Goal: Complete application form

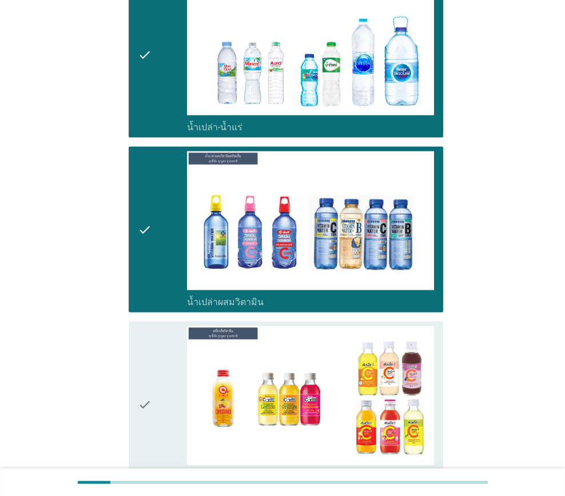
click at [231, 472] on label "เครื่องดื่มวิตามิน" at bounding box center [219, 477] width 65 height 11
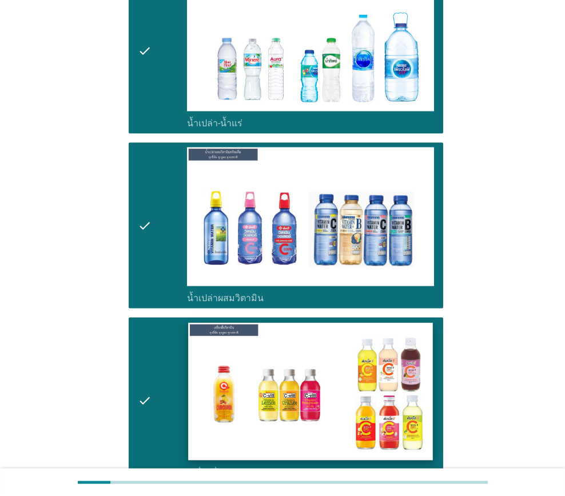
scroll to position [3086, 0]
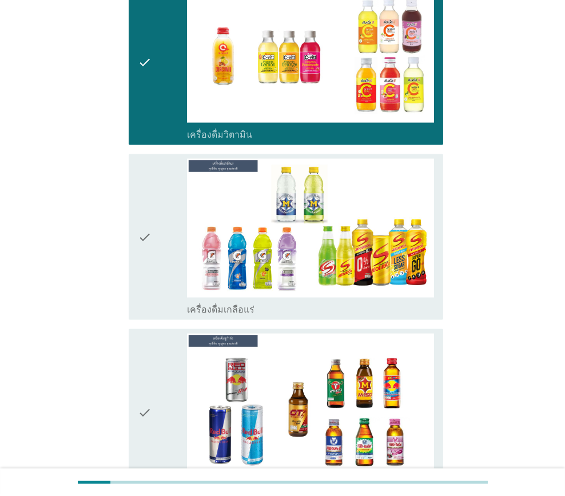
click at [250, 302] on div "check_box_outline_blank เครื่องดื่มเกลือแร่" at bounding box center [310, 309] width 247 height 14
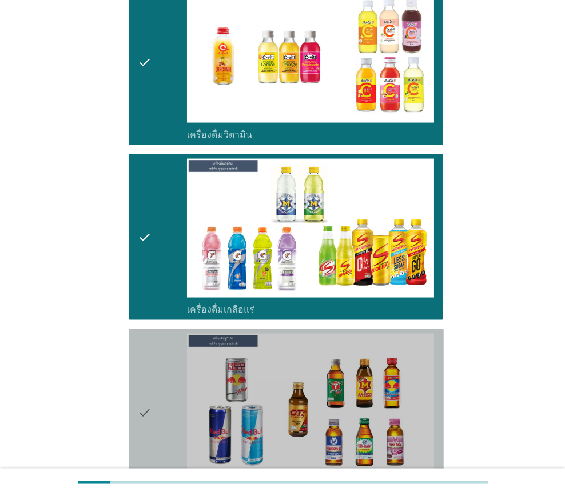
click at [266, 477] on div "check_box_outline_blank เครื่องดื่ม[PERSON_NAME]กำลัง" at bounding box center [310, 484] width 247 height 14
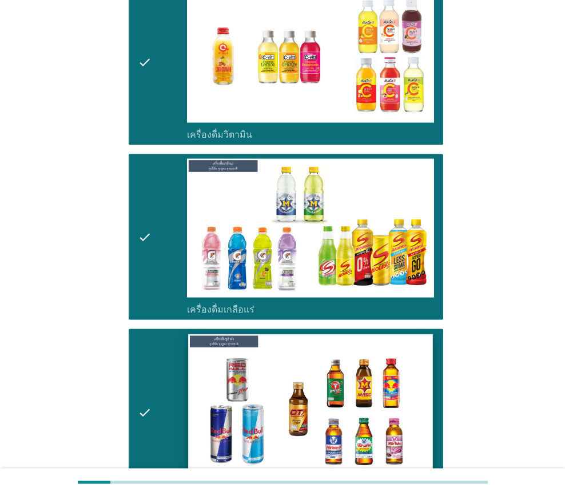
scroll to position [3430, 0]
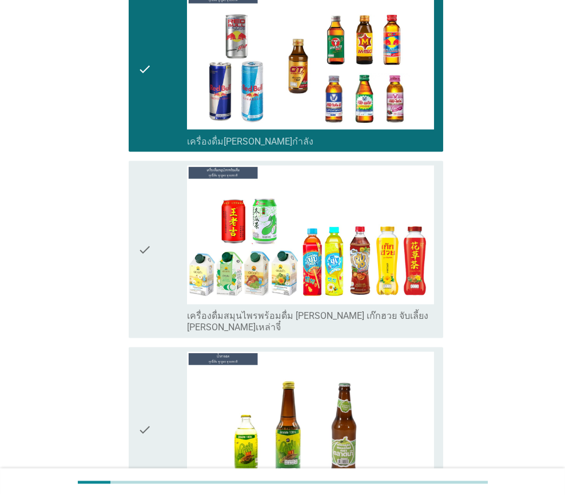
click at [251, 311] on label "เครื่องดื่มสมุนไพรพร้อมดื่ม [PERSON_NAME] เก๊กฮวย จับเลี้ยง [PERSON_NAME]เหล่าจ…" at bounding box center [310, 322] width 247 height 23
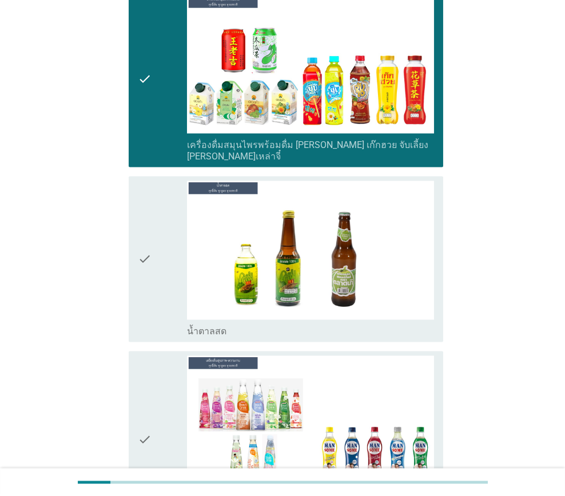
click at [223, 265] on div "check_box_outline_blank น้ำตาลสด" at bounding box center [310, 259] width 247 height 157
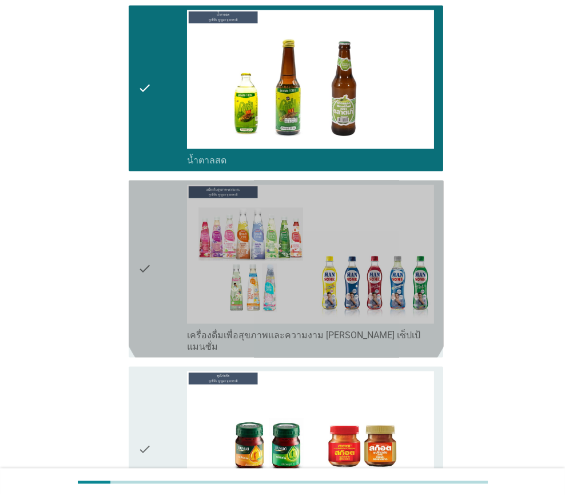
click at [243, 286] on div "check check_box_outline_blank เครื่องดื่มเพื่อสุขภาพและความงาม [PERSON_NAME] เซ…" at bounding box center [286, 268] width 315 height 177
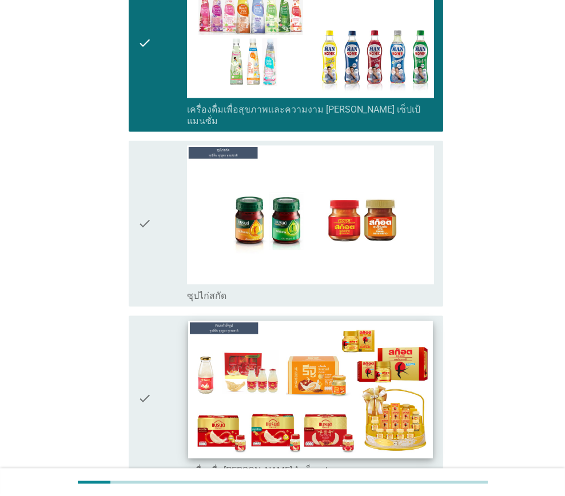
scroll to position [4001, 0]
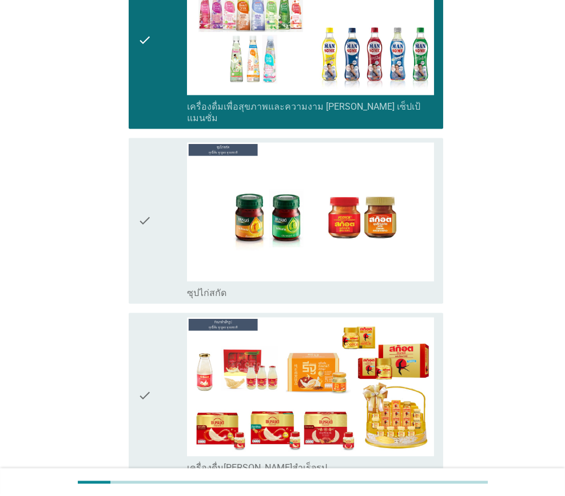
click at [250, 232] on div "check check_box_outline_blank ซุปไก่สกัด" at bounding box center [286, 221] width 315 height 166
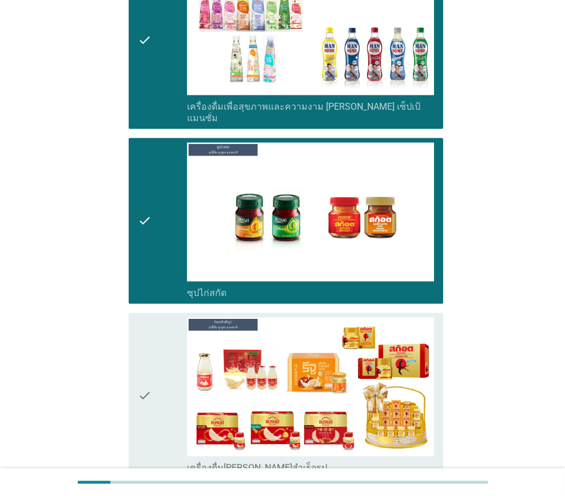
click at [246, 462] on label "เครื่องดื่ม[PERSON_NAME]สำเร็จรูป" at bounding box center [257, 467] width 140 height 11
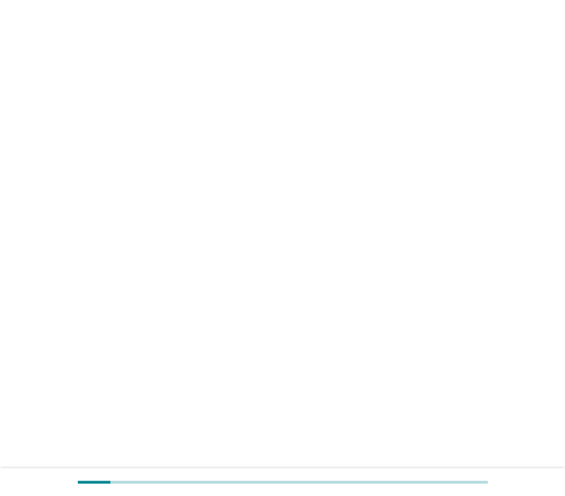
scroll to position [0, 0]
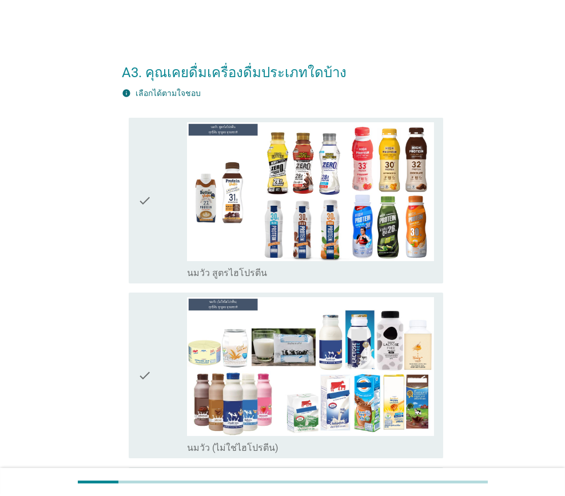
click at [169, 277] on div "check" at bounding box center [162, 200] width 49 height 157
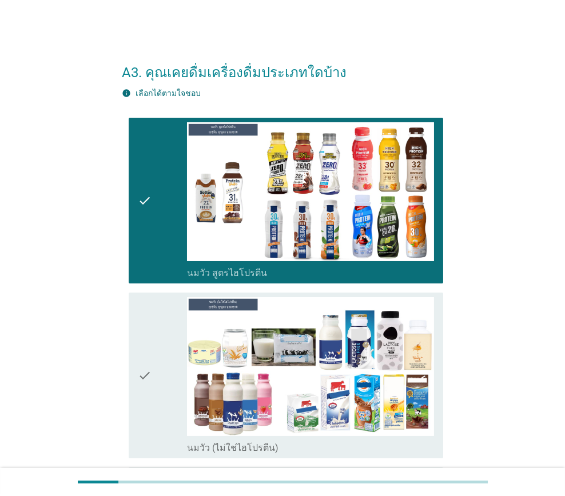
click at [158, 390] on div "check" at bounding box center [162, 375] width 49 height 157
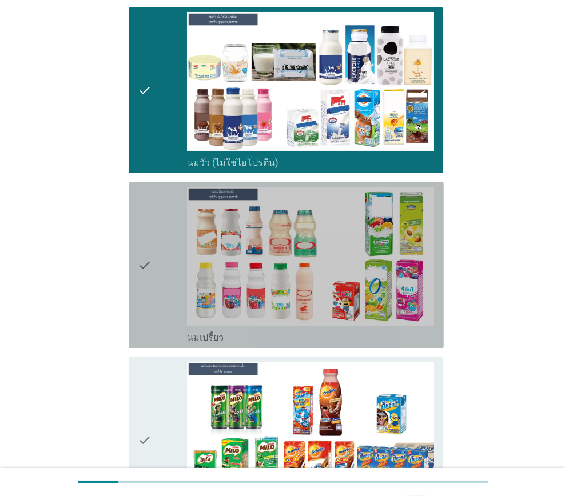
click at [158, 308] on div "check" at bounding box center [162, 265] width 49 height 157
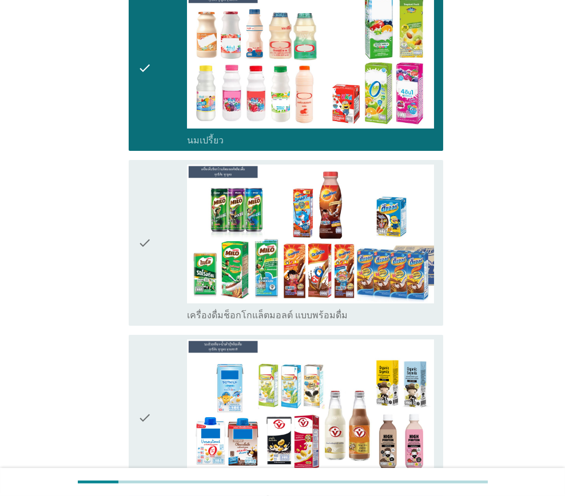
scroll to position [514, 0]
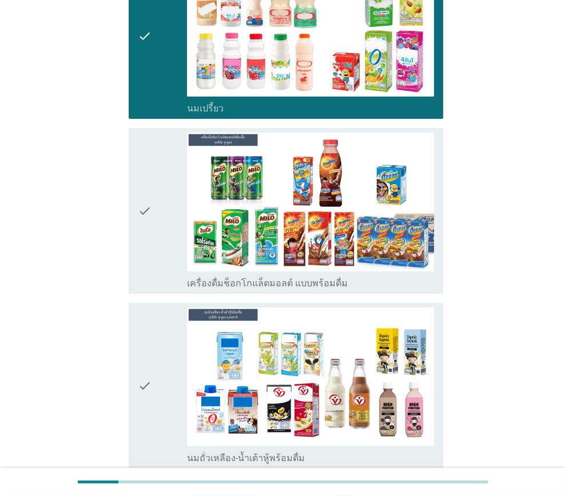
click at [154, 273] on div "check" at bounding box center [162, 211] width 49 height 157
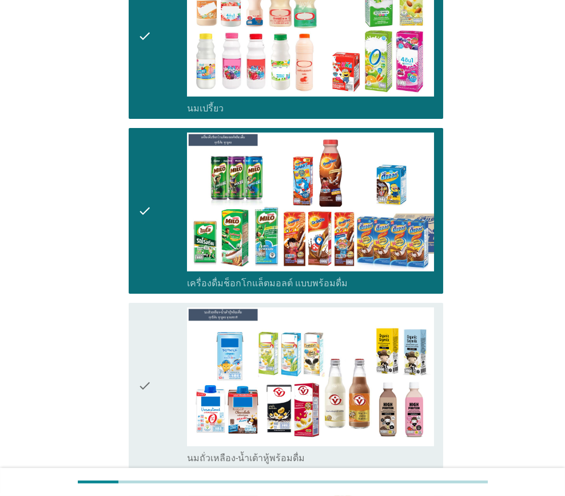
click at [157, 397] on div "check" at bounding box center [162, 386] width 49 height 157
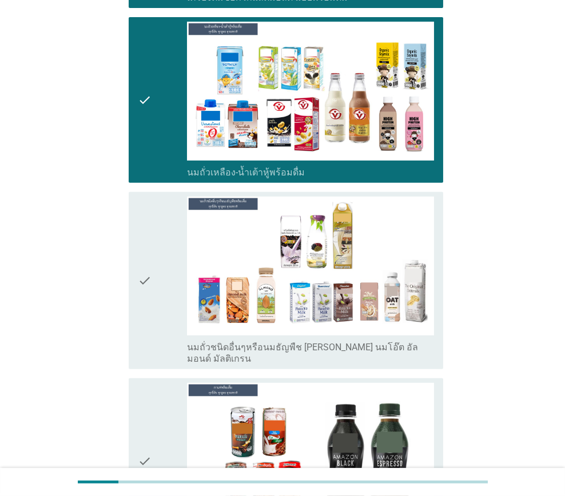
click at [159, 265] on div "check" at bounding box center [162, 281] width 49 height 168
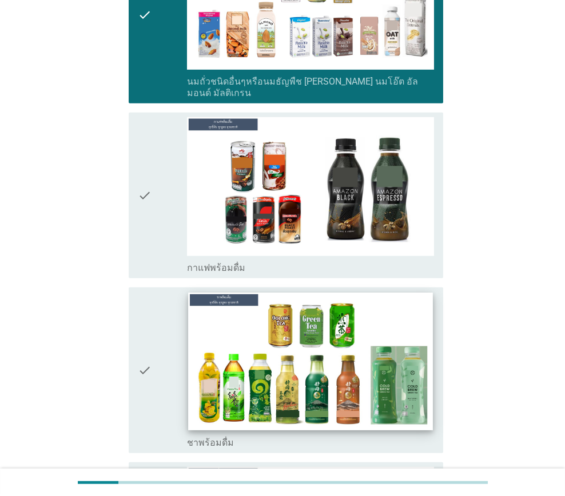
scroll to position [1086, 0]
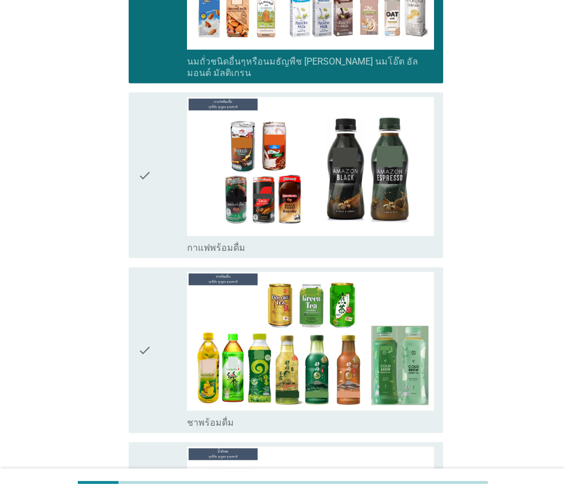
click at [161, 218] on div "check" at bounding box center [162, 175] width 49 height 157
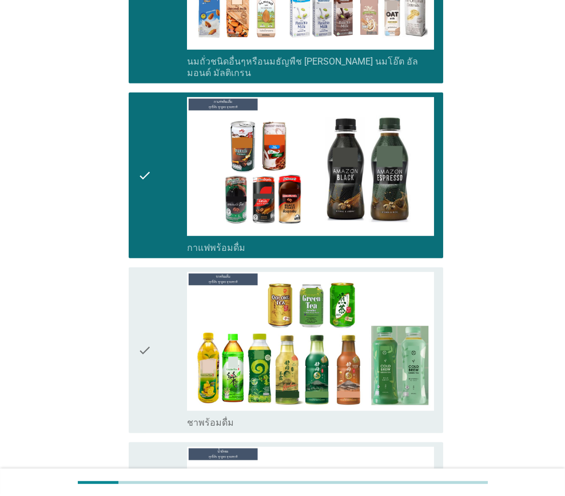
click at [163, 327] on div "check" at bounding box center [162, 350] width 49 height 157
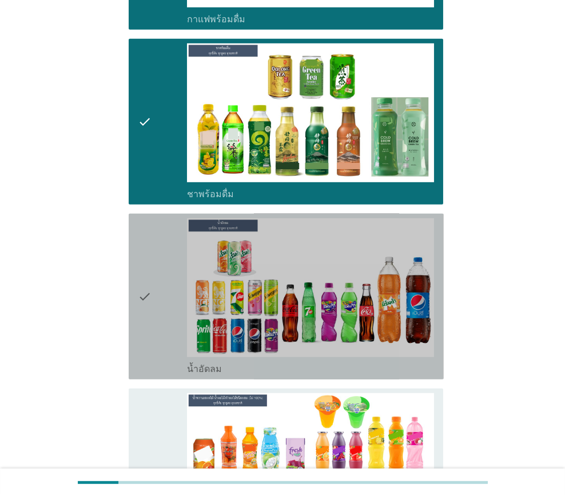
click at [165, 292] on div "check" at bounding box center [162, 296] width 49 height 157
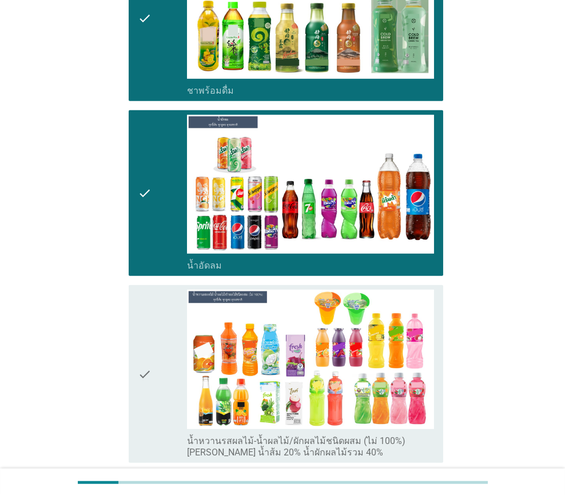
scroll to position [1600, 0]
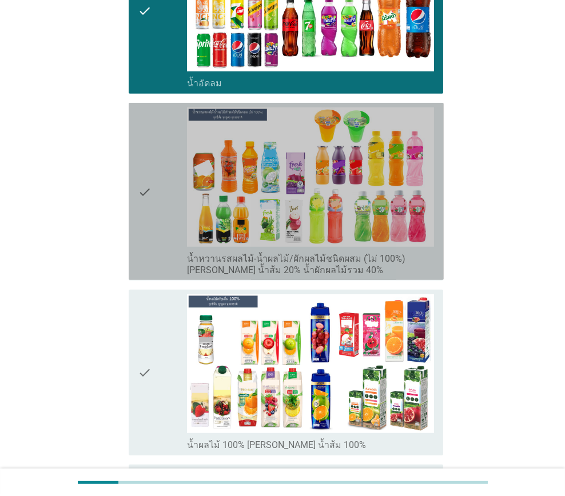
click at [159, 240] on div "check" at bounding box center [162, 191] width 49 height 168
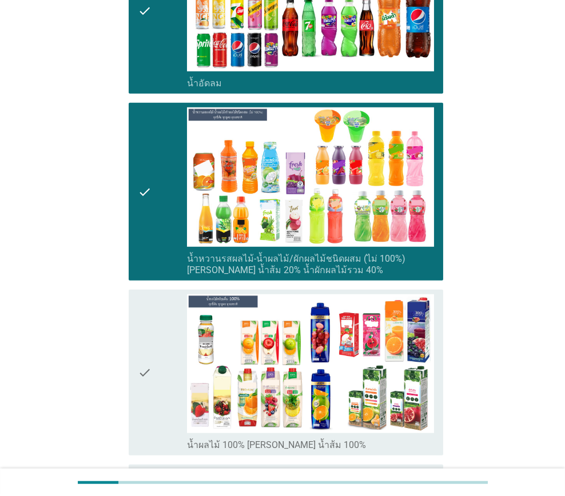
click at [168, 342] on div "check" at bounding box center [162, 372] width 49 height 157
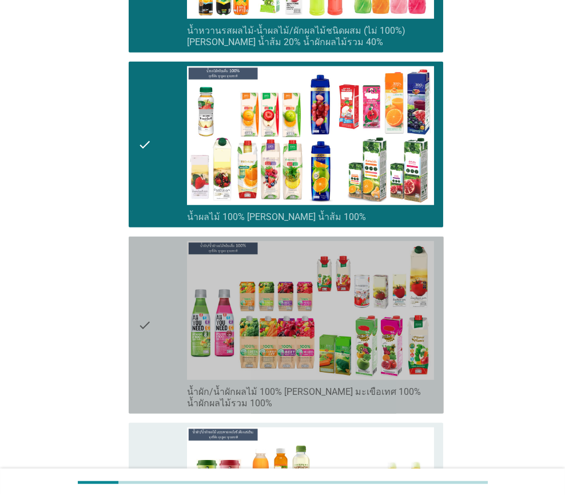
click at [164, 314] on div "check" at bounding box center [162, 325] width 49 height 168
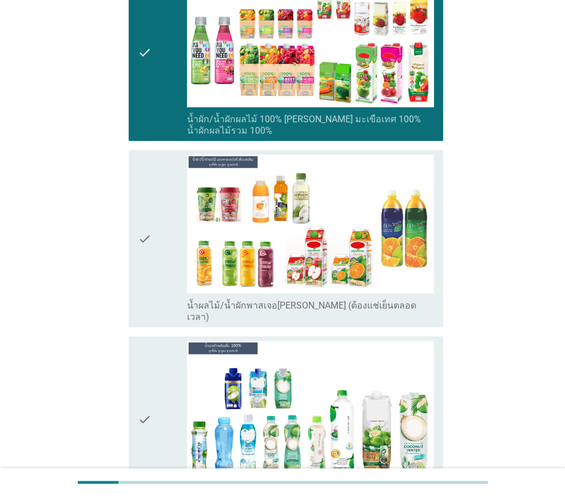
scroll to position [2115, 0]
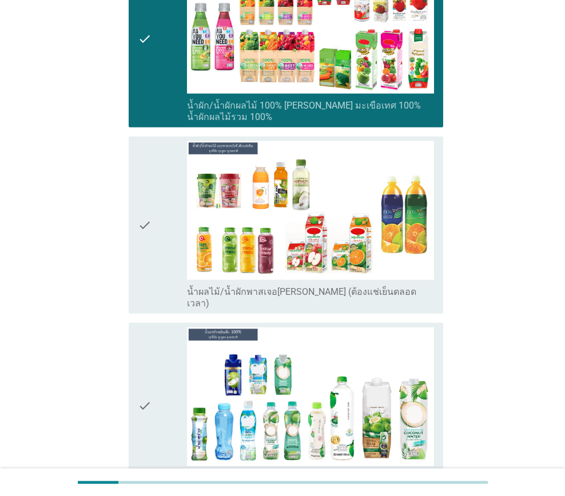
click at [148, 239] on icon "check" at bounding box center [145, 225] width 14 height 168
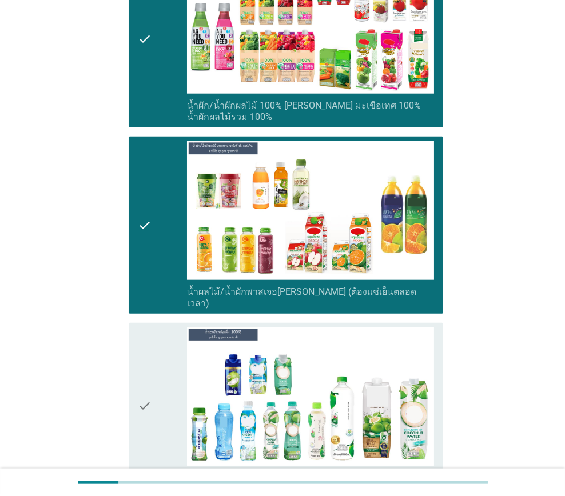
click at [156, 369] on div "check" at bounding box center [162, 406] width 49 height 157
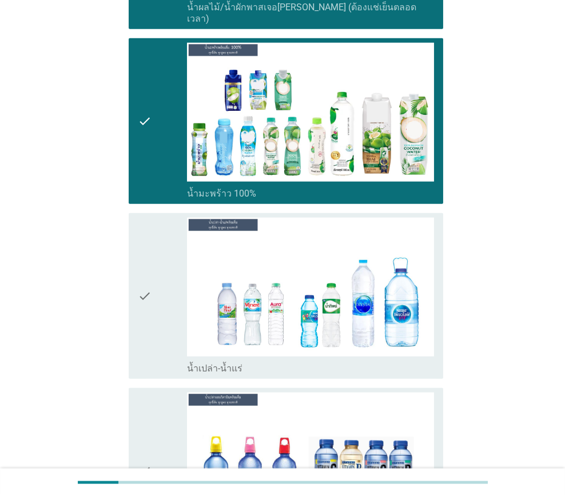
scroll to position [2401, 0]
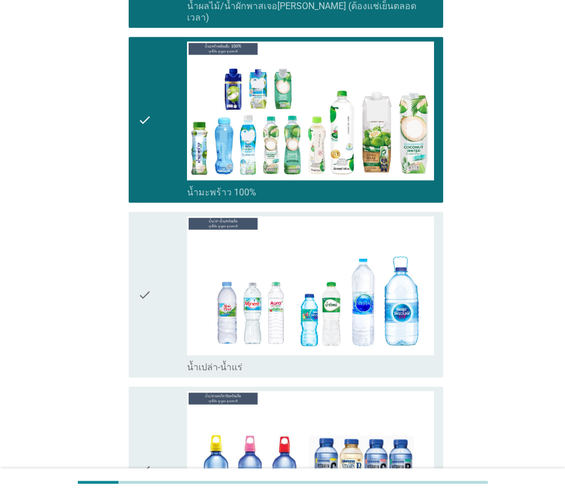
click at [169, 329] on div "check" at bounding box center [162, 295] width 49 height 157
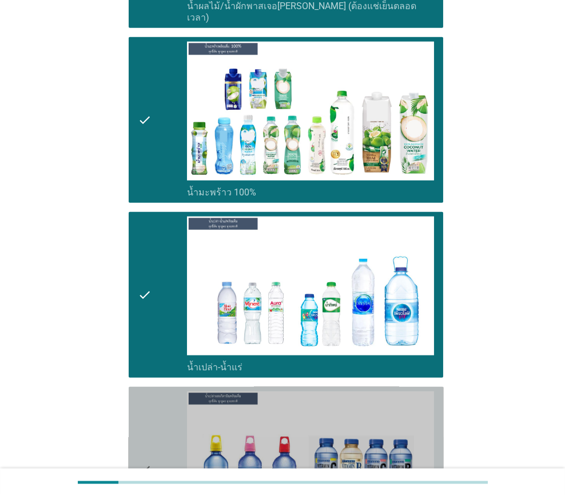
click at [170, 412] on div "check" at bounding box center [162, 470] width 49 height 157
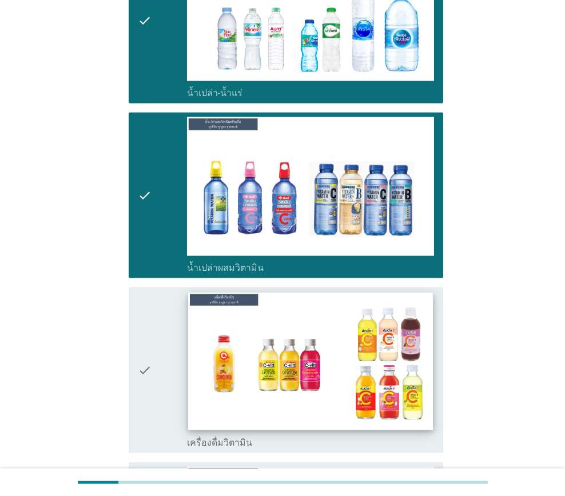
scroll to position [2687, 0]
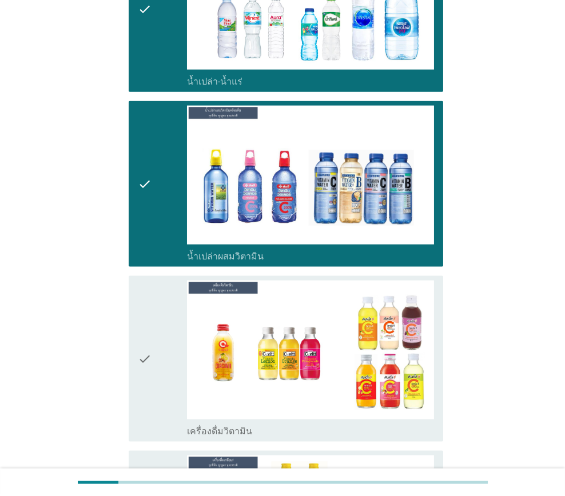
click at [181, 339] on div "check" at bounding box center [162, 359] width 49 height 157
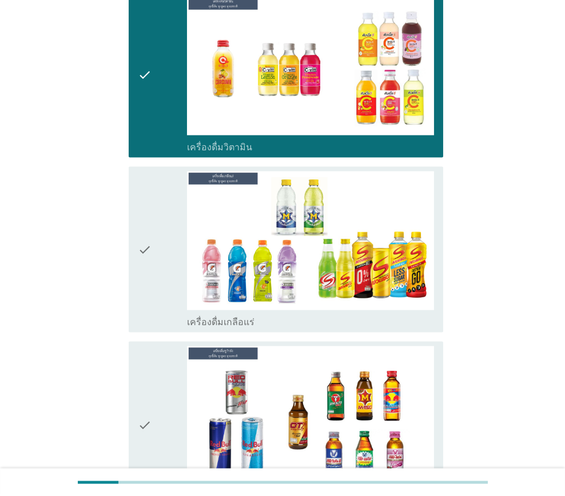
scroll to position [2972, 0]
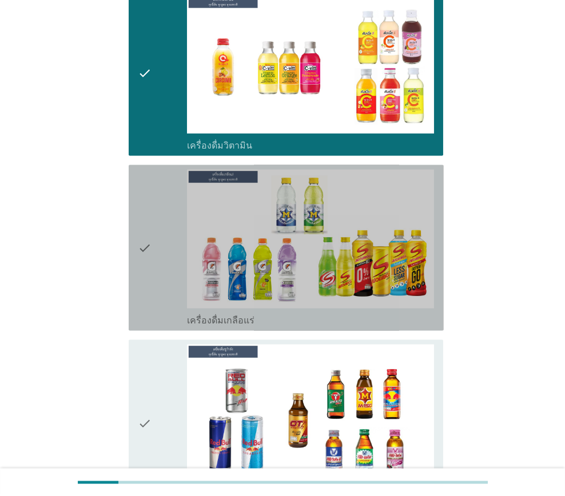
click at [146, 286] on icon "check" at bounding box center [145, 248] width 14 height 157
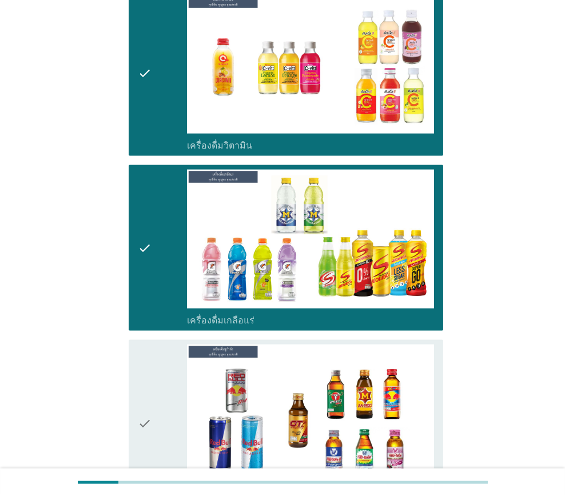
click at [157, 375] on div "check" at bounding box center [162, 423] width 49 height 157
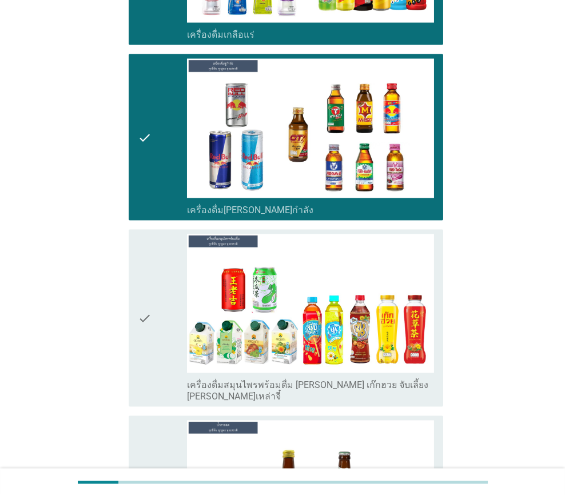
click at [163, 293] on div "check" at bounding box center [162, 318] width 49 height 168
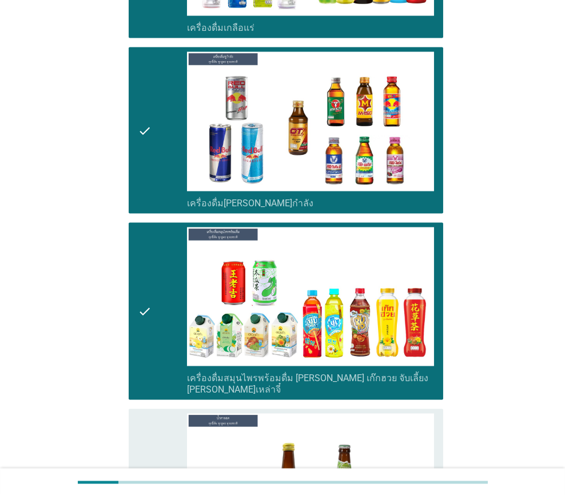
scroll to position [3487, 0]
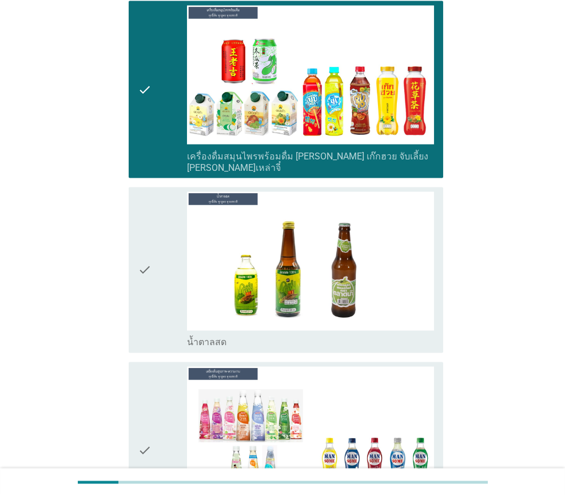
click at [147, 288] on icon "check" at bounding box center [145, 270] width 14 height 157
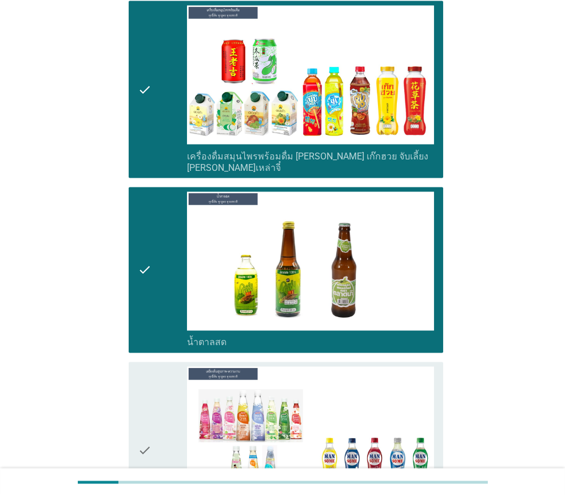
click at [155, 391] on div "check" at bounding box center [162, 451] width 49 height 168
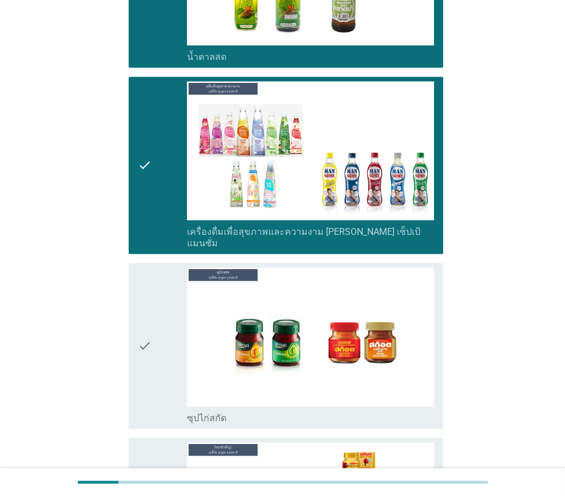
click at [174, 315] on div "check" at bounding box center [162, 346] width 49 height 157
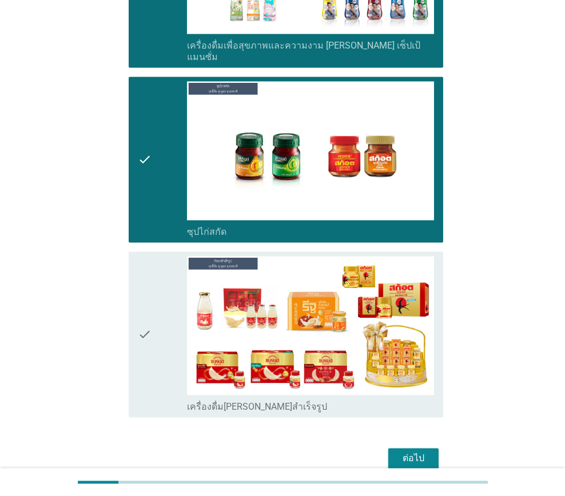
scroll to position [3965, 0]
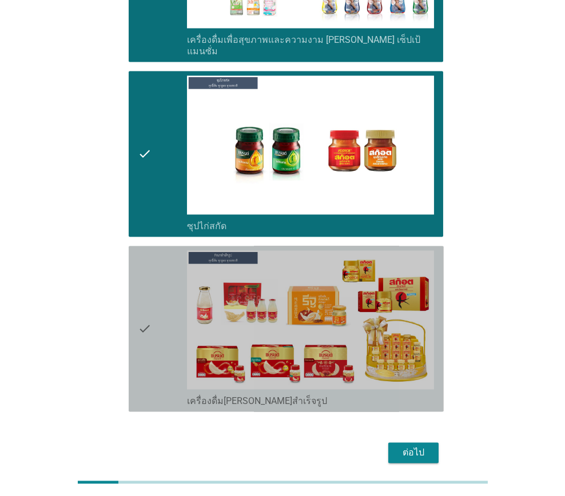
click at [151, 306] on div "check" at bounding box center [162, 328] width 49 height 157
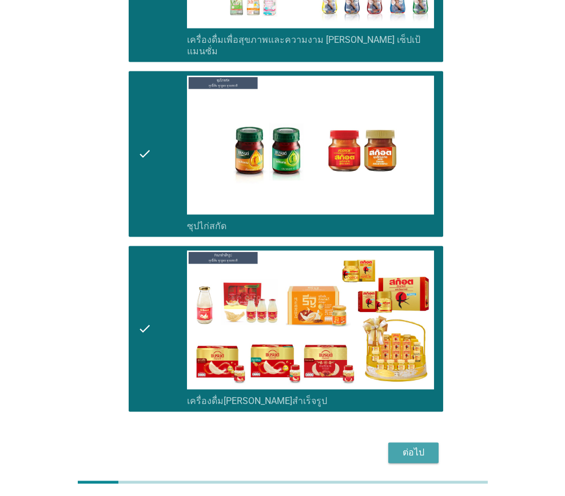
click at [423, 446] on div "ต่อไป" at bounding box center [413, 453] width 32 height 14
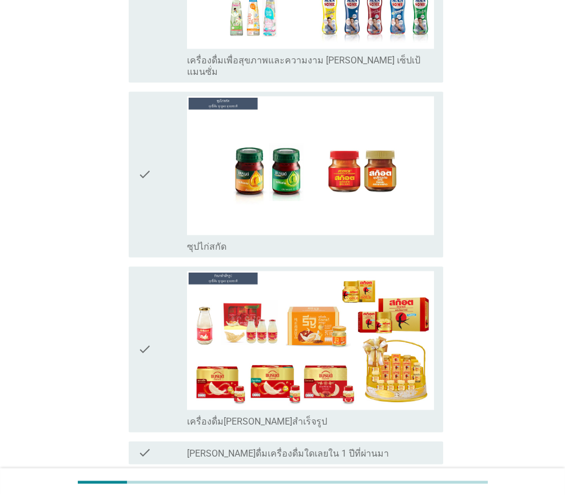
scroll to position [0, 0]
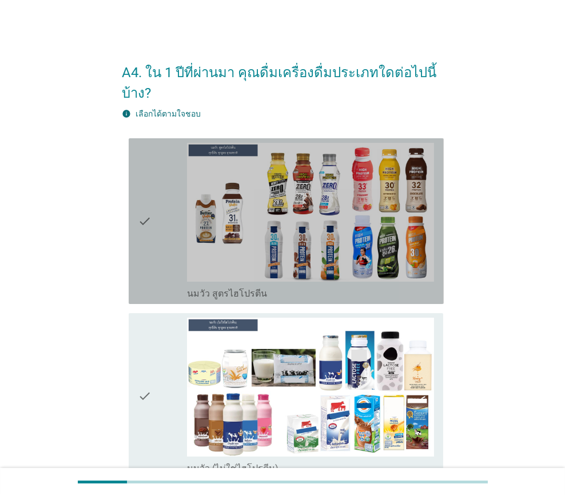
click at [135, 258] on div "check check_box_outline_blank นมวัว สูตรไฮโปรตีน" at bounding box center [286, 221] width 315 height 166
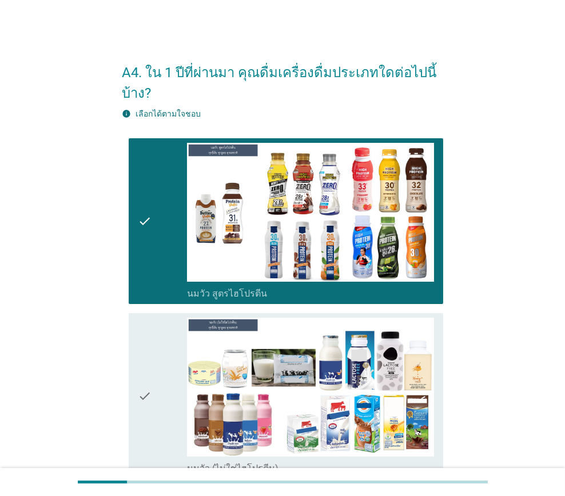
click at [139, 361] on icon "check" at bounding box center [145, 396] width 14 height 157
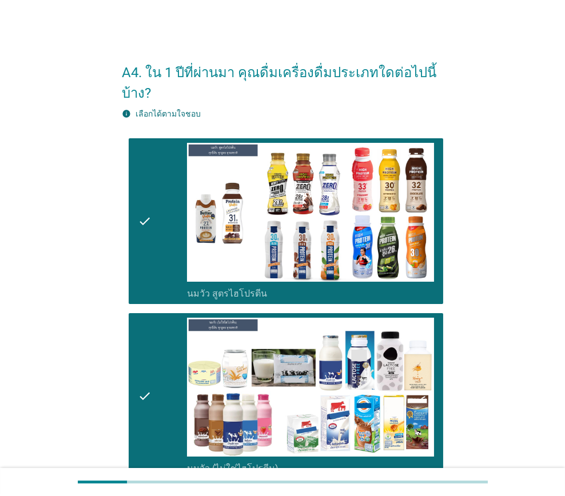
scroll to position [285, 0]
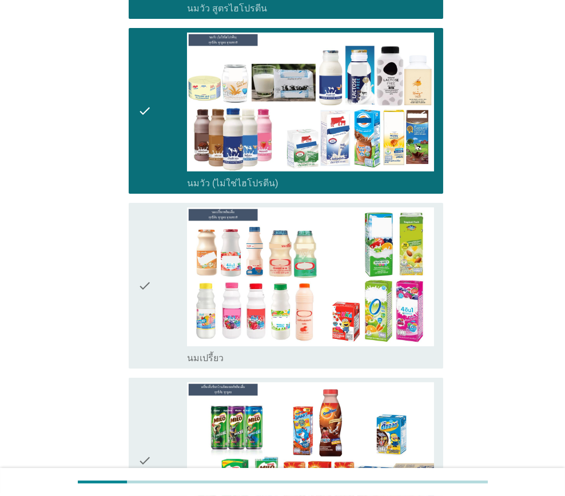
click at [154, 300] on div "check" at bounding box center [162, 285] width 49 height 157
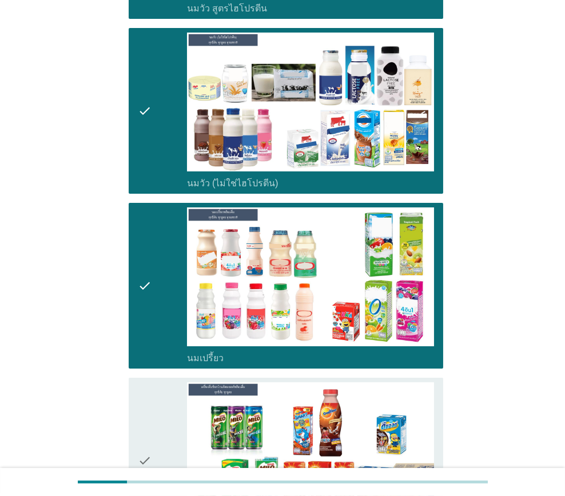
click at [161, 422] on div "check" at bounding box center [162, 460] width 49 height 157
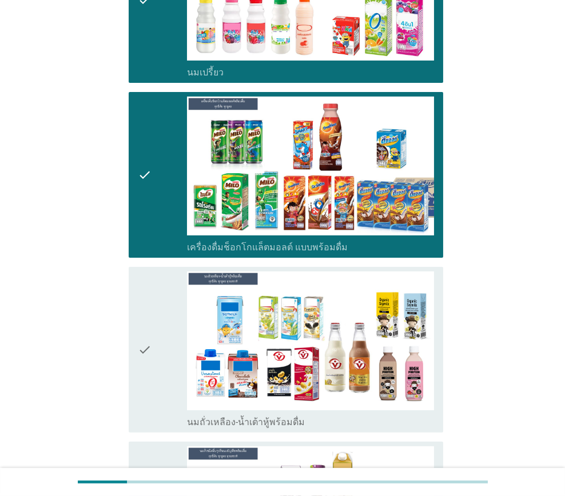
click at [148, 317] on icon "check" at bounding box center [145, 350] width 14 height 157
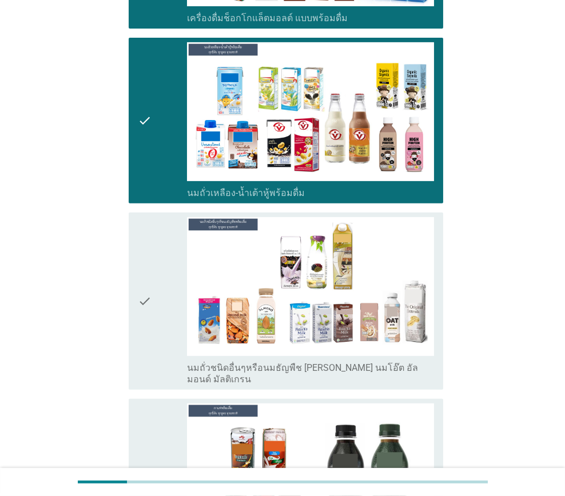
click at [149, 292] on icon "check" at bounding box center [145, 301] width 14 height 168
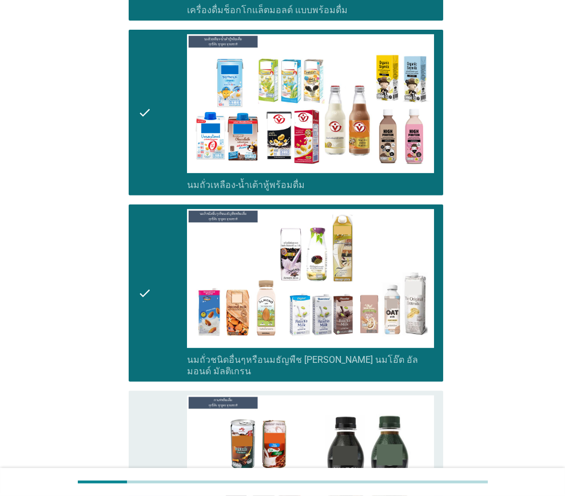
scroll to position [1028, 0]
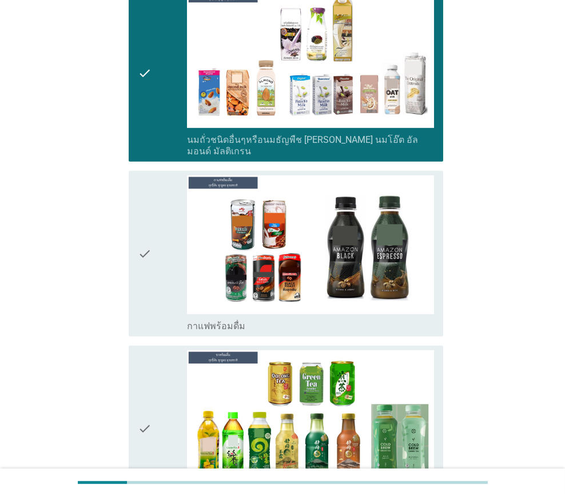
click at [140, 259] on icon "check" at bounding box center [145, 253] width 14 height 157
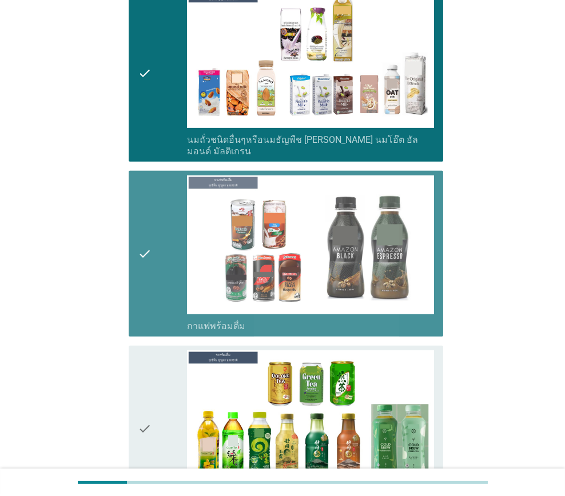
click at [153, 388] on div "check" at bounding box center [162, 428] width 49 height 157
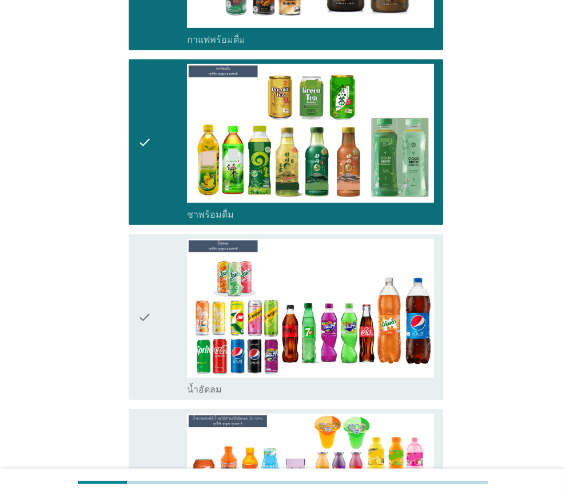
click at [151, 313] on div "check" at bounding box center [162, 317] width 49 height 157
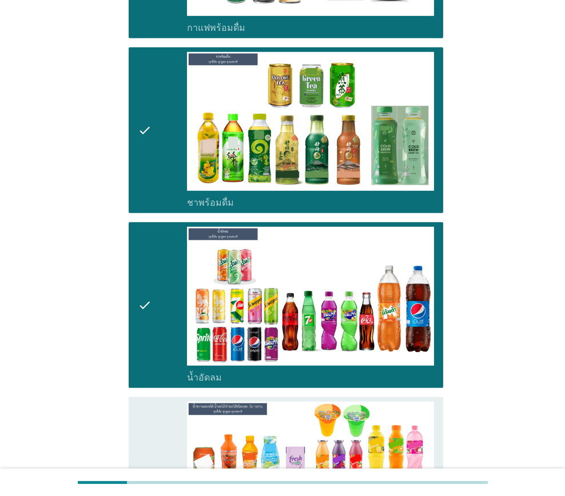
scroll to position [1543, 0]
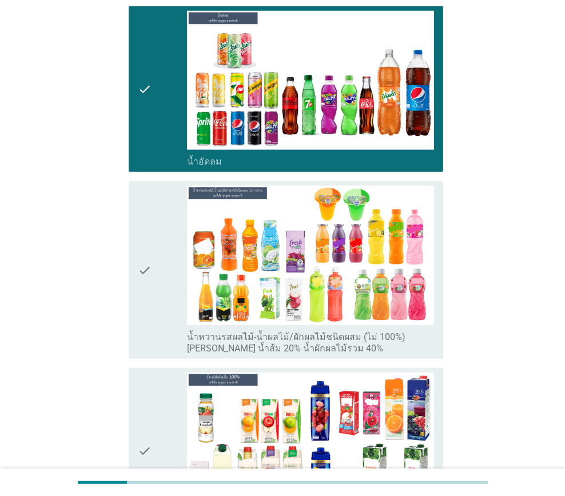
click at [157, 302] on div "check" at bounding box center [162, 270] width 49 height 168
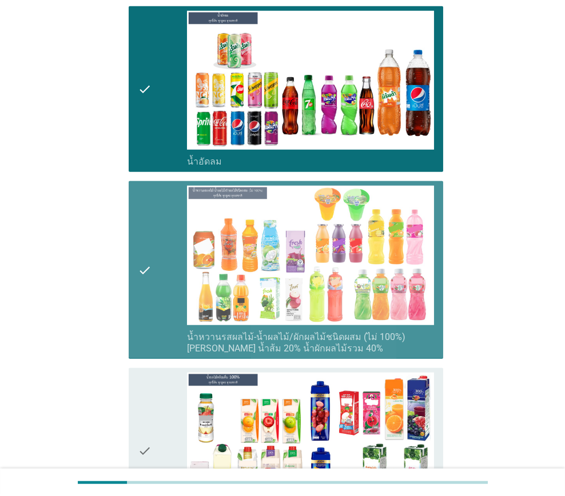
click at [153, 406] on div "check" at bounding box center [162, 451] width 49 height 157
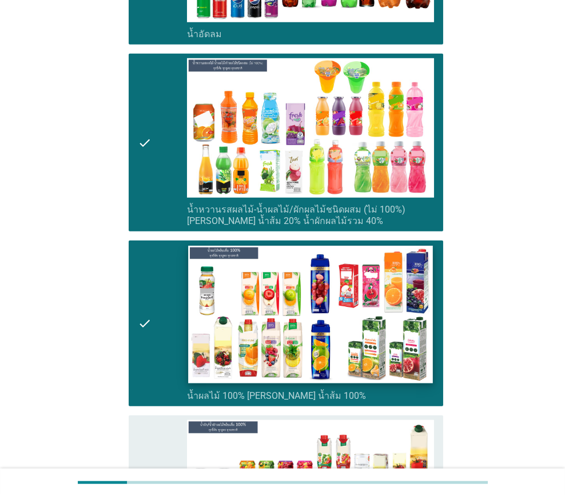
scroll to position [1886, 0]
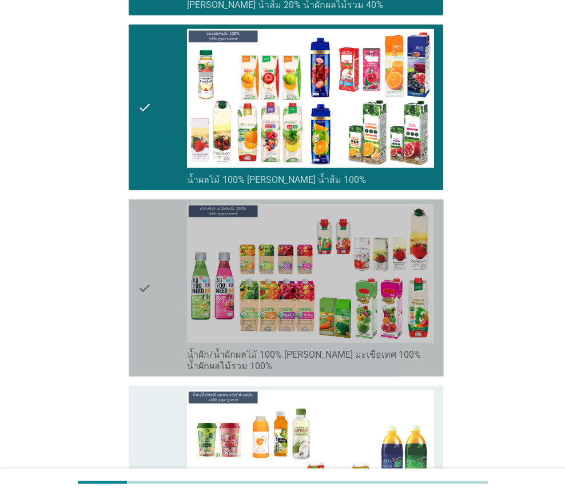
click at [157, 329] on div "check" at bounding box center [162, 288] width 49 height 168
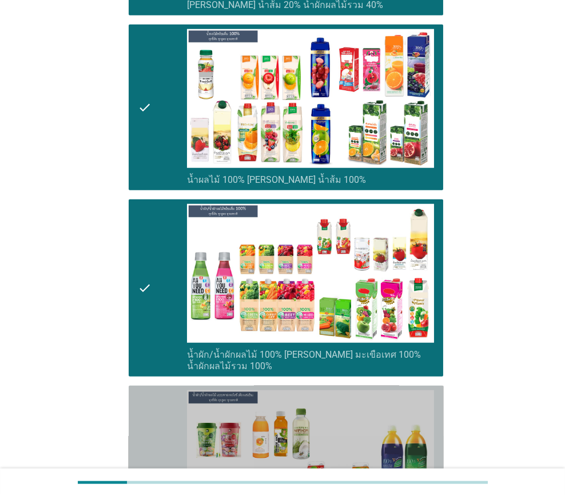
click at [165, 434] on div "check" at bounding box center [162, 474] width 49 height 168
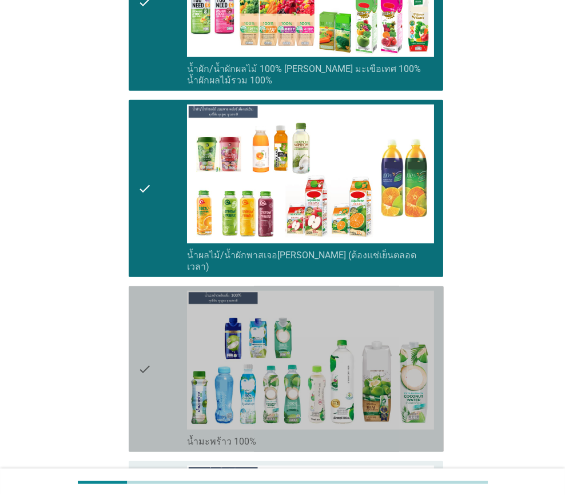
click at [155, 347] on div "check" at bounding box center [162, 369] width 49 height 157
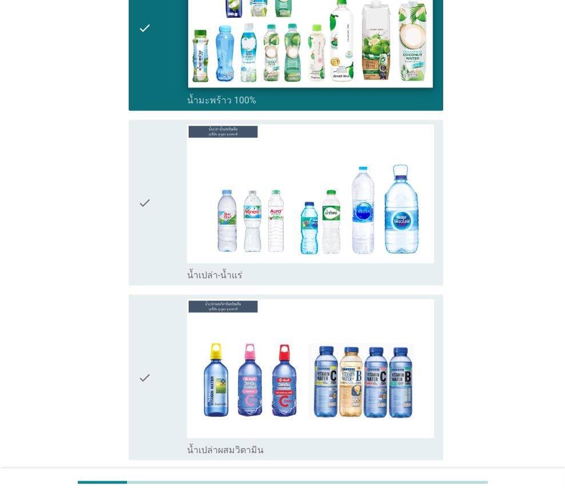
scroll to position [2514, 0]
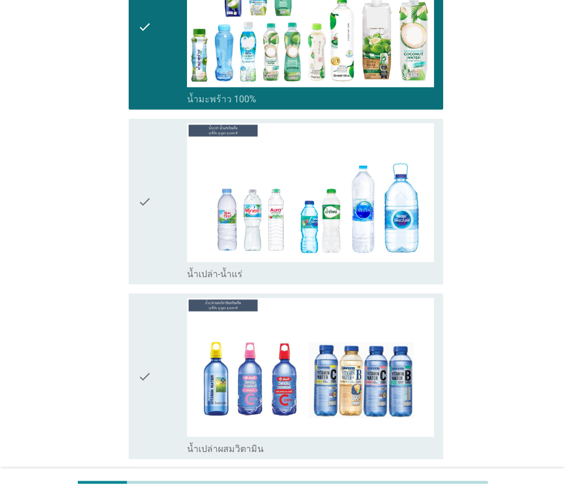
click at [167, 230] on div "check" at bounding box center [162, 201] width 49 height 157
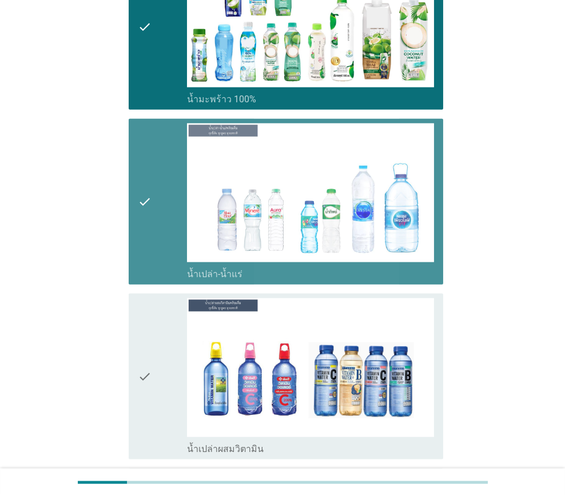
click at [149, 323] on icon "check" at bounding box center [145, 376] width 14 height 157
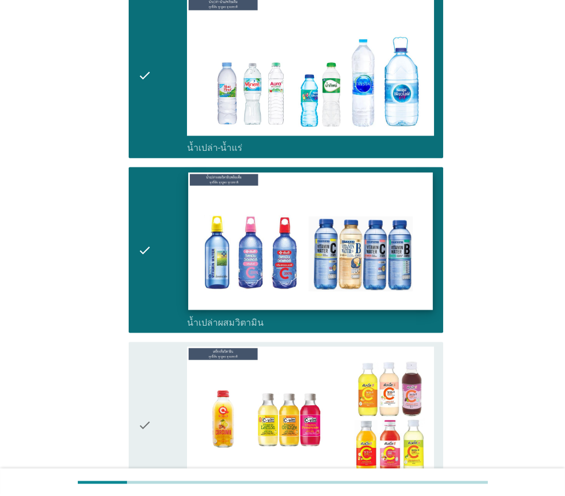
scroll to position [2800, 0]
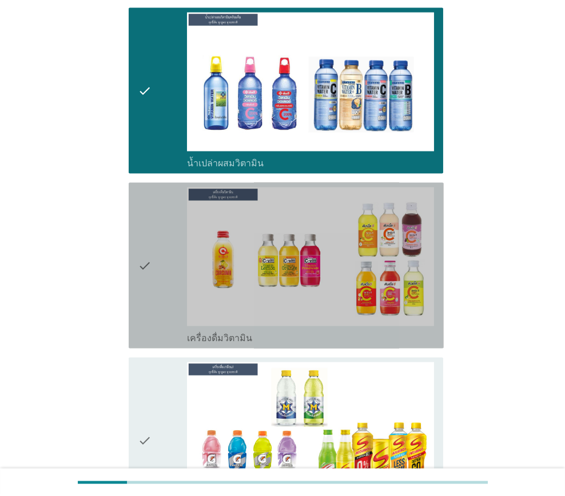
click at [165, 279] on div "check" at bounding box center [162, 265] width 49 height 157
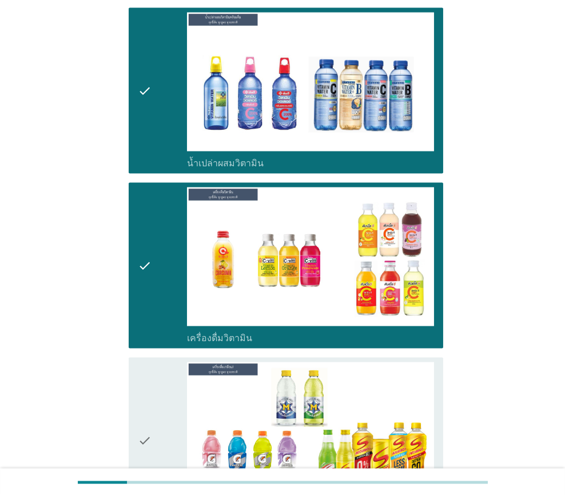
click at [162, 386] on div "check" at bounding box center [162, 440] width 49 height 157
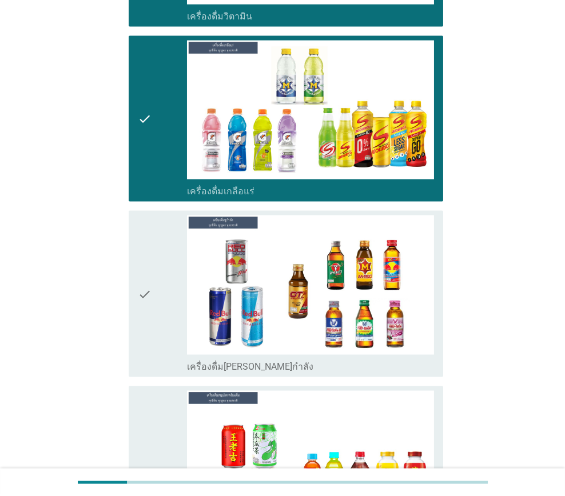
scroll to position [3144, 0]
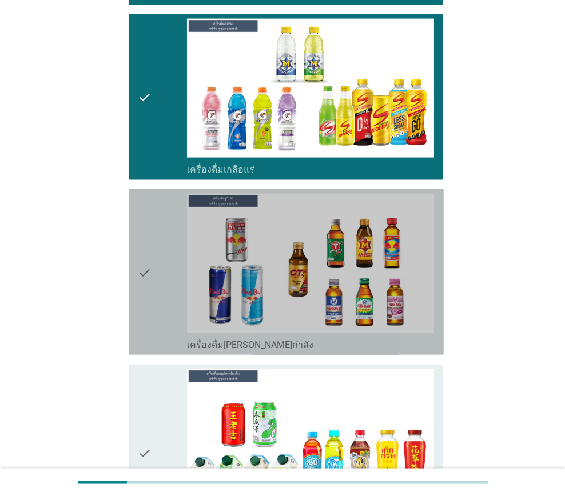
click at [149, 267] on icon "check" at bounding box center [145, 272] width 14 height 157
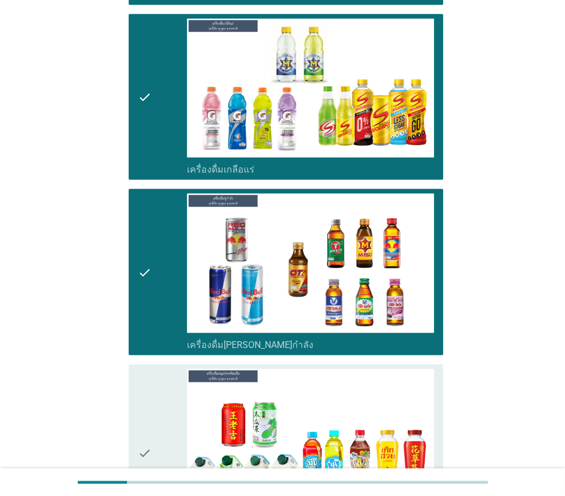
click at [153, 373] on div "check" at bounding box center [162, 453] width 49 height 168
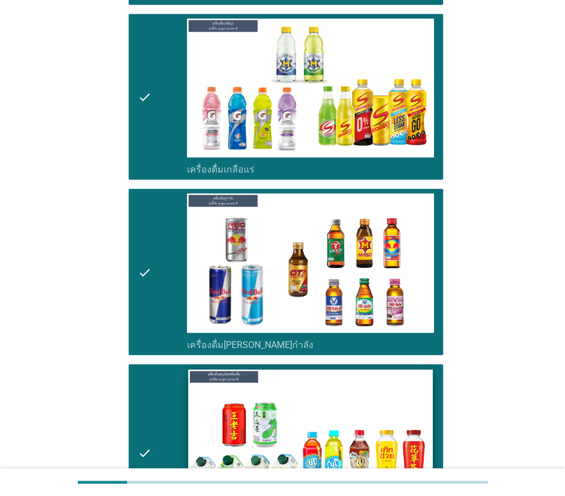
scroll to position [3486, 0]
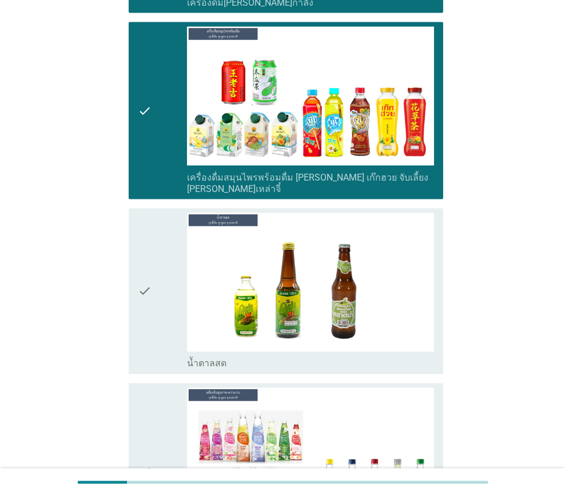
click at [126, 284] on div "check check_box_outline_blank น้ำตาลสด" at bounding box center [283, 291] width 322 height 175
click at [153, 309] on div "check" at bounding box center [162, 291] width 49 height 157
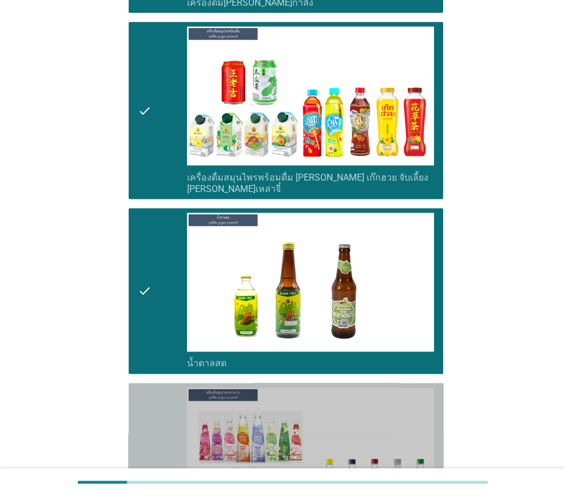
click at [153, 389] on div "check" at bounding box center [162, 472] width 49 height 168
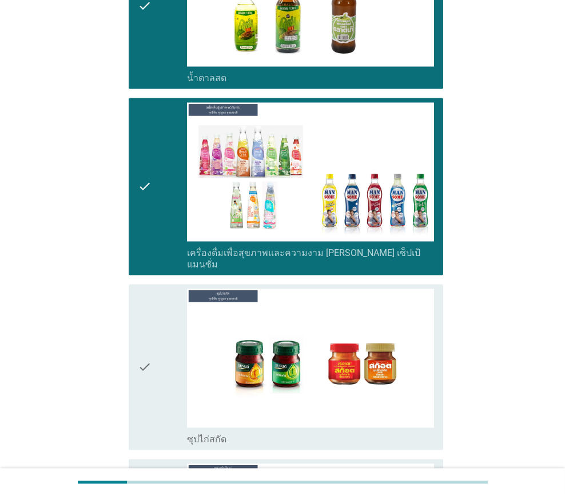
click at [165, 332] on div "check" at bounding box center [162, 367] width 49 height 157
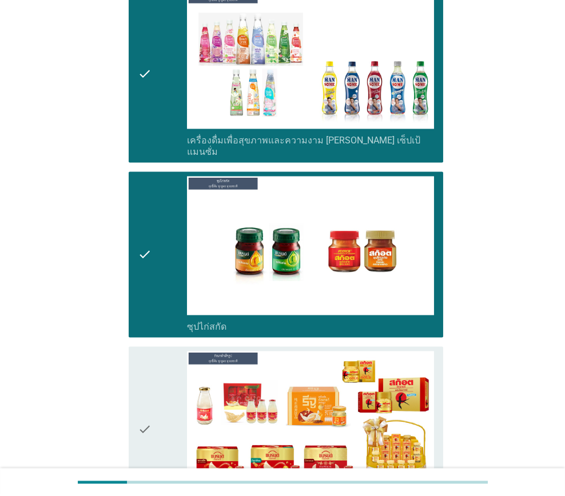
scroll to position [4017, 0]
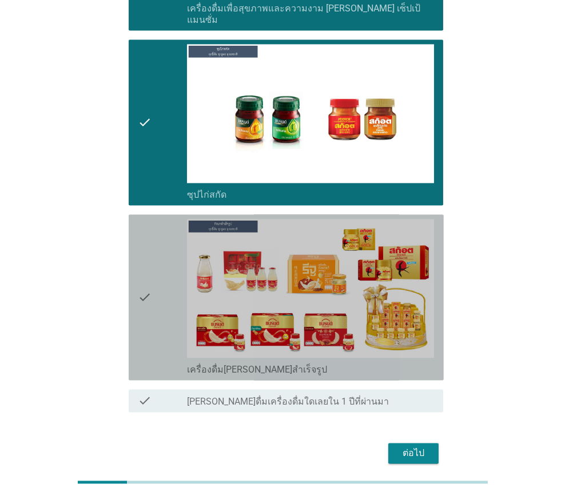
click at [152, 299] on div "check" at bounding box center [162, 297] width 49 height 157
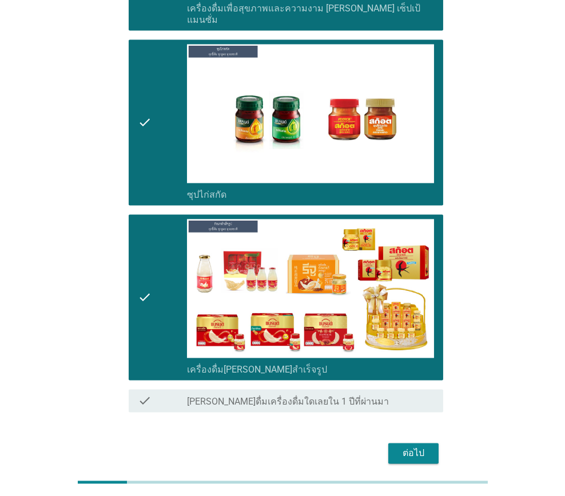
click at [427, 443] on button "ต่อไป" at bounding box center [413, 453] width 50 height 21
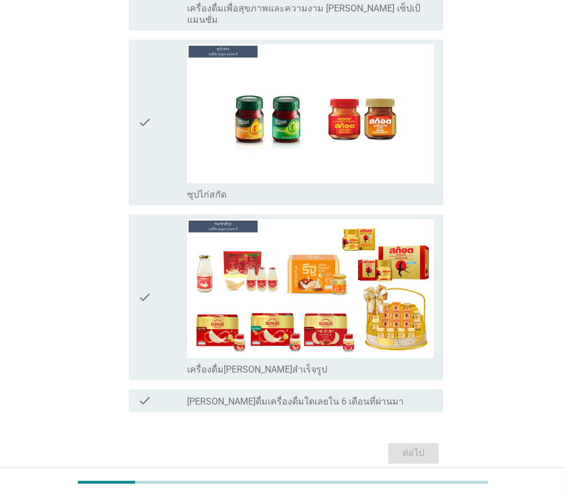
scroll to position [0, 0]
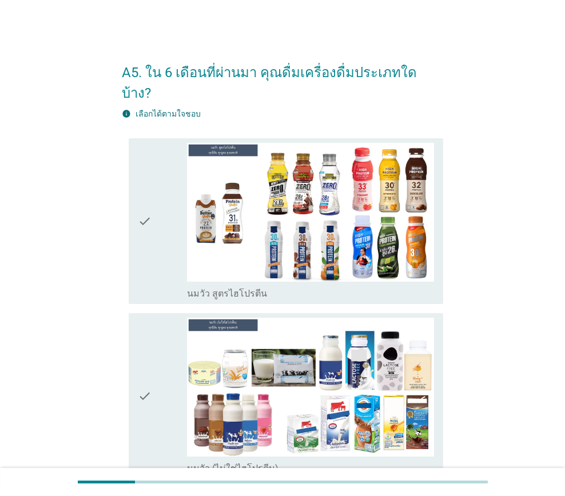
click at [167, 252] on div "check" at bounding box center [162, 221] width 49 height 157
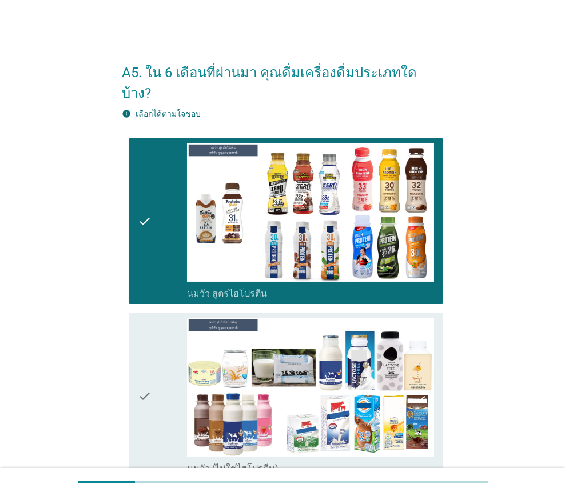
click at [170, 273] on div "check" at bounding box center [162, 221] width 49 height 157
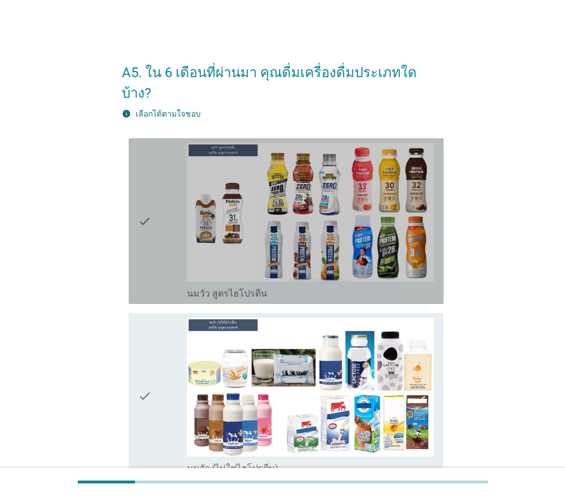
click at [164, 341] on div "check" at bounding box center [162, 396] width 49 height 157
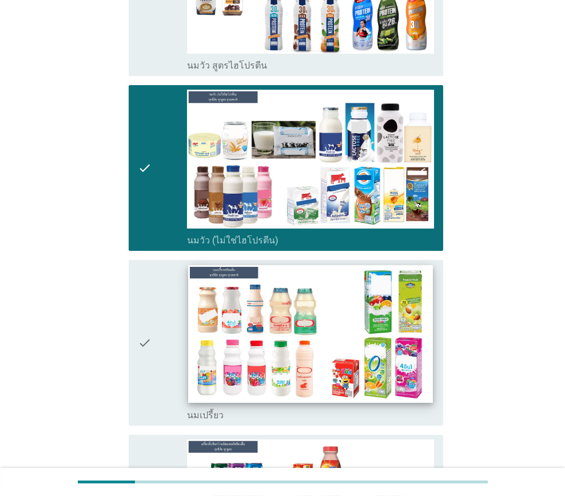
scroll to position [229, 0]
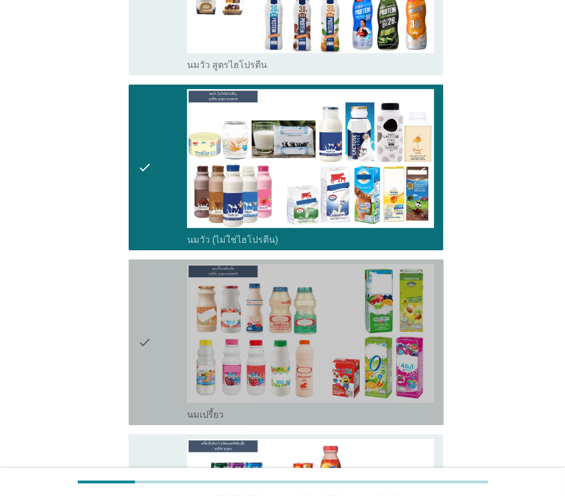
click at [159, 384] on div "check" at bounding box center [162, 342] width 49 height 157
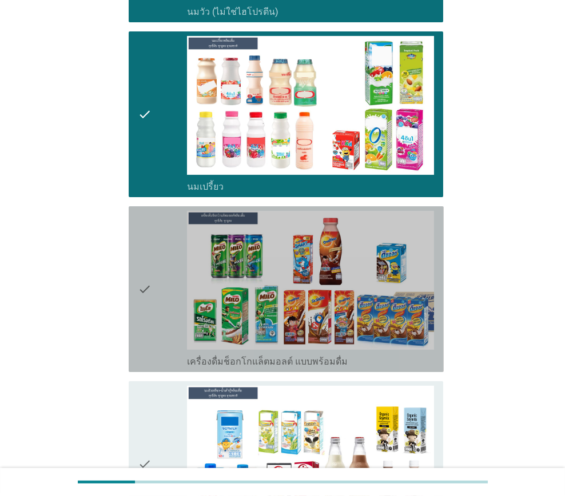
click at [162, 320] on div "check" at bounding box center [162, 289] width 49 height 157
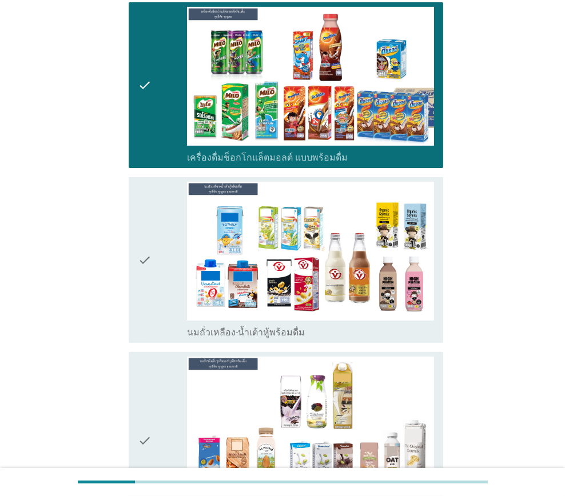
scroll to position [686, 0]
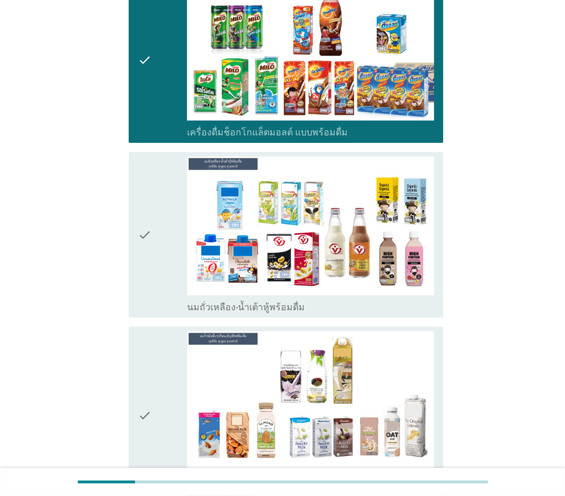
click at [160, 273] on div "check" at bounding box center [162, 235] width 49 height 157
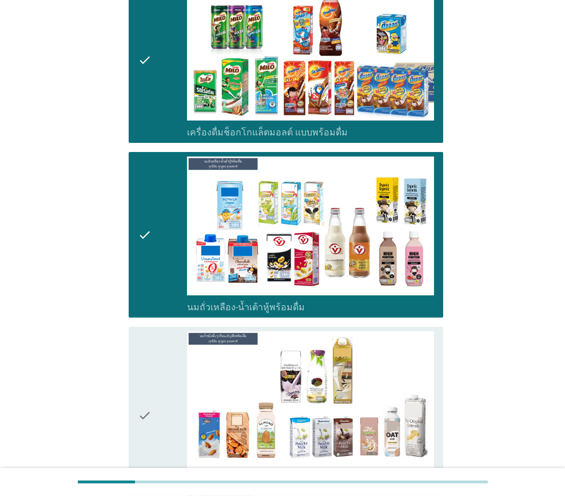
click at [159, 430] on div "check" at bounding box center [162, 416] width 49 height 168
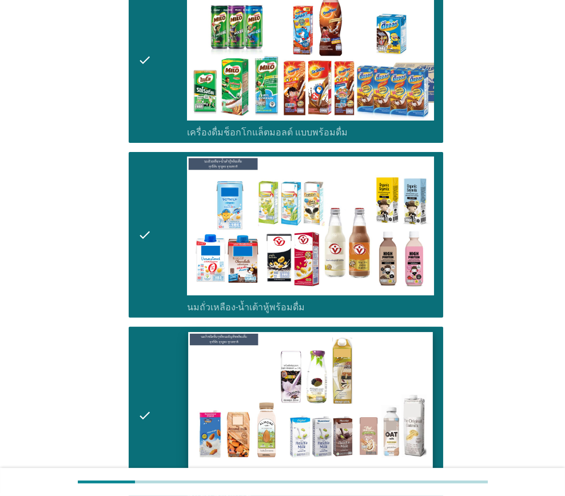
scroll to position [971, 0]
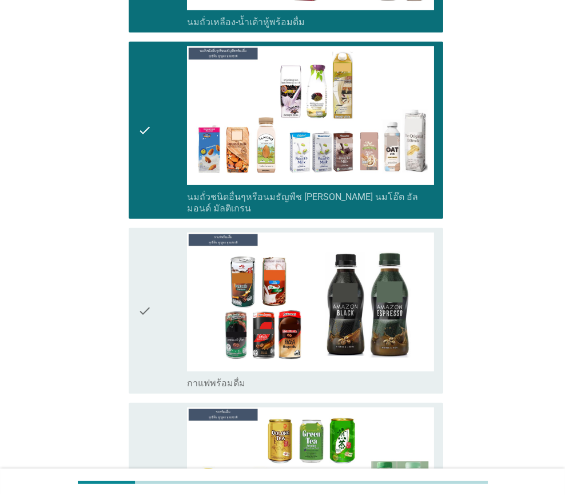
click at [158, 314] on div "check" at bounding box center [162, 311] width 49 height 157
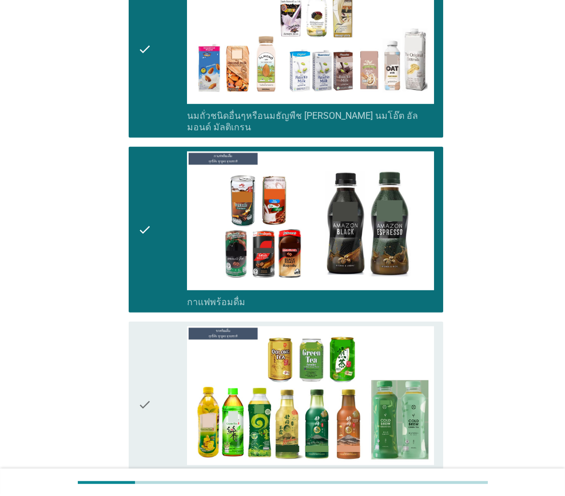
scroll to position [1200, 0]
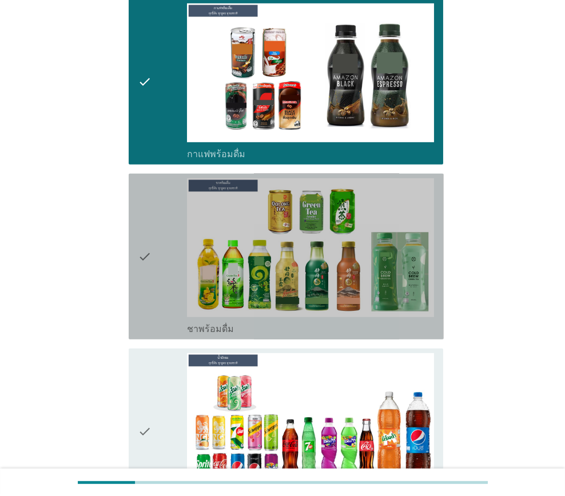
click at [164, 282] on div "check" at bounding box center [162, 256] width 49 height 157
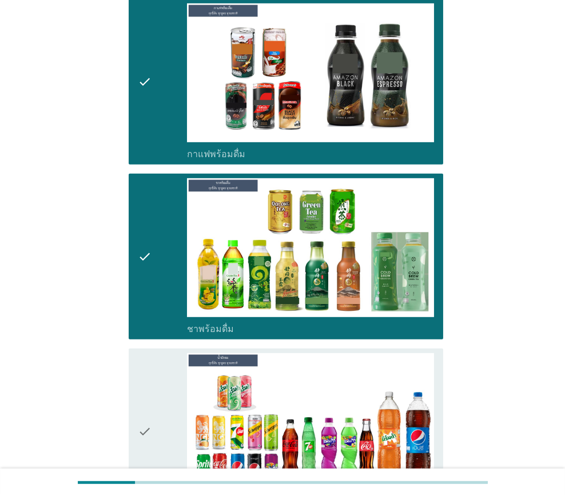
click at [165, 380] on div "check" at bounding box center [162, 431] width 49 height 157
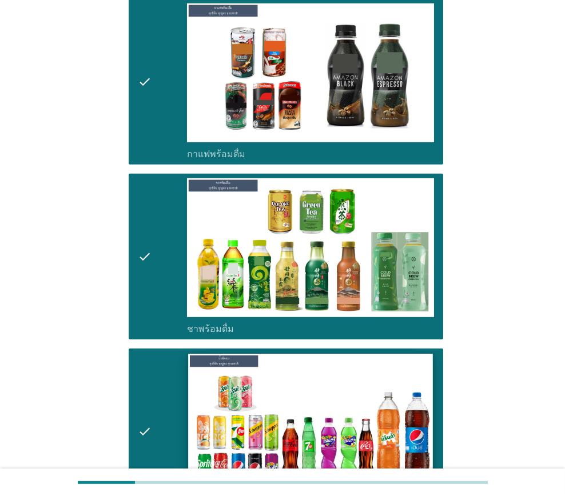
scroll to position [1543, 0]
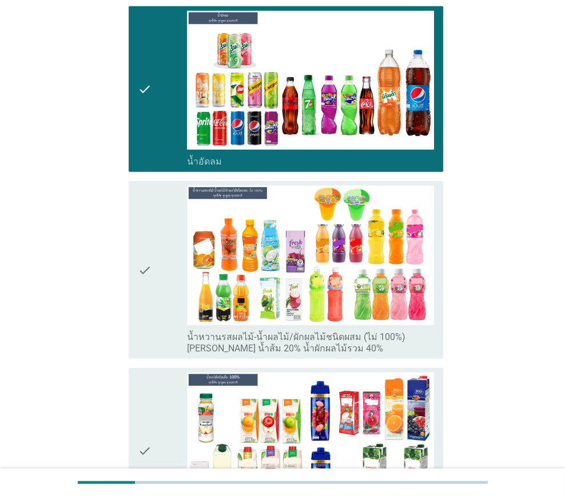
click at [159, 302] on div "check" at bounding box center [162, 270] width 49 height 168
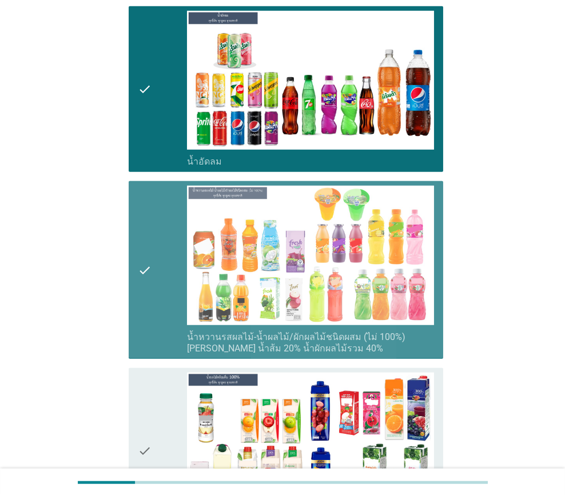
click at [157, 410] on div "check" at bounding box center [162, 451] width 49 height 157
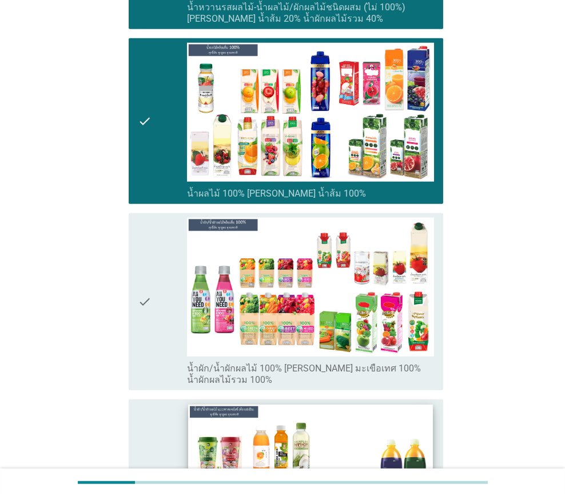
scroll to position [1886, 0]
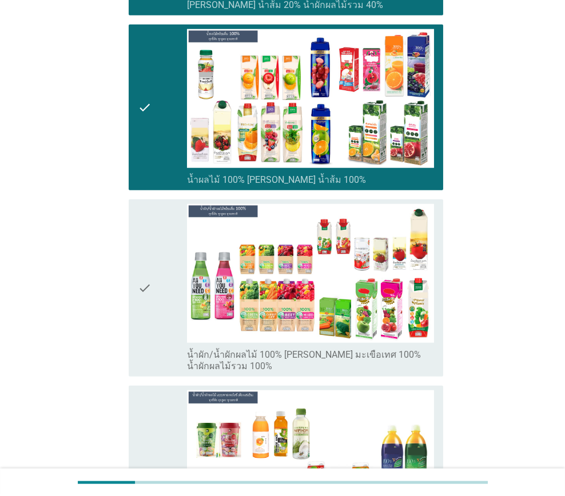
click at [150, 308] on icon "check" at bounding box center [145, 288] width 14 height 168
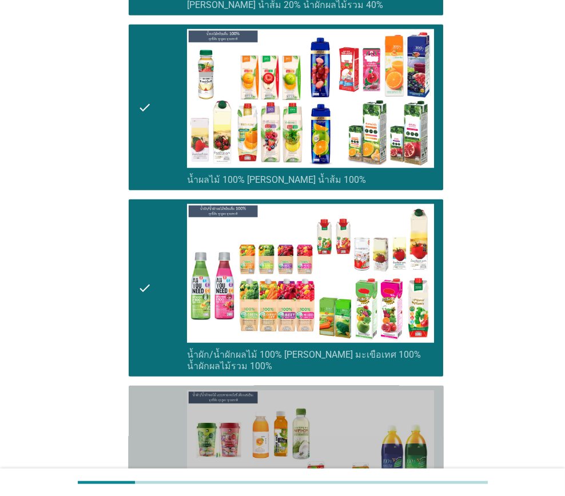
click at [148, 435] on icon "check" at bounding box center [145, 474] width 14 height 168
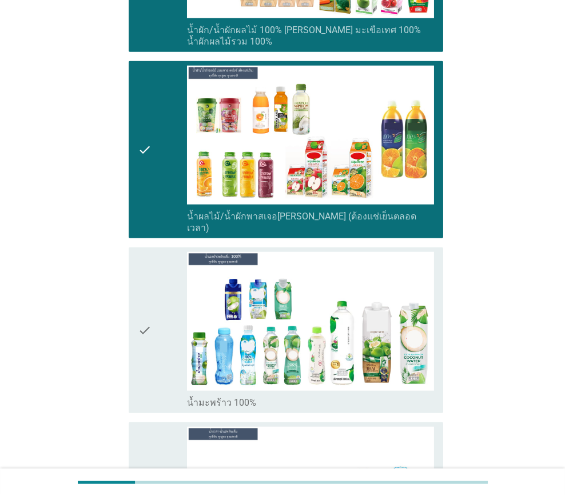
scroll to position [2229, 0]
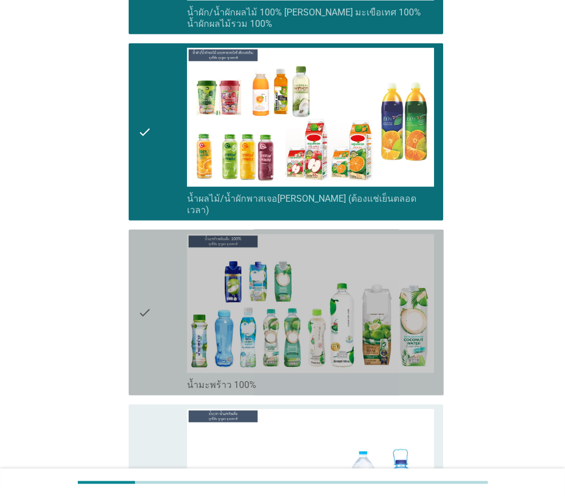
click at [165, 330] on div "check" at bounding box center [162, 312] width 49 height 157
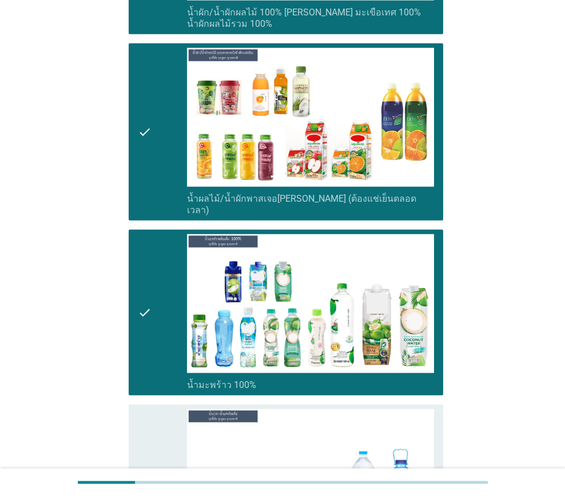
click at [173, 416] on div "check" at bounding box center [162, 487] width 49 height 157
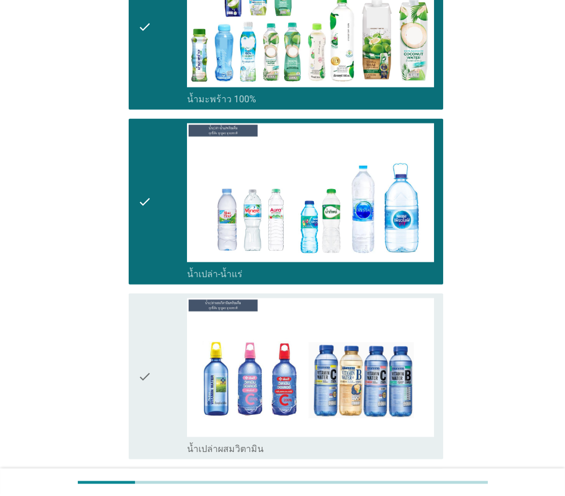
click at [162, 325] on div "check" at bounding box center [162, 376] width 49 height 157
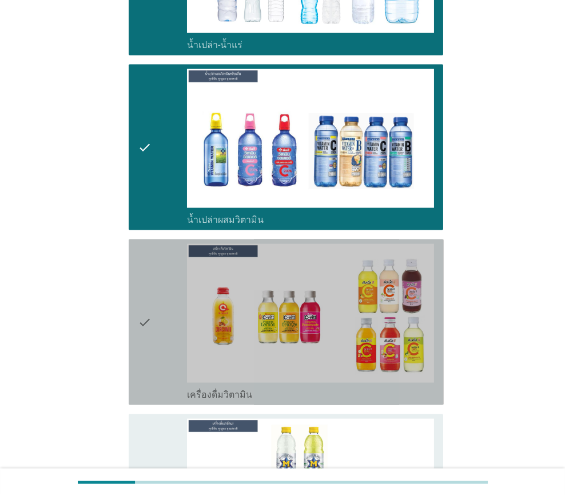
click at [175, 302] on div "check" at bounding box center [162, 322] width 49 height 157
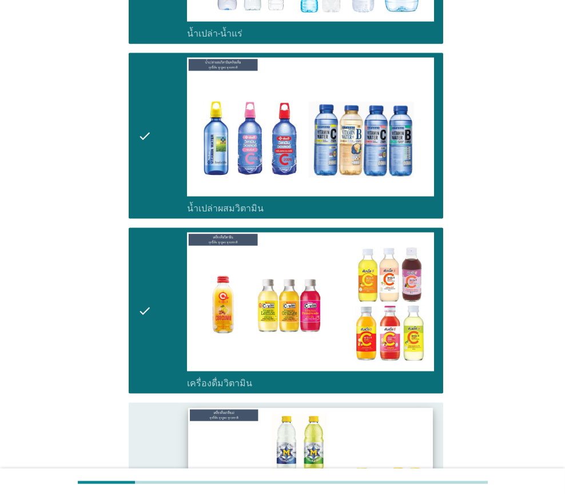
scroll to position [2915, 0]
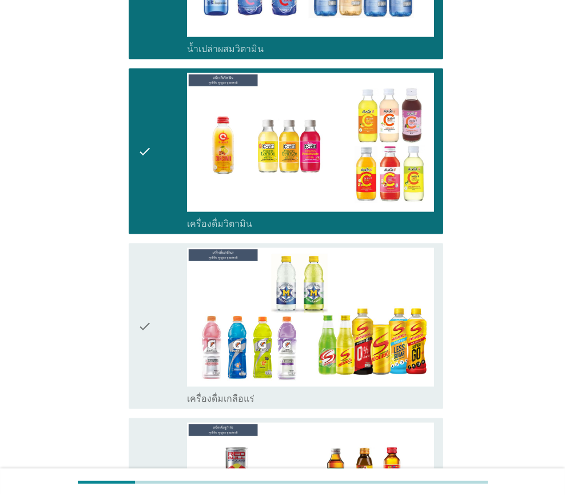
click at [169, 323] on div "check" at bounding box center [162, 326] width 49 height 157
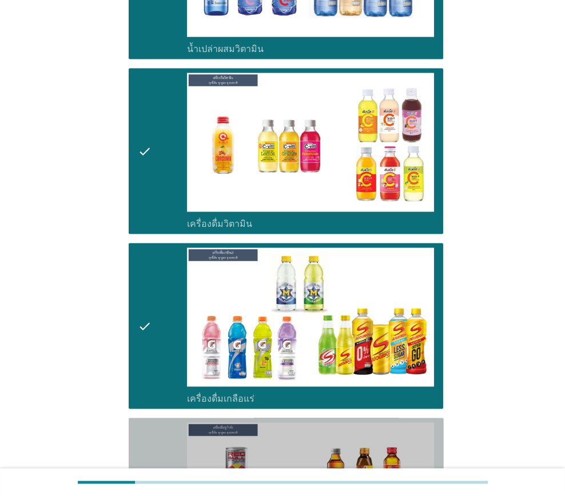
click at [176, 423] on div "check" at bounding box center [162, 501] width 49 height 157
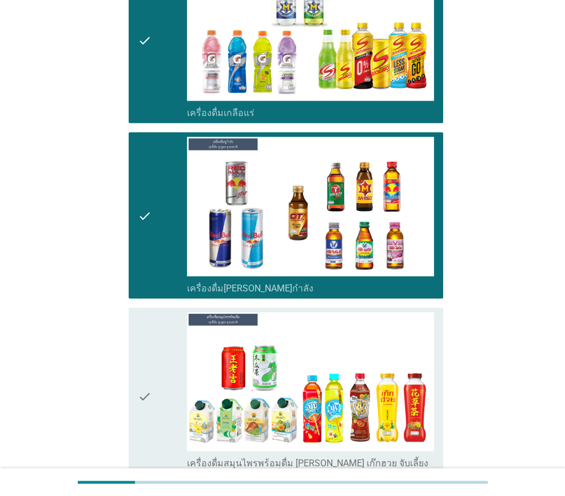
drag, startPoint x: 150, startPoint y: 376, endPoint x: 157, endPoint y: 381, distance: 8.6
click at [151, 376] on div "check" at bounding box center [162, 397] width 49 height 168
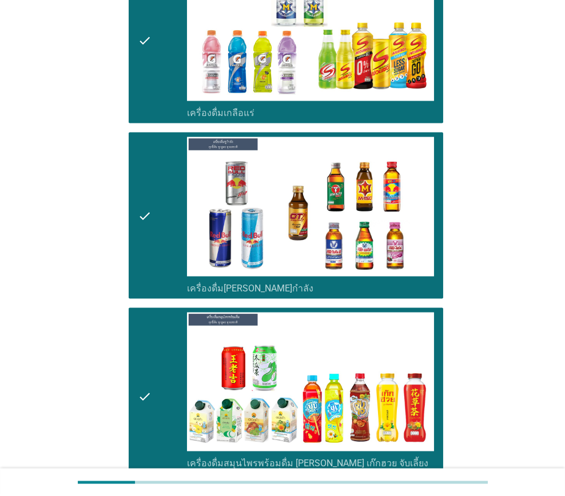
scroll to position [3486, 0]
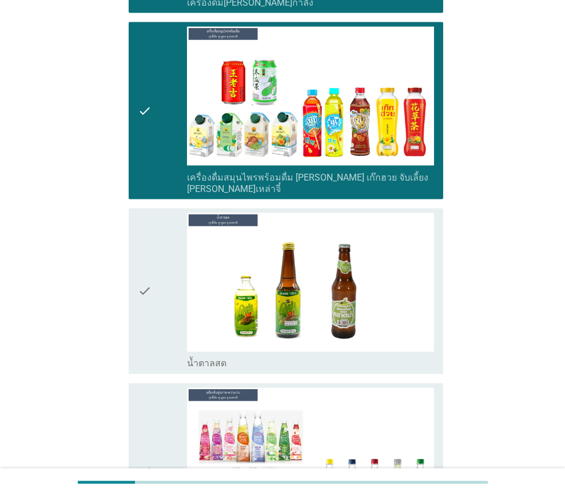
click at [165, 281] on div "check" at bounding box center [162, 291] width 49 height 157
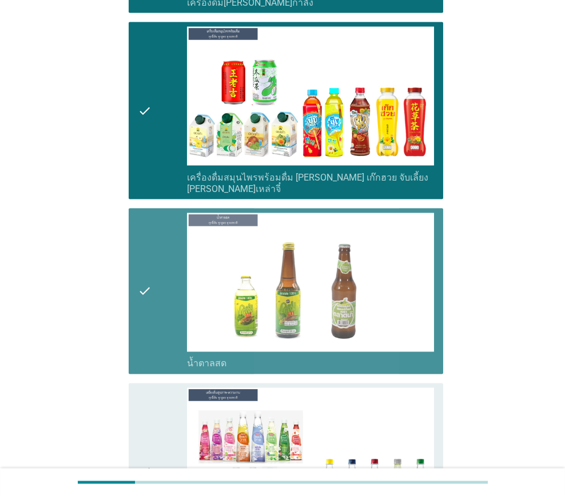
click at [159, 388] on div "check" at bounding box center [162, 472] width 49 height 168
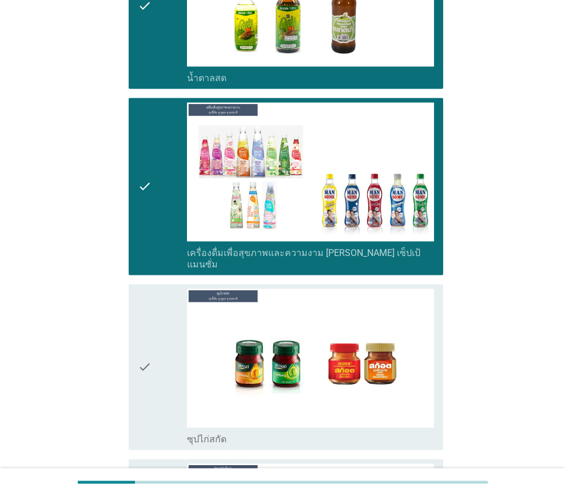
click at [173, 328] on div "check" at bounding box center [162, 367] width 49 height 157
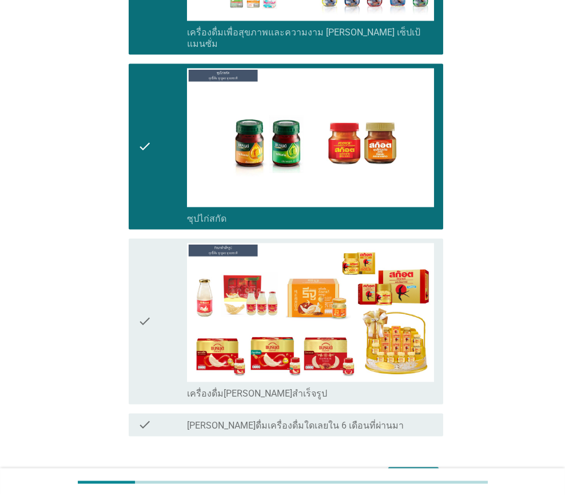
scroll to position [3997, 0]
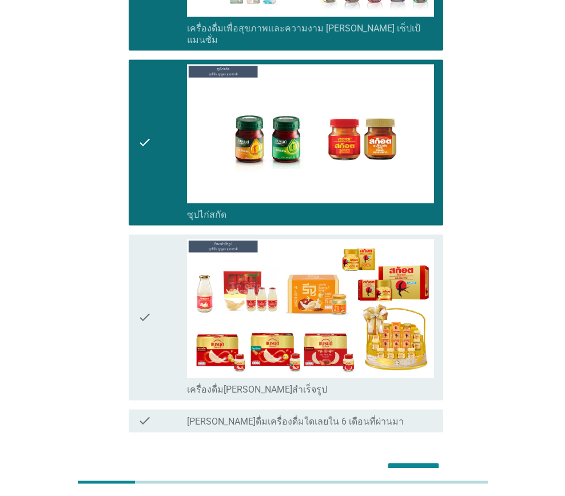
click at [159, 293] on div "check" at bounding box center [162, 317] width 49 height 157
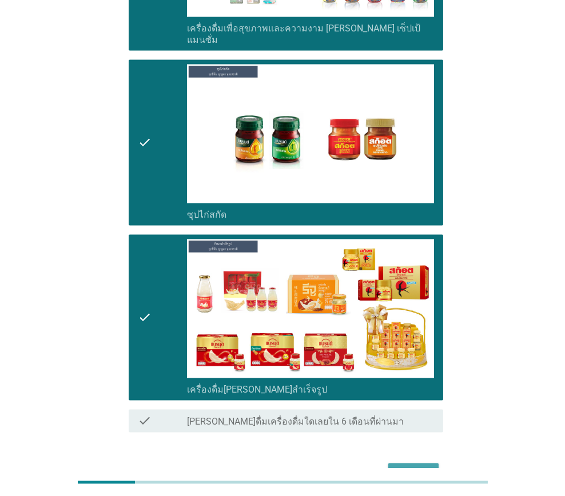
click at [403, 466] on div "ต่อไป" at bounding box center [413, 473] width 32 height 14
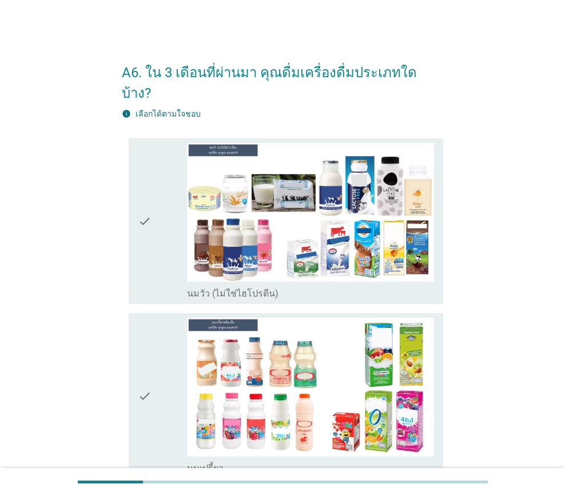
click at [154, 258] on div "check" at bounding box center [162, 221] width 49 height 157
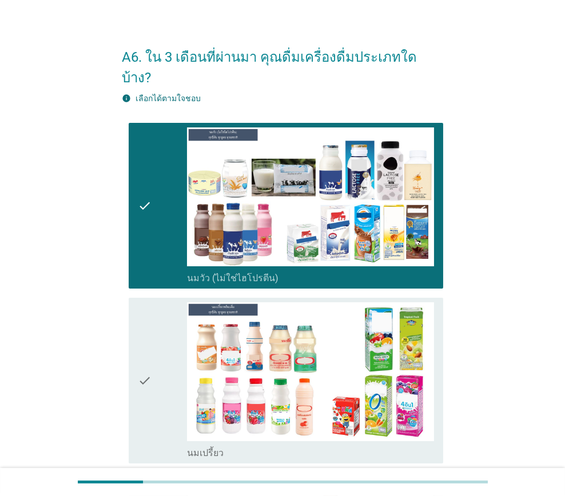
scroll to position [171, 0]
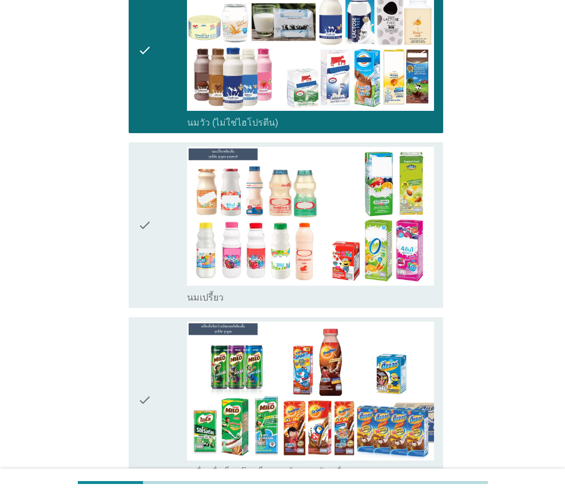
click at [163, 265] on div "check" at bounding box center [162, 225] width 49 height 157
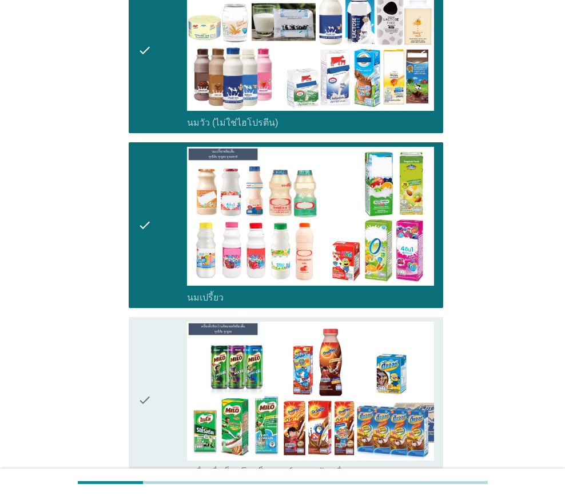
click at [152, 389] on div "check" at bounding box center [162, 400] width 49 height 157
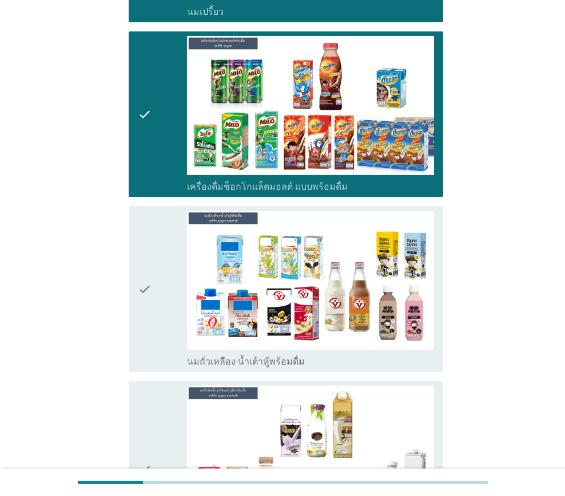
click at [143, 284] on icon "check" at bounding box center [145, 289] width 14 height 157
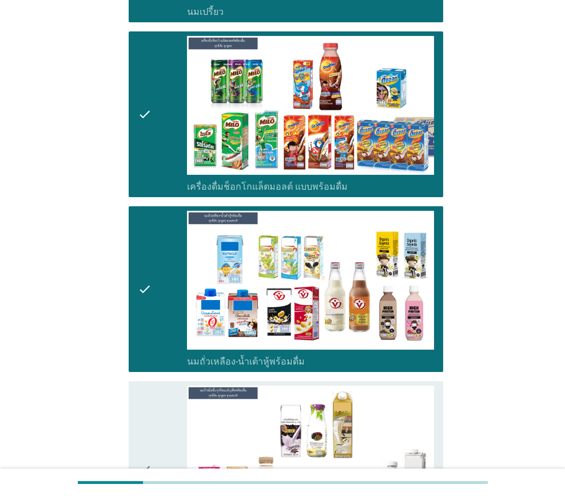
scroll to position [686, 0]
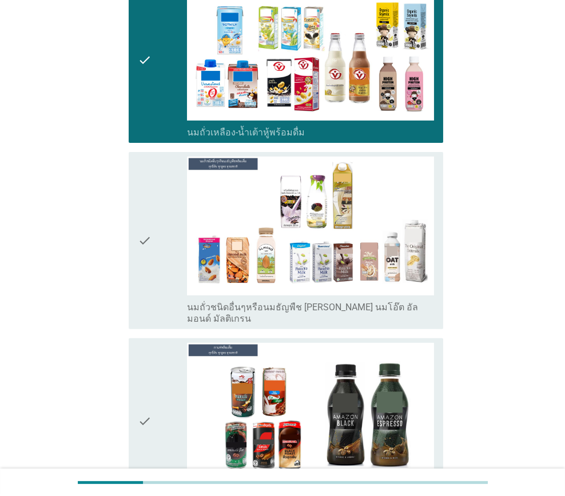
click at [163, 267] on div "check" at bounding box center [162, 241] width 49 height 168
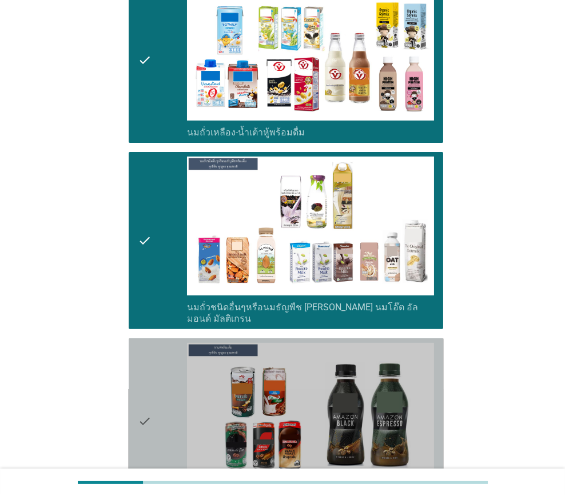
click at [157, 400] on div "check" at bounding box center [162, 421] width 49 height 157
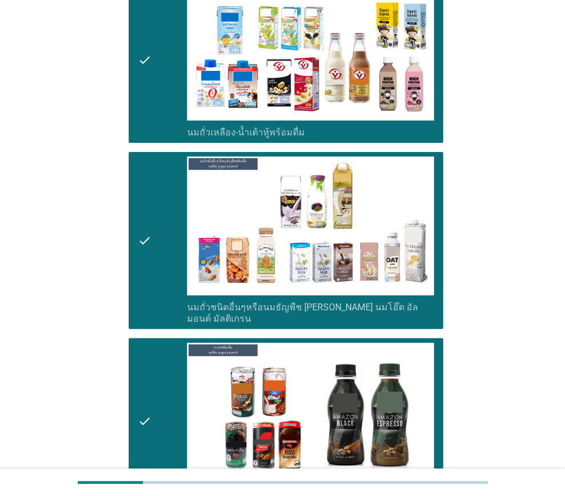
click at [177, 268] on div "check" at bounding box center [162, 241] width 49 height 168
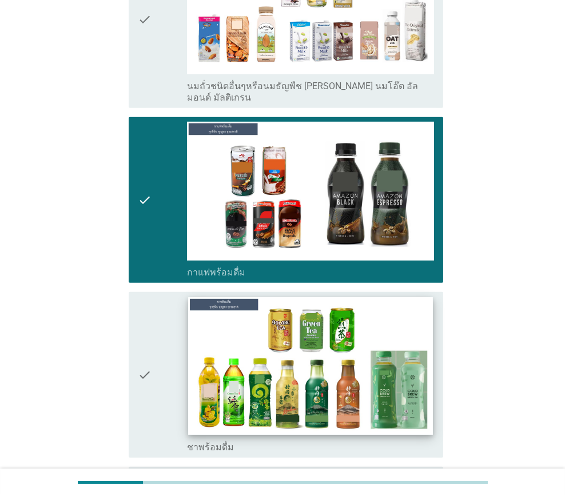
scroll to position [971, 0]
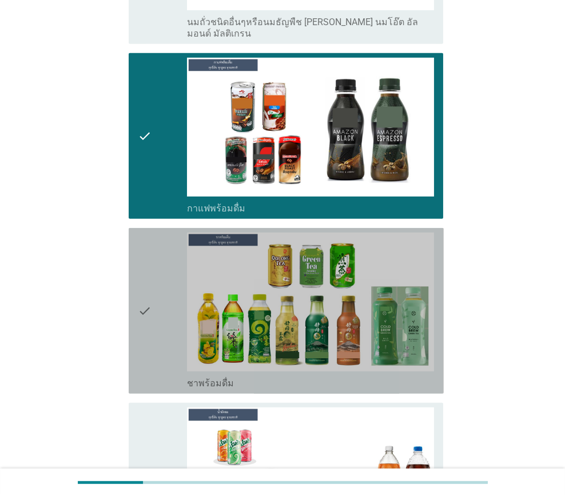
click at [161, 336] on div "check" at bounding box center [162, 311] width 49 height 157
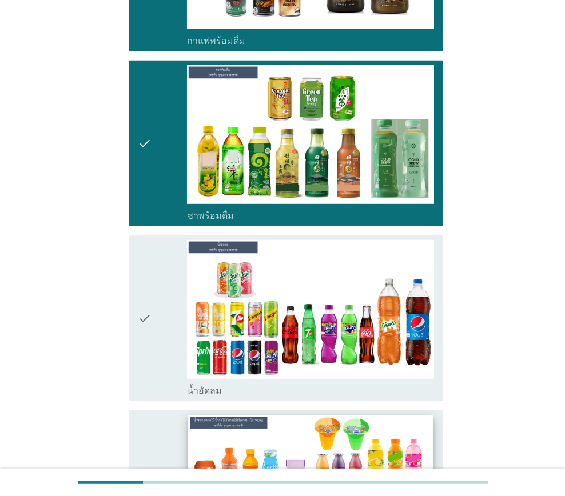
scroll to position [1200, 0]
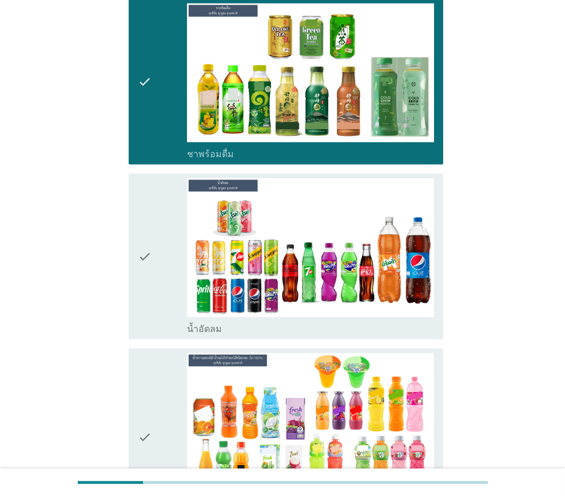
click at [166, 292] on div "check" at bounding box center [162, 256] width 49 height 157
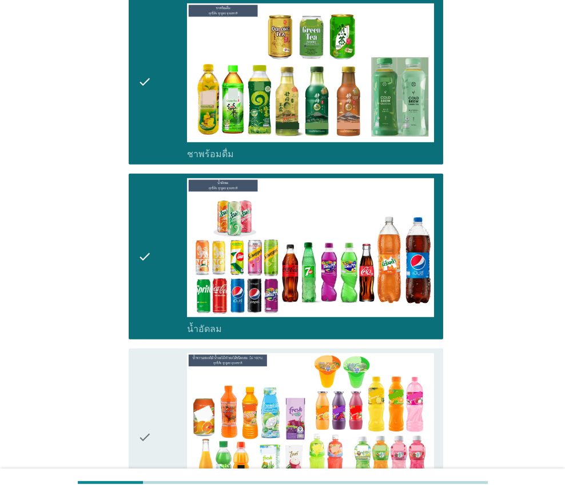
click at [157, 382] on div "check" at bounding box center [162, 437] width 49 height 168
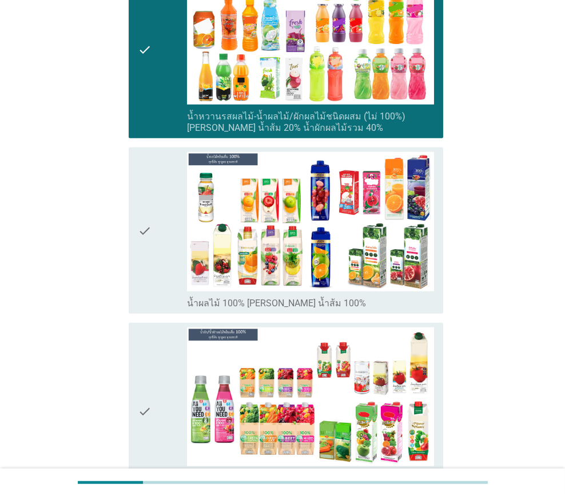
scroll to position [1600, 0]
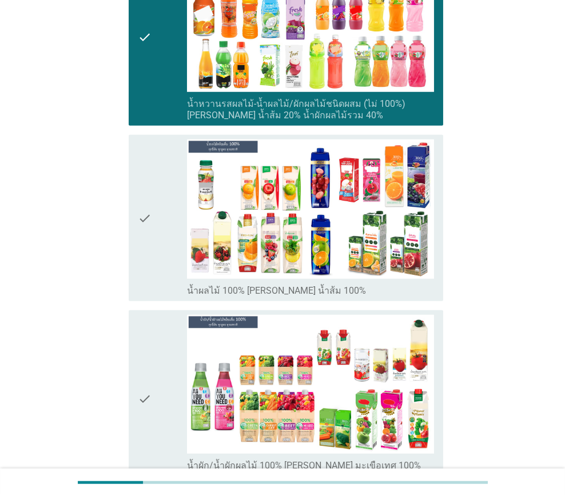
click at [170, 262] on div "check" at bounding box center [162, 217] width 49 height 157
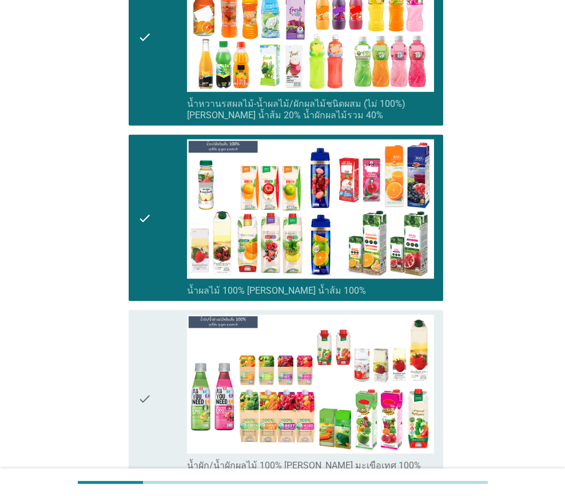
click at [163, 384] on div "check" at bounding box center [162, 399] width 49 height 168
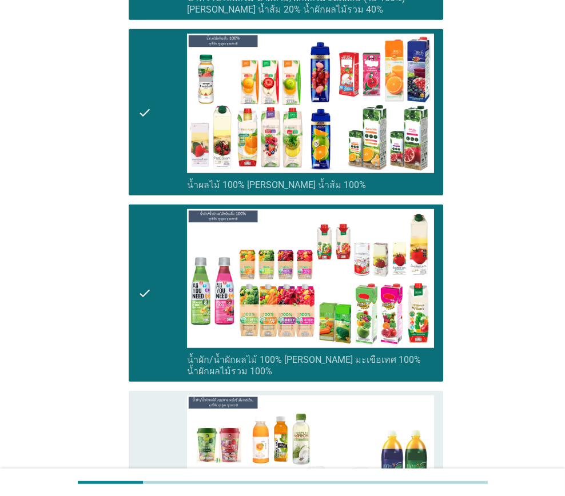
scroll to position [1829, 0]
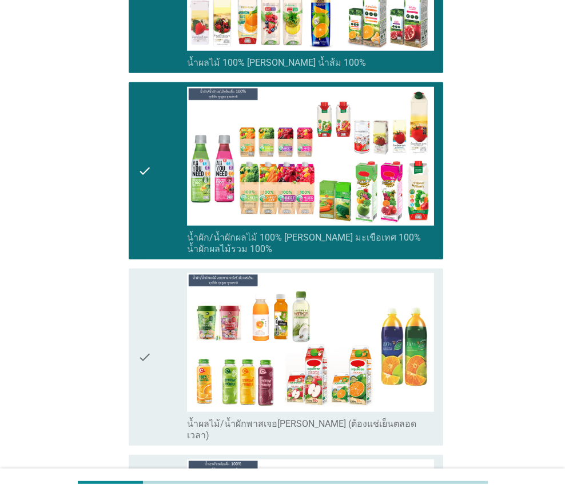
click at [161, 368] on div "check" at bounding box center [162, 357] width 49 height 168
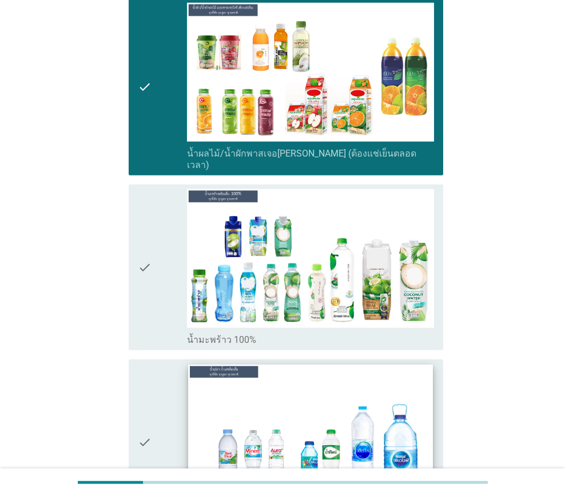
scroll to position [2114, 0]
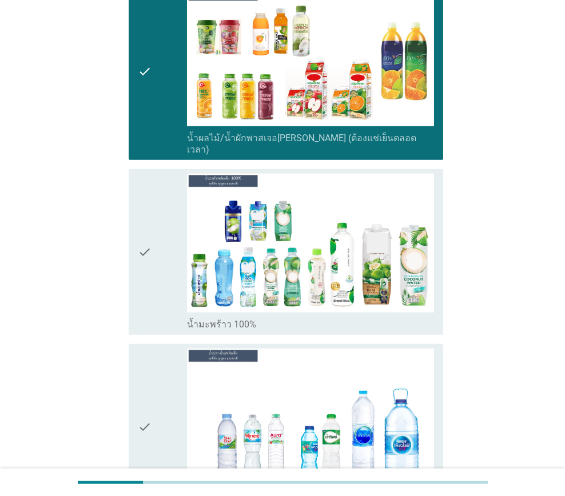
click at [177, 95] on div "check" at bounding box center [162, 71] width 49 height 168
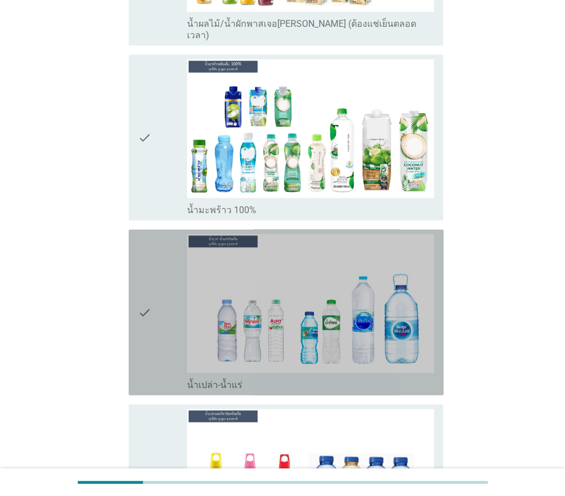
click at [163, 286] on div "check" at bounding box center [162, 312] width 49 height 157
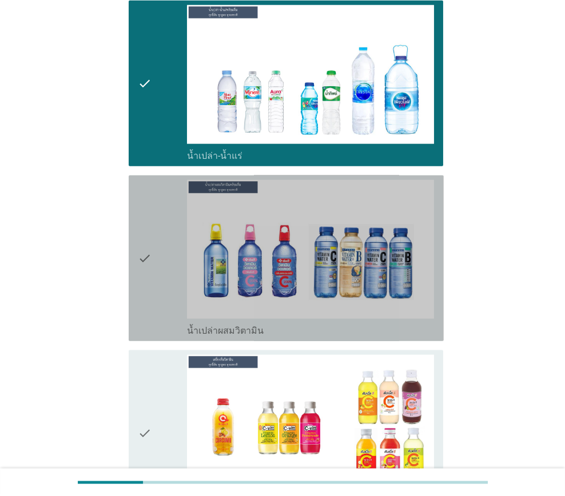
drag, startPoint x: 173, startPoint y: 271, endPoint x: 185, endPoint y: 341, distance: 70.9
click at [172, 271] on div "check" at bounding box center [162, 258] width 49 height 157
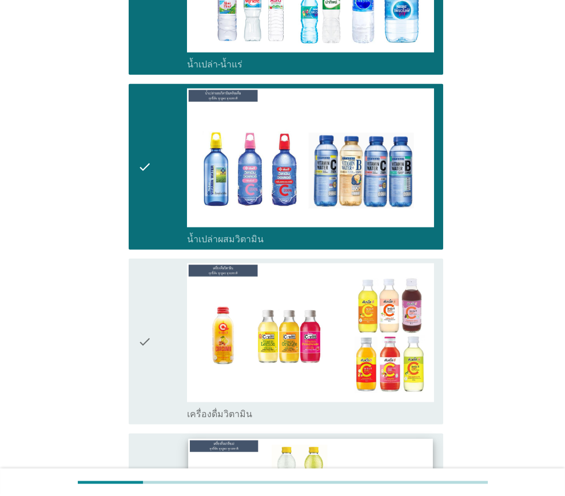
scroll to position [2629, 0]
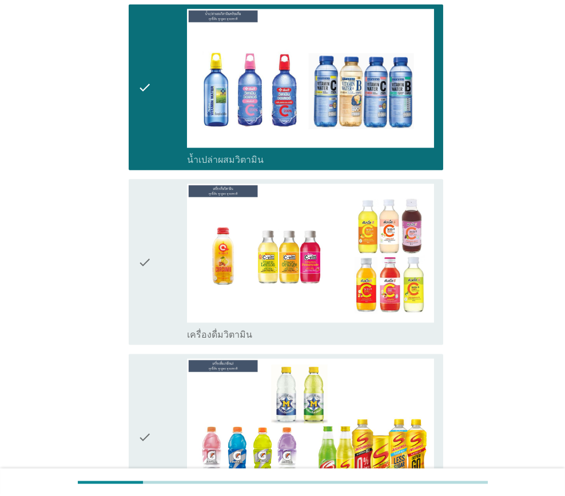
click at [165, 270] on div "check" at bounding box center [162, 262] width 49 height 157
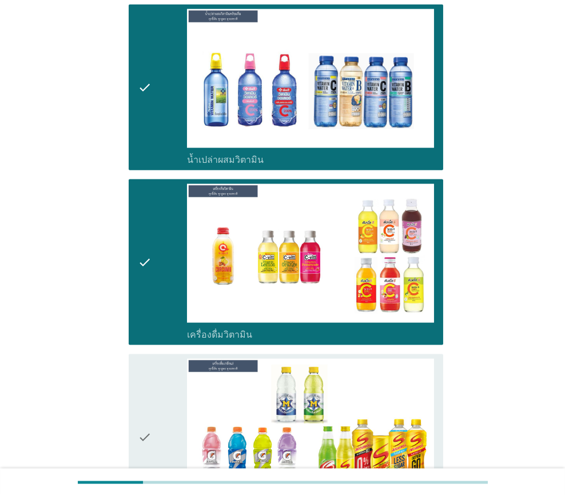
click at [165, 399] on div "check" at bounding box center [162, 437] width 49 height 157
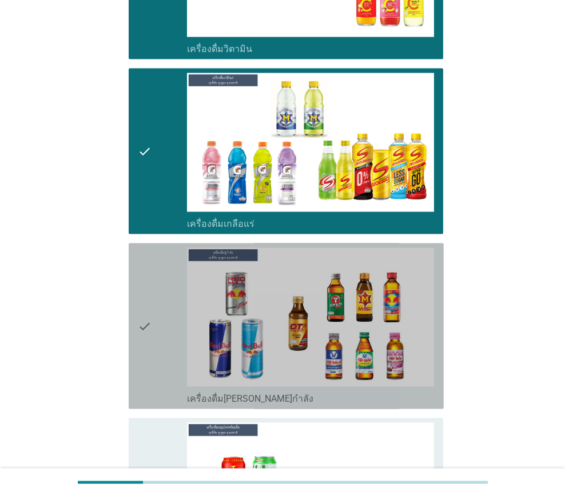
click at [163, 333] on div "check" at bounding box center [162, 326] width 49 height 157
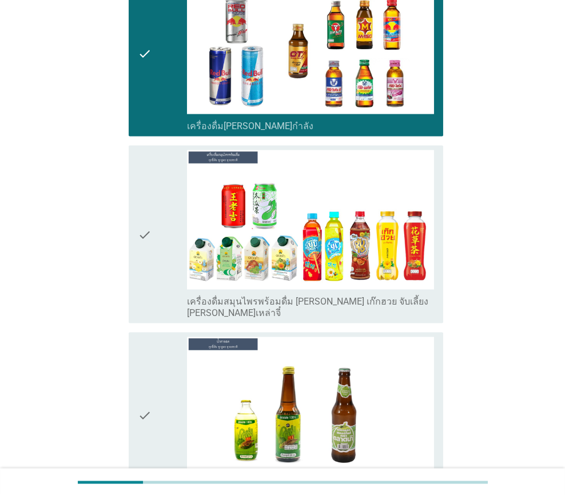
scroll to position [3200, 0]
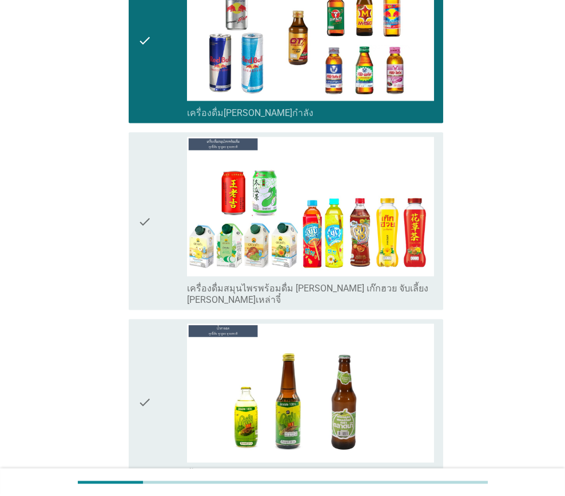
click at [169, 224] on div "check" at bounding box center [162, 221] width 49 height 168
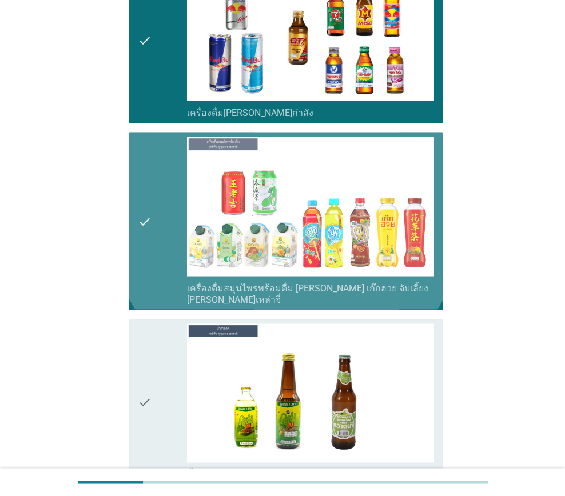
click at [153, 334] on div "check" at bounding box center [162, 402] width 49 height 157
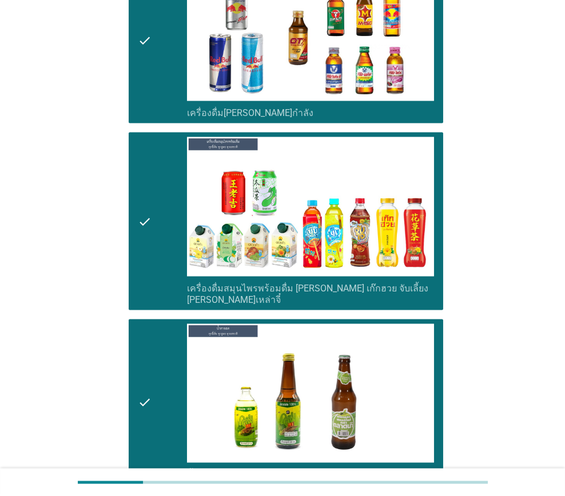
scroll to position [3430, 0]
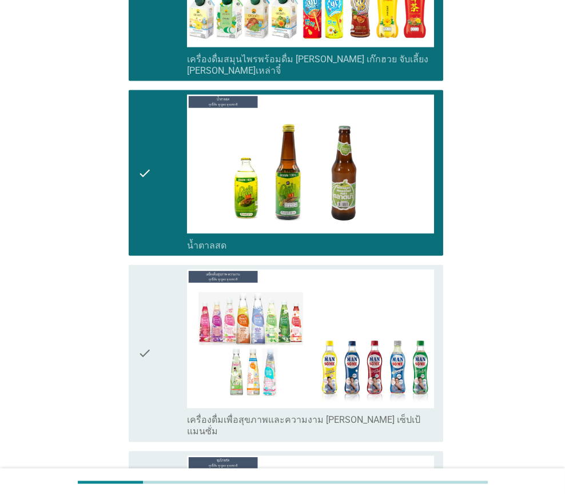
click at [170, 325] on div "check" at bounding box center [162, 354] width 49 height 168
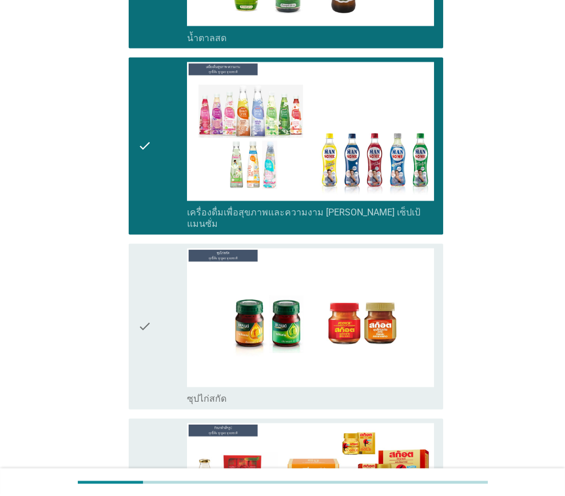
scroll to position [3715, 0]
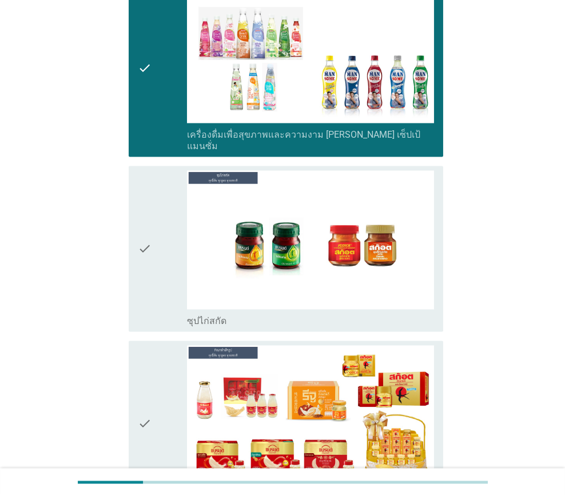
drag, startPoint x: 158, startPoint y: 204, endPoint x: 153, endPoint y: 226, distance: 22.3
click at [158, 205] on div "check" at bounding box center [162, 249] width 49 height 157
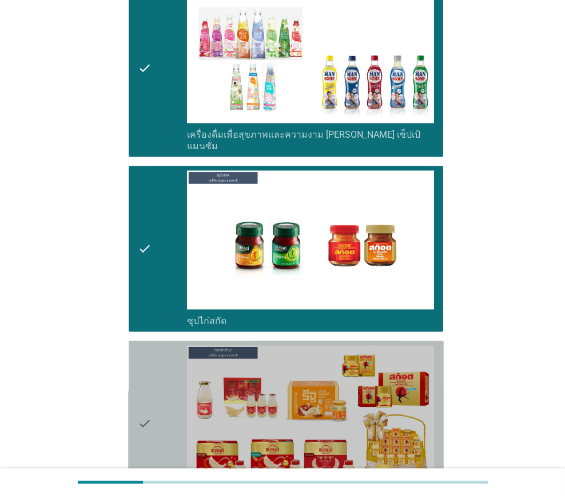
click at [146, 346] on icon "check" at bounding box center [145, 424] width 14 height 157
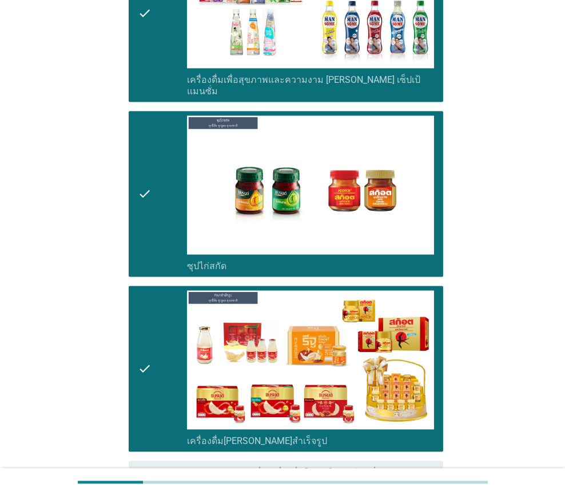
scroll to position [3822, 0]
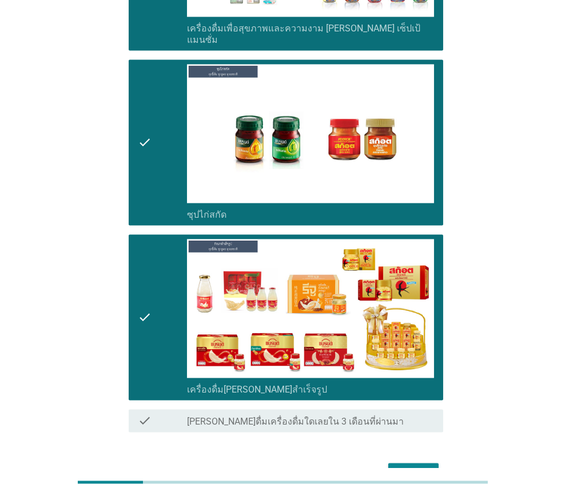
click at [422, 466] on div "ต่อไป" at bounding box center [413, 473] width 32 height 14
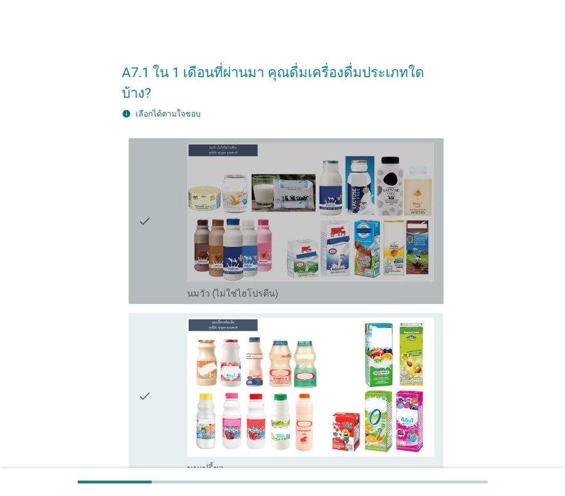
click at [166, 253] on div "check" at bounding box center [162, 221] width 49 height 157
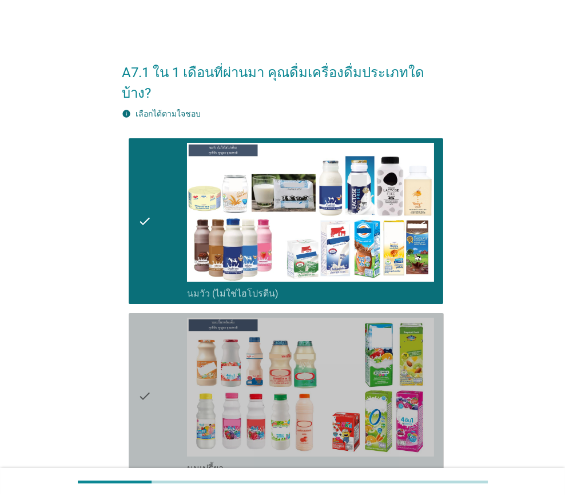
click at [179, 345] on div "check" at bounding box center [162, 396] width 49 height 157
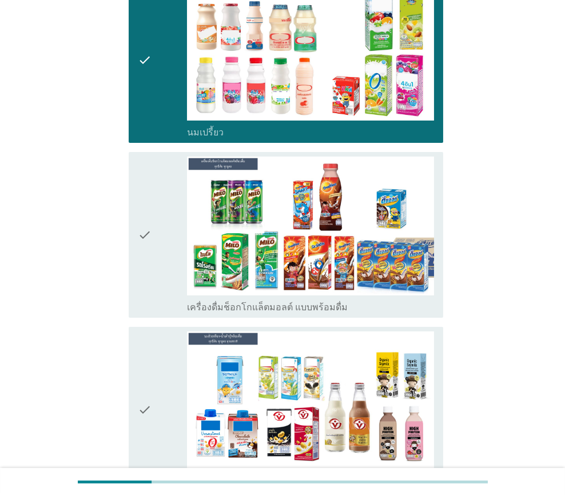
scroll to position [400, 0]
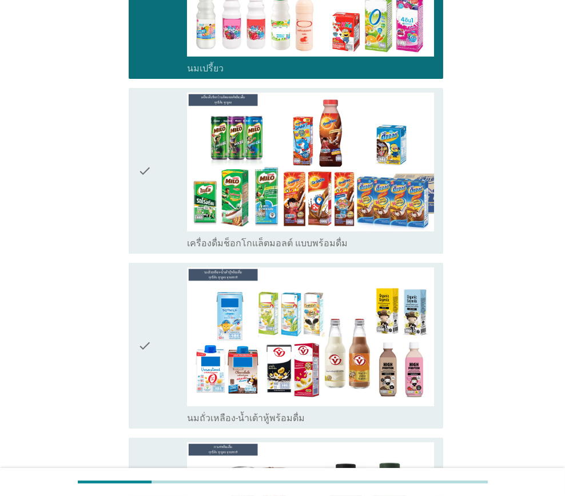
click at [167, 210] on div "check" at bounding box center [162, 171] width 49 height 157
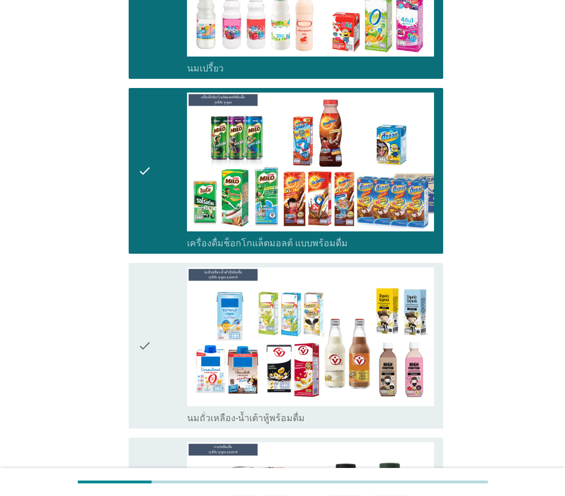
click at [162, 314] on div "check" at bounding box center [162, 346] width 49 height 157
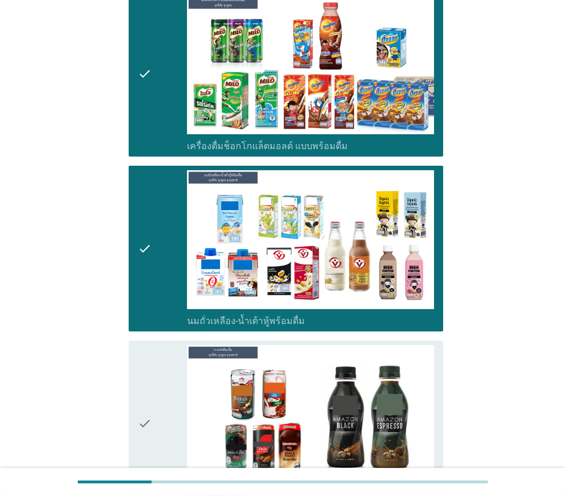
scroll to position [686, 0]
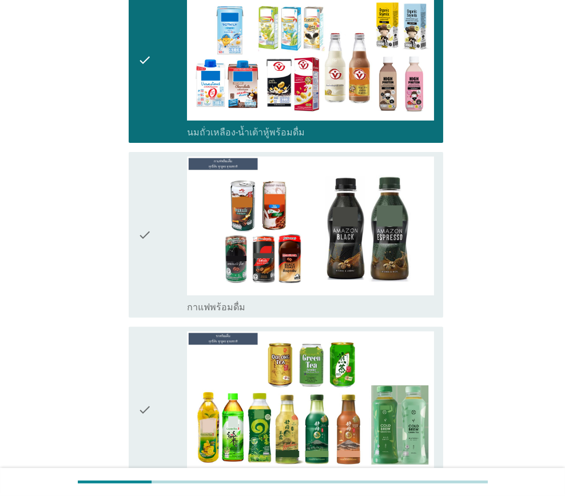
click at [174, 238] on div "check" at bounding box center [162, 235] width 49 height 157
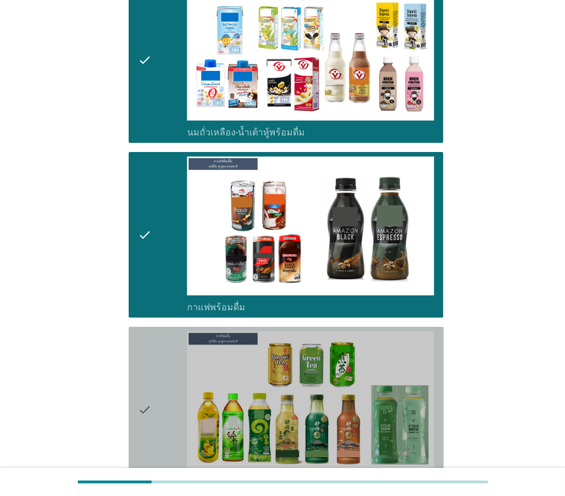
click at [164, 358] on div "check" at bounding box center [162, 410] width 49 height 157
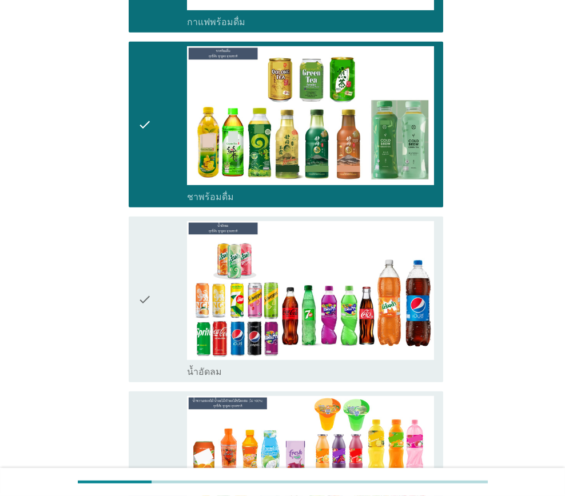
click at [167, 278] on div "check" at bounding box center [162, 299] width 49 height 157
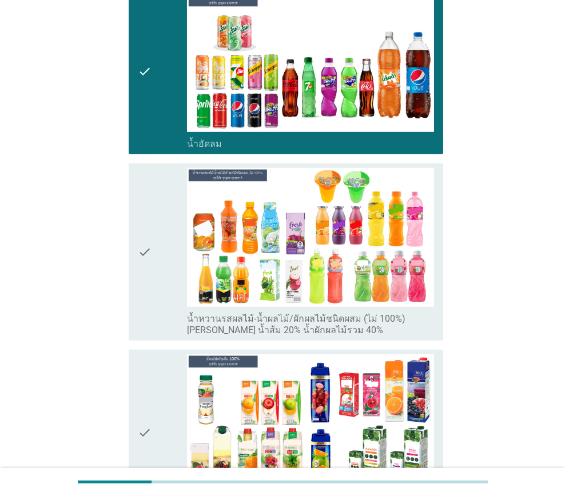
scroll to position [1200, 0]
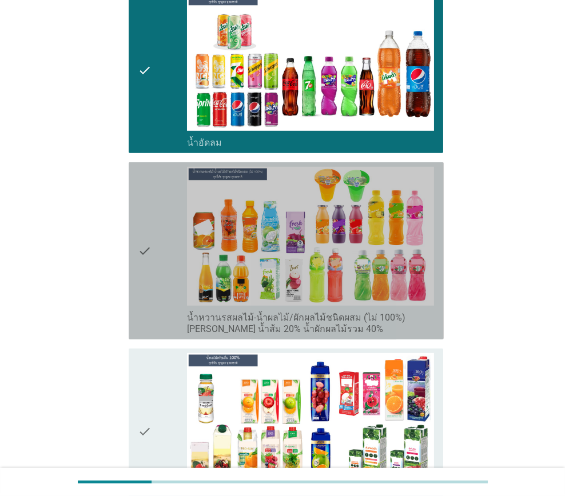
click at [172, 294] on div "check" at bounding box center [162, 251] width 49 height 168
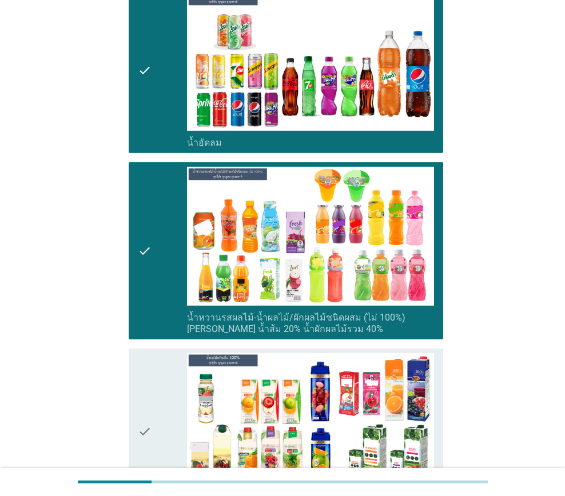
click at [171, 380] on div "check" at bounding box center [162, 431] width 49 height 157
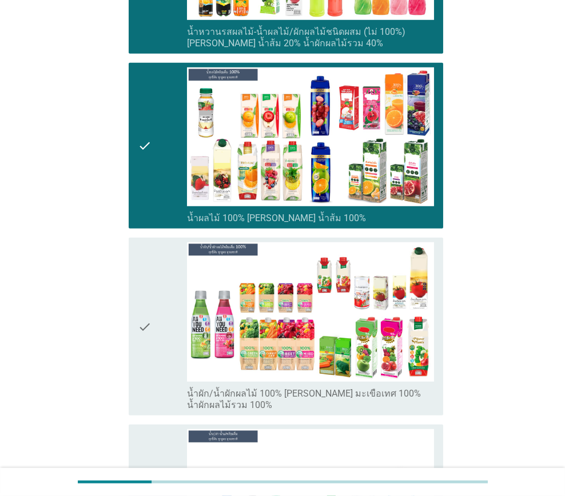
click at [165, 297] on div "check" at bounding box center [162, 326] width 49 height 168
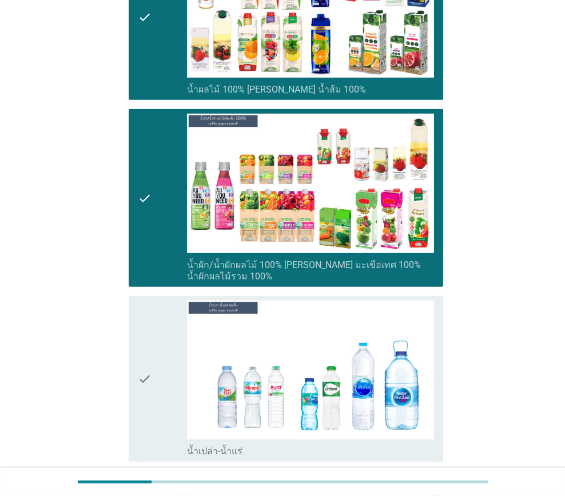
scroll to position [1772, 0]
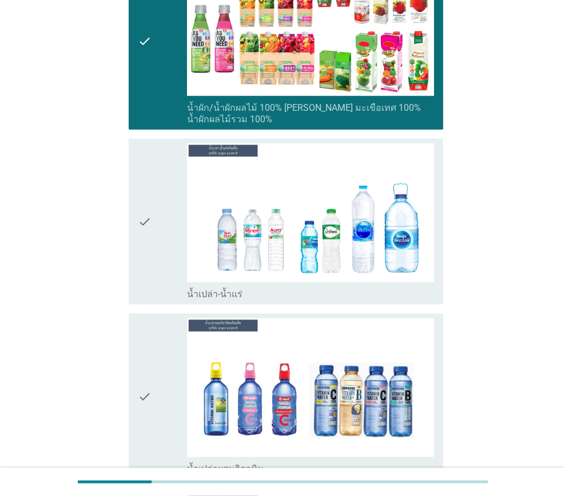
click at [158, 270] on div "check" at bounding box center [162, 221] width 49 height 157
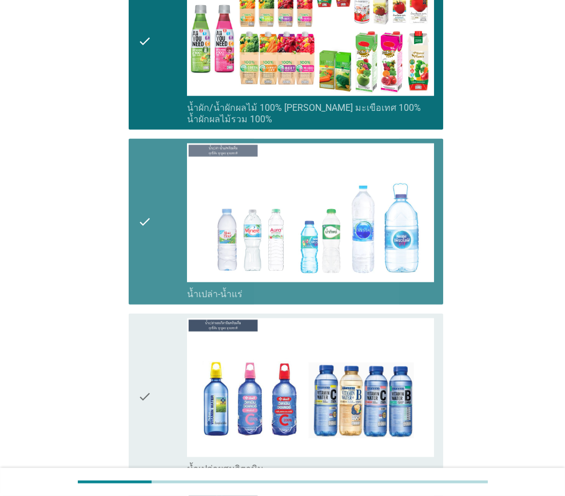
click at [162, 329] on div "check" at bounding box center [162, 396] width 49 height 157
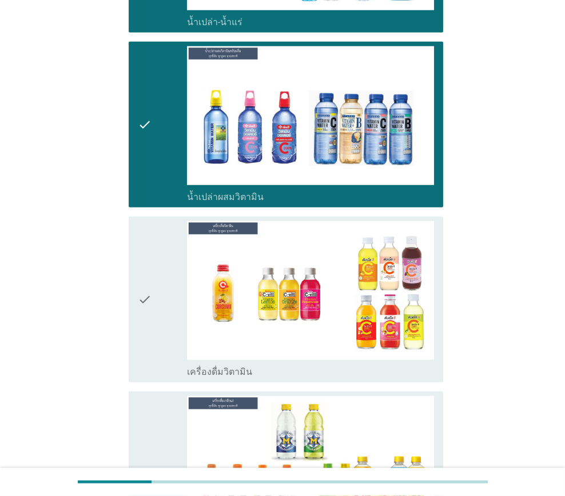
scroll to position [2058, 0]
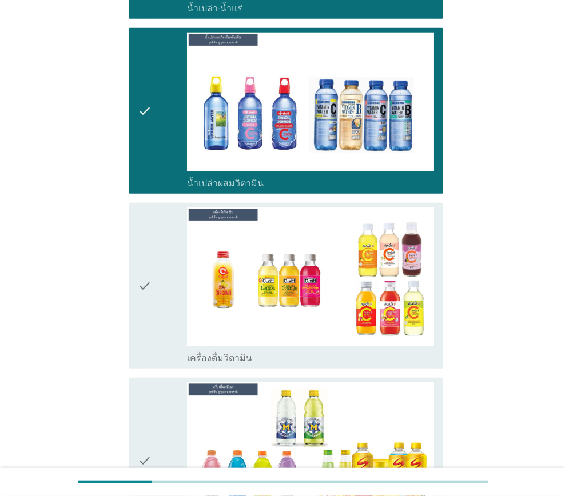
click at [149, 272] on icon "check" at bounding box center [145, 285] width 14 height 157
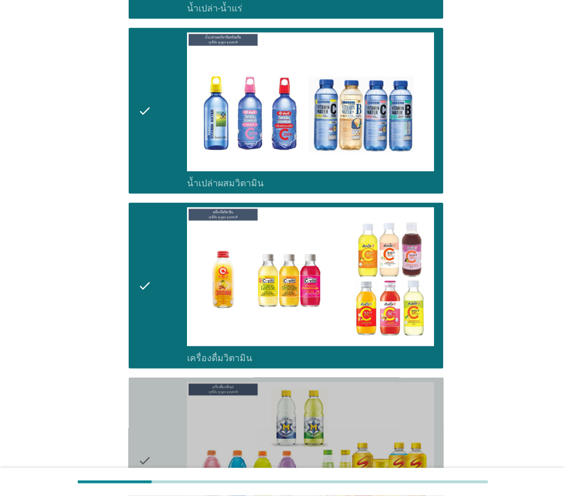
click at [163, 391] on div "check" at bounding box center [162, 460] width 49 height 157
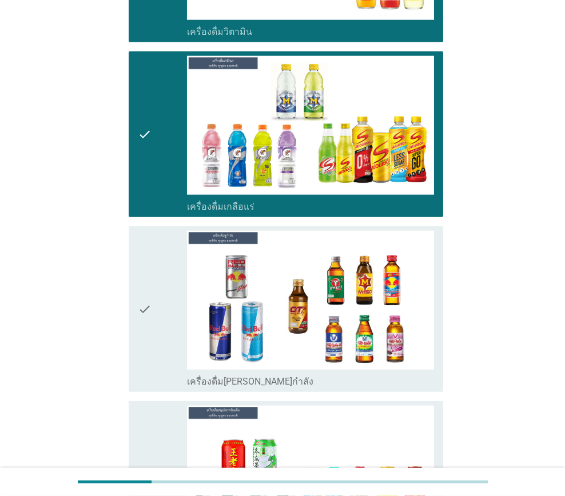
scroll to position [2401, 0]
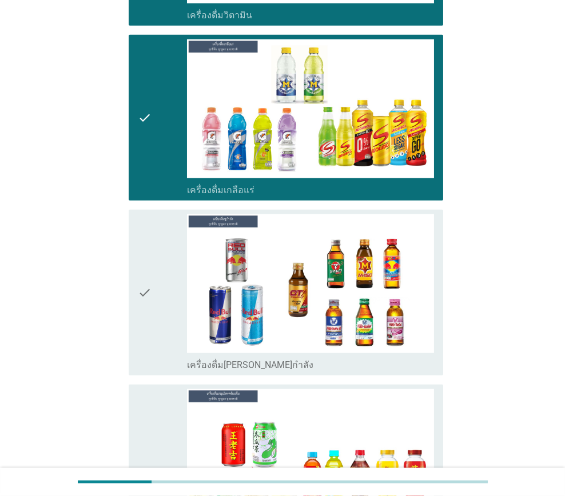
click at [158, 280] on div "check" at bounding box center [162, 292] width 49 height 157
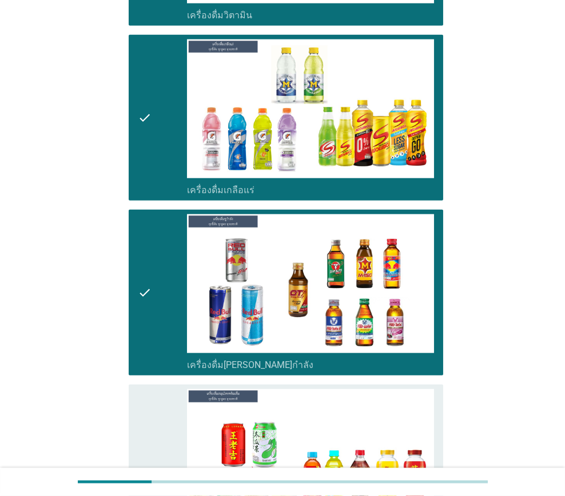
click at [160, 403] on div "check" at bounding box center [162, 473] width 49 height 168
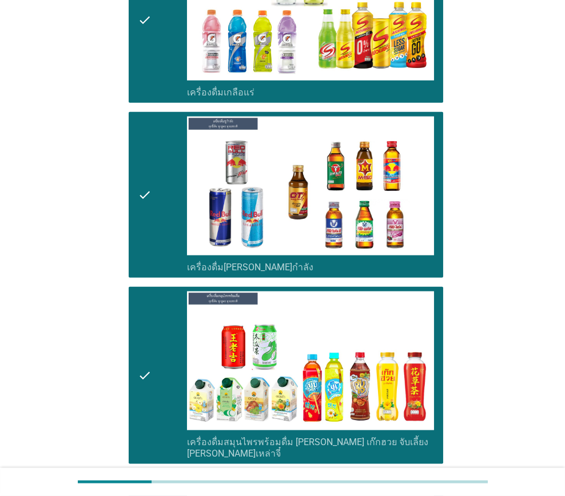
scroll to position [2744, 0]
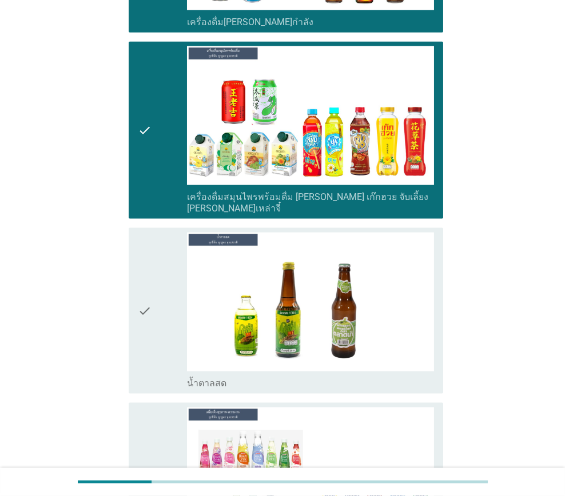
click at [169, 305] on div "check" at bounding box center [162, 311] width 49 height 157
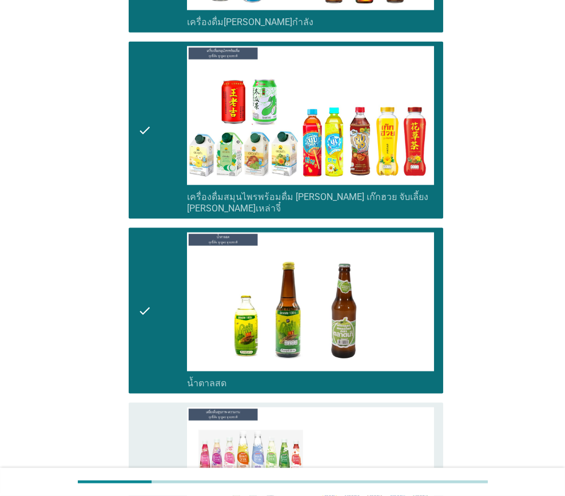
click at [161, 420] on div "check" at bounding box center [162, 492] width 49 height 168
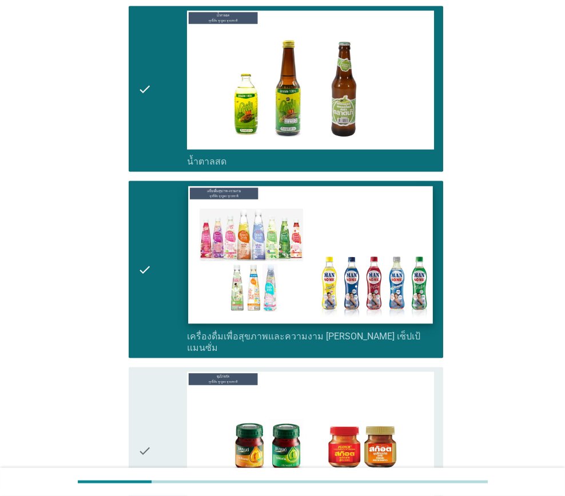
scroll to position [3029, 0]
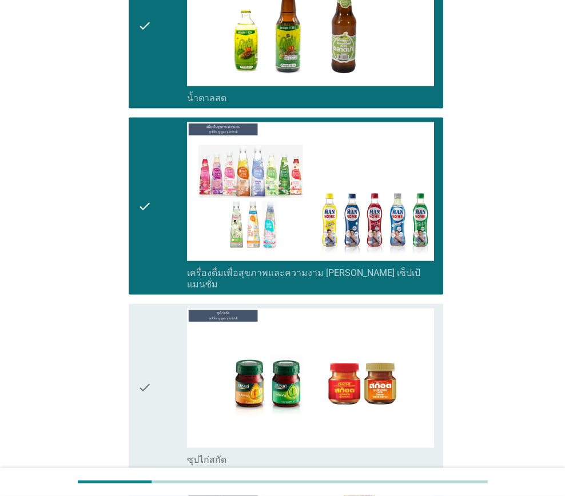
click at [187, 352] on img at bounding box center [310, 378] width 247 height 139
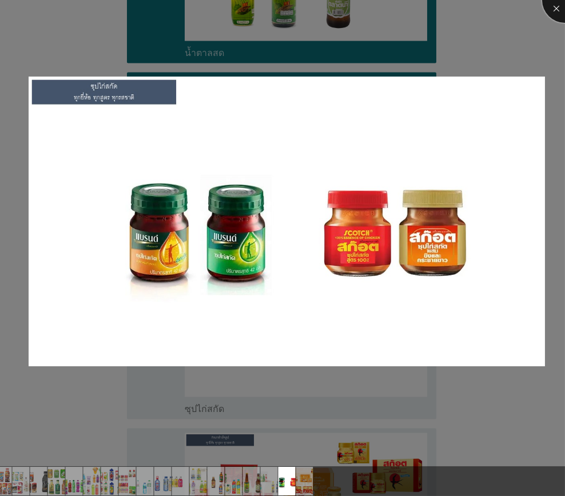
click at [554, 14] on div at bounding box center [565, 0] width 46 height 46
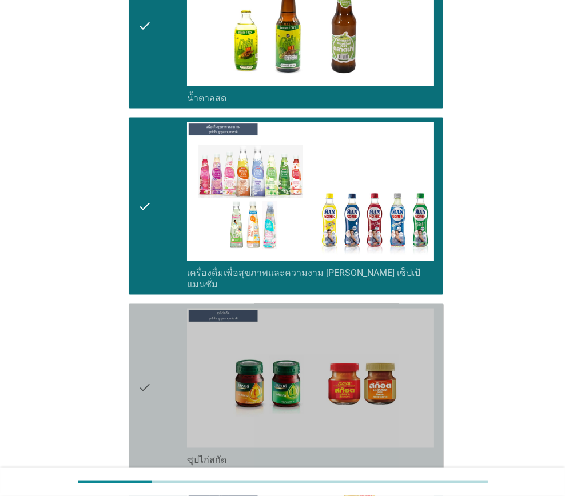
click at [151, 310] on icon "check" at bounding box center [145, 387] width 14 height 157
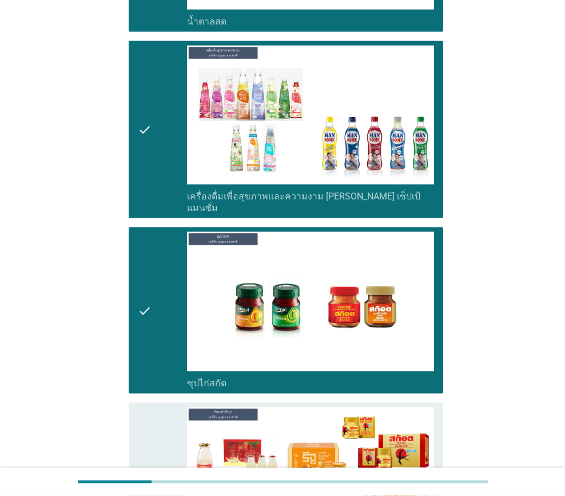
scroll to position [3298, 0]
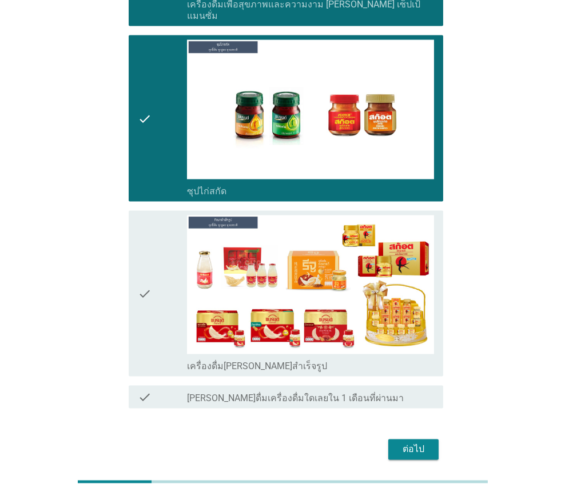
click at [164, 258] on div "check" at bounding box center [162, 293] width 49 height 157
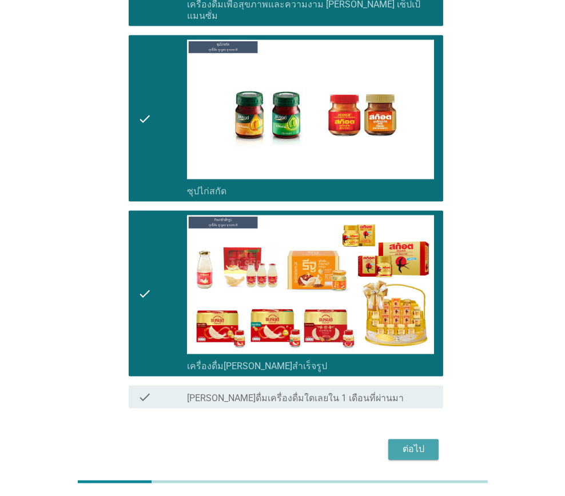
click at [412, 443] on div "ต่อไป" at bounding box center [413, 450] width 32 height 14
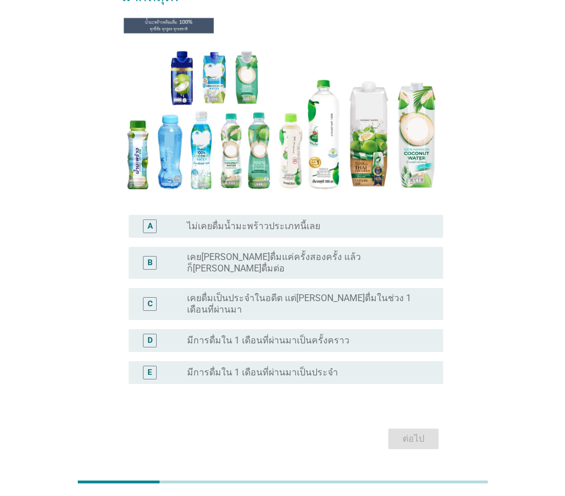
scroll to position [133, 0]
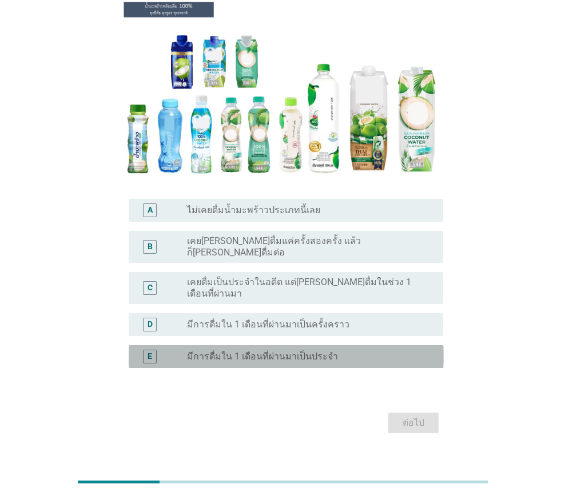
click at [296, 351] on label "มีการดื่มใน 1 เดือนที่ผ่านมาเป็นประจำ" at bounding box center [262, 356] width 151 height 11
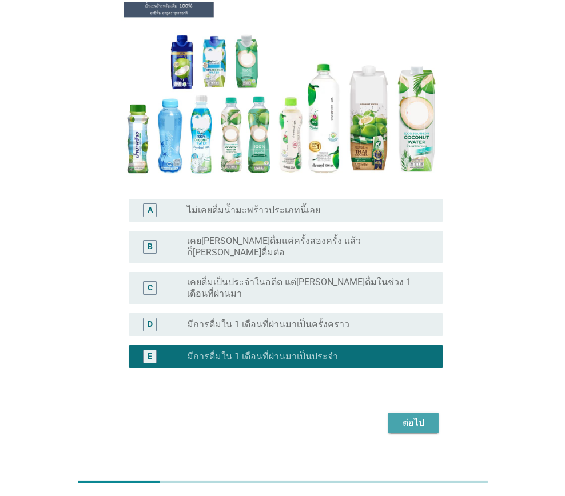
click at [424, 416] on div "ต่อไป" at bounding box center [413, 423] width 32 height 14
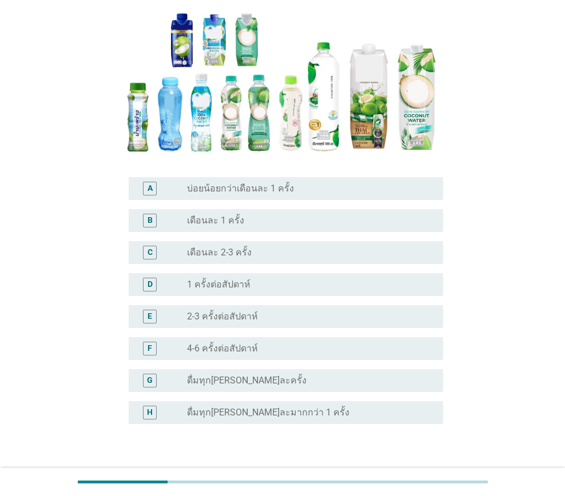
scroll to position [171, 0]
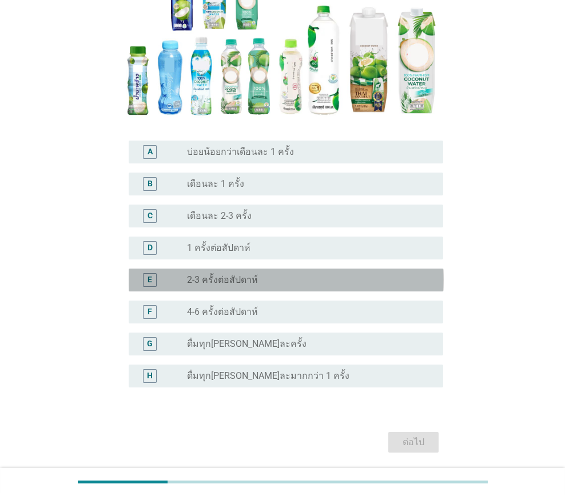
click at [257, 286] on div "E radio_button_unchecked 2-3 ครั้งต่อสัปดาห์" at bounding box center [286, 280] width 315 height 23
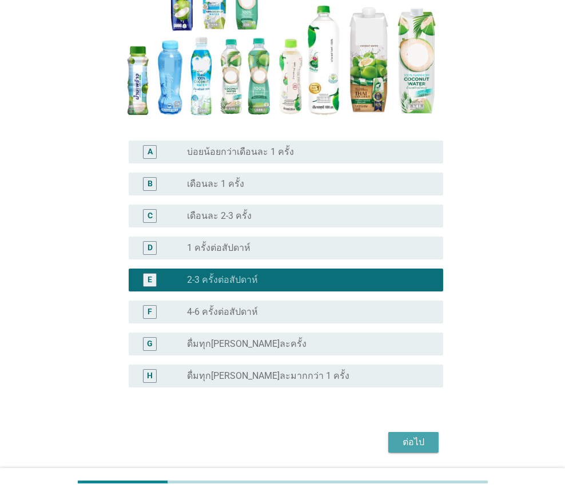
click at [411, 441] on div "ต่อไป" at bounding box center [413, 443] width 32 height 14
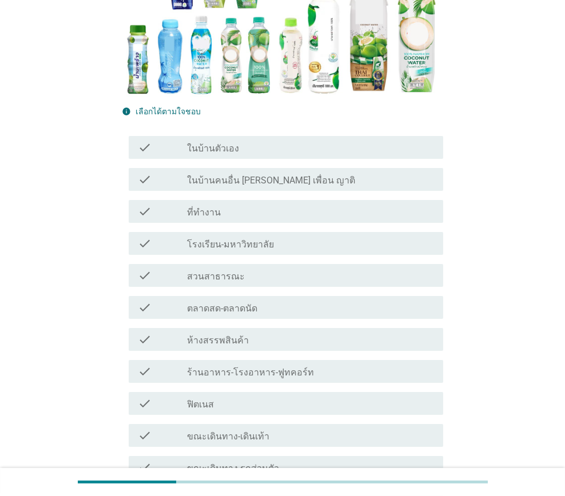
scroll to position [229, 0]
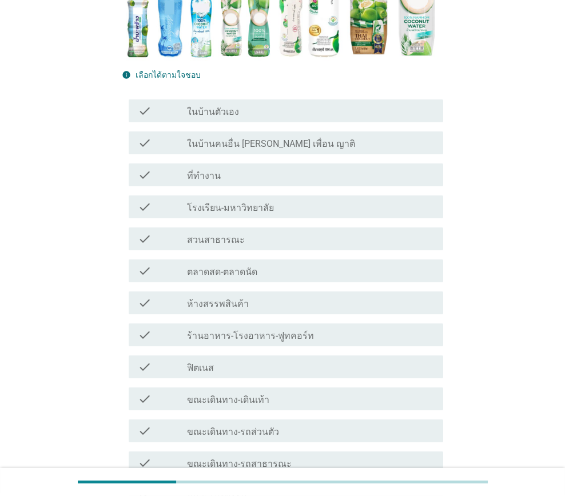
click at [253, 104] on div "check_box_outline_blank ในบ้านตัวเอง" at bounding box center [310, 111] width 247 height 14
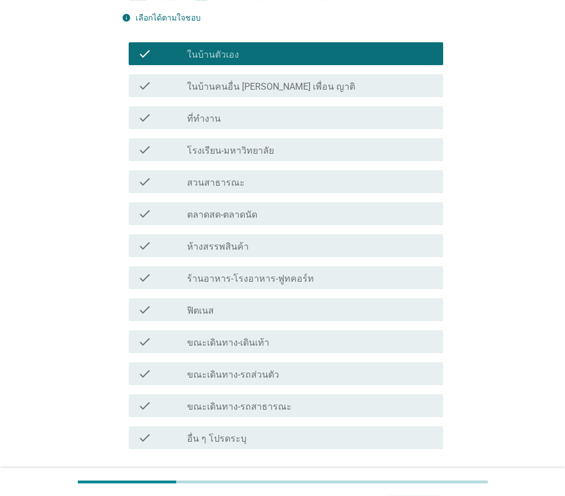
scroll to position [351, 0]
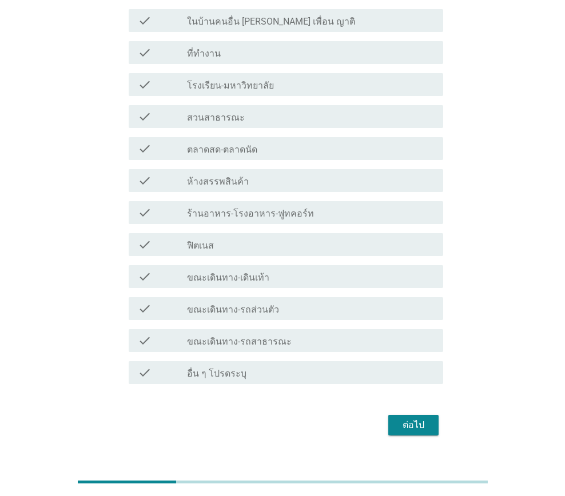
click at [417, 418] on div "ต่อไป" at bounding box center [413, 425] width 32 height 14
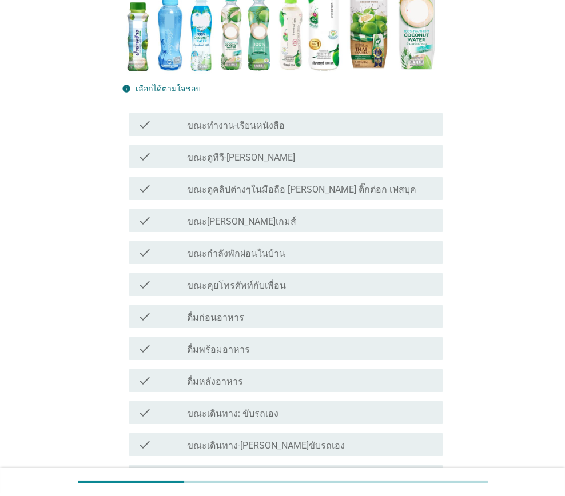
scroll to position [229, 0]
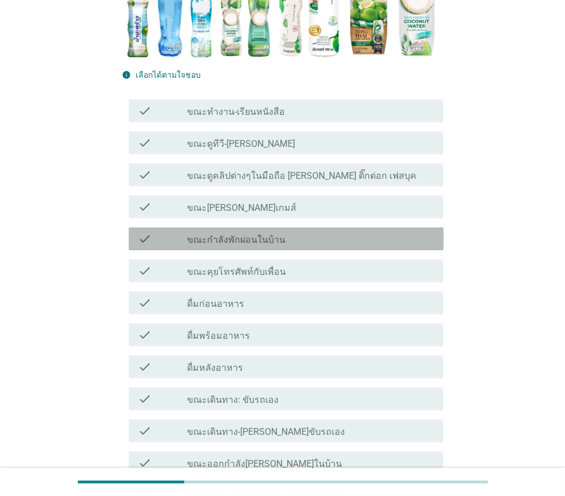
click at [256, 241] on label "ขณะกำลังพักผ่อนในบ้าน" at bounding box center [236, 239] width 98 height 11
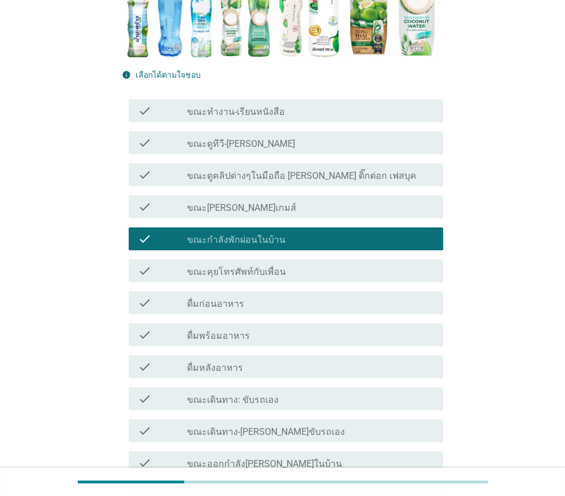
click at [290, 175] on label "ขณะดูคลิปต่างๆในมือถือ [PERSON_NAME] ติ๊กต่อก เฟสบุค" at bounding box center [301, 175] width 229 height 11
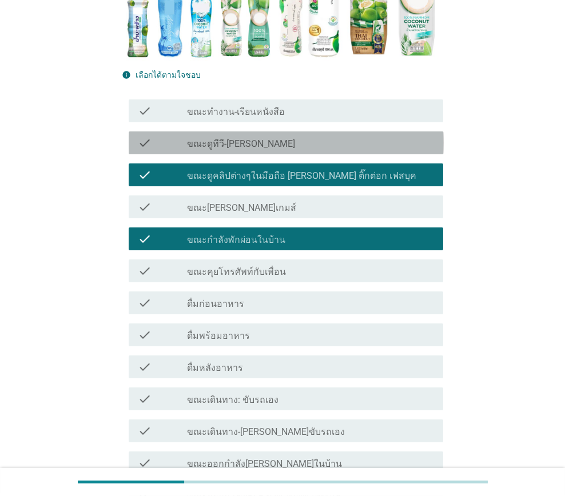
click at [264, 143] on div "check_box_outline_blank ขณะดูทีวี-[PERSON_NAME]" at bounding box center [310, 143] width 247 height 14
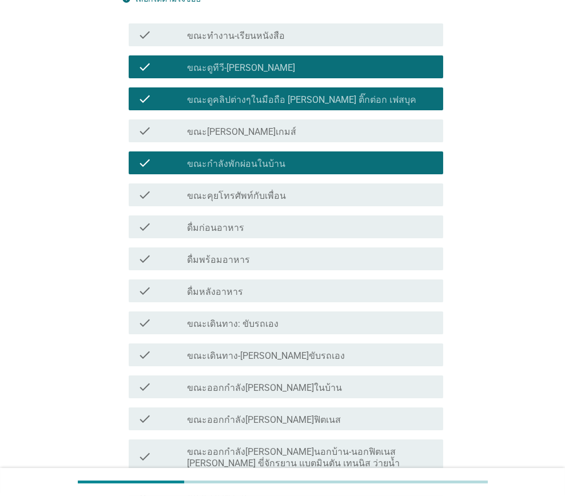
scroll to position [447, 0]
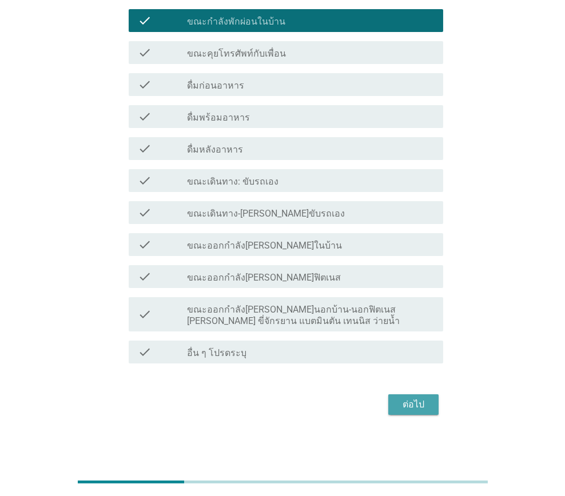
click at [418, 407] on div "ต่อไป" at bounding box center [413, 405] width 32 height 14
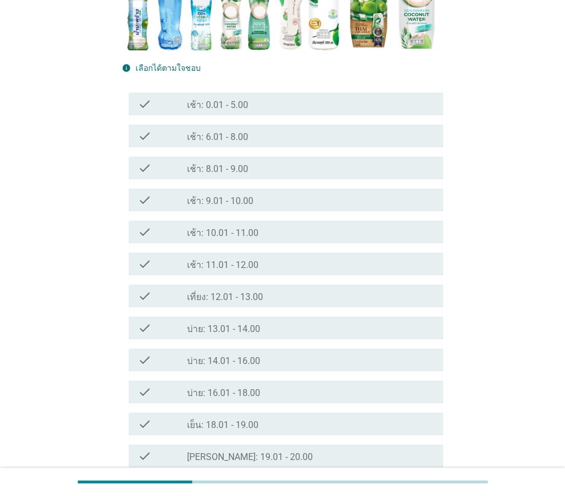
scroll to position [343, 0]
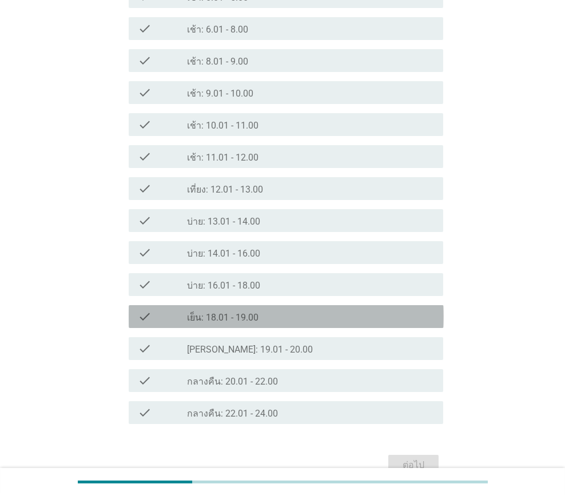
click at [243, 314] on label "เย็น: 18.01 - 19.00" at bounding box center [222, 317] width 71 height 11
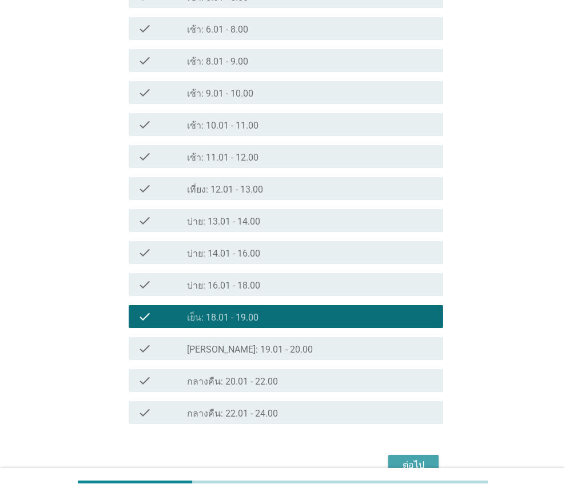
click at [415, 465] on div "ต่อไป" at bounding box center [413, 465] width 32 height 14
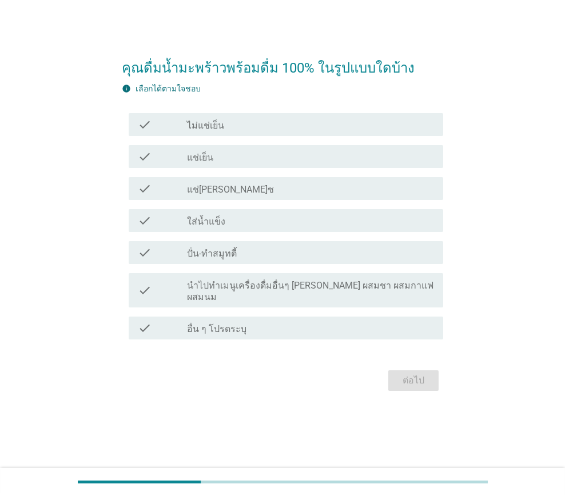
scroll to position [0, 0]
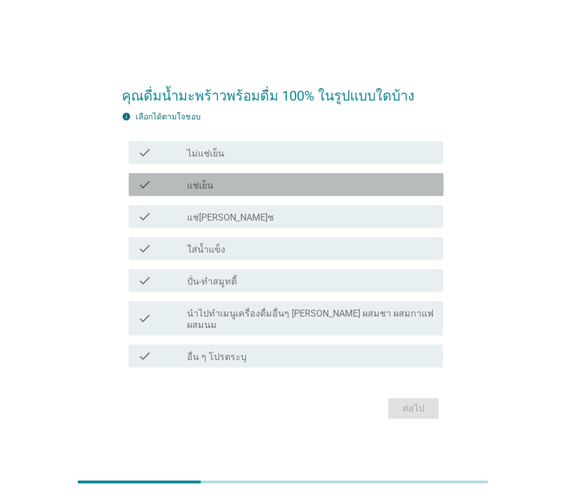
click at [239, 186] on div "check_box_outline_blank แช่เย็น" at bounding box center [310, 185] width 247 height 14
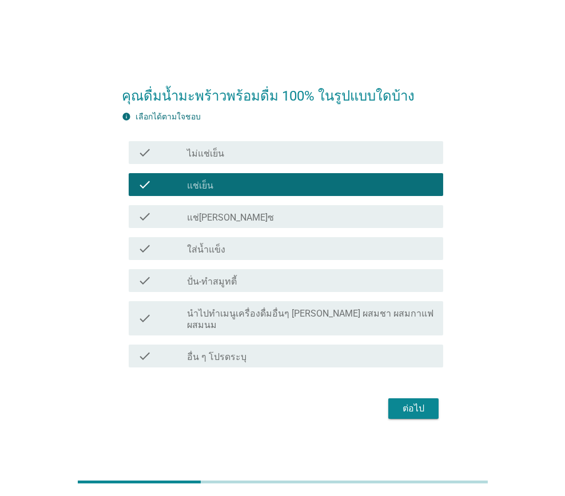
click at [425, 402] on div "ต่อไป" at bounding box center [413, 409] width 32 height 14
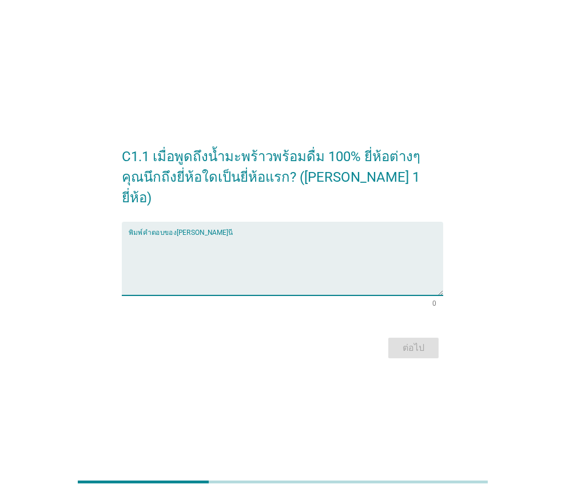
click at [227, 268] on textarea "พิมพ์คำตอบของคุณ ที่นี่" at bounding box center [286, 266] width 315 height 60
type textarea "[PERSON_NAME]"
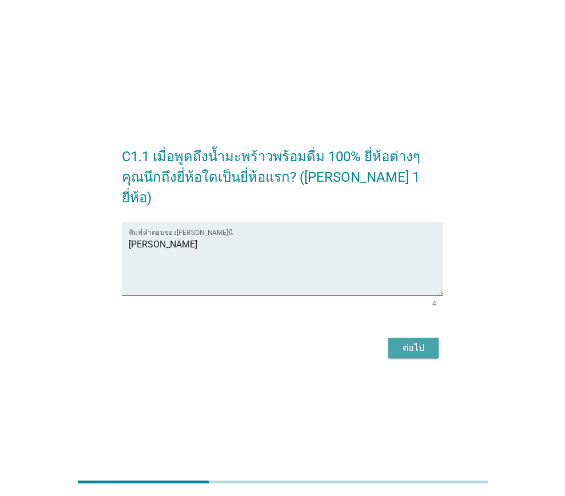
click at [408, 341] on div "ต่อไป" at bounding box center [413, 348] width 32 height 14
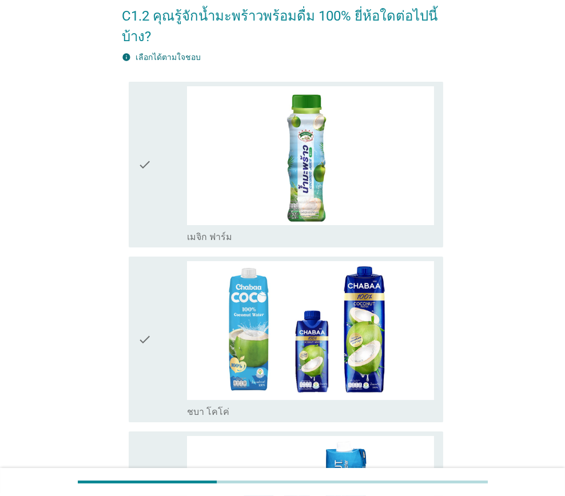
click at [263, 237] on div "check_box_outline_blank เมจิก ฟาร์ม" at bounding box center [310, 236] width 247 height 14
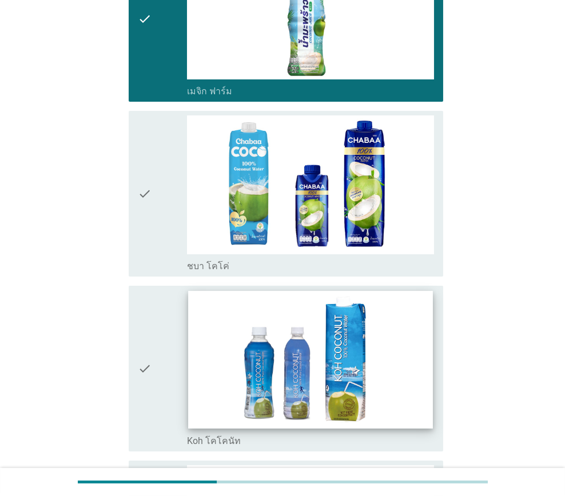
scroll to position [229, 0]
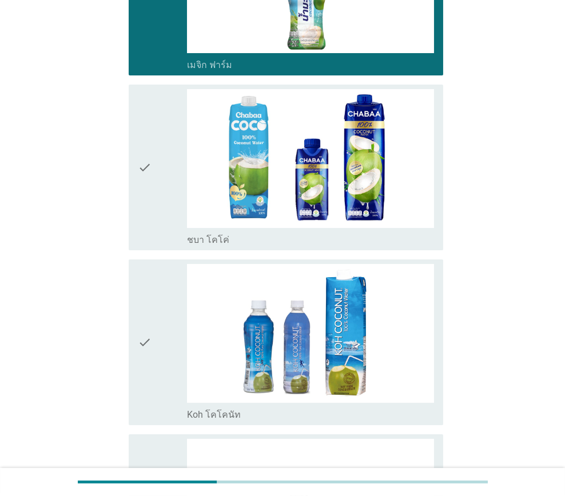
click at [208, 248] on div "check check_box_outline_blank ชบา โคโค่" at bounding box center [286, 168] width 315 height 166
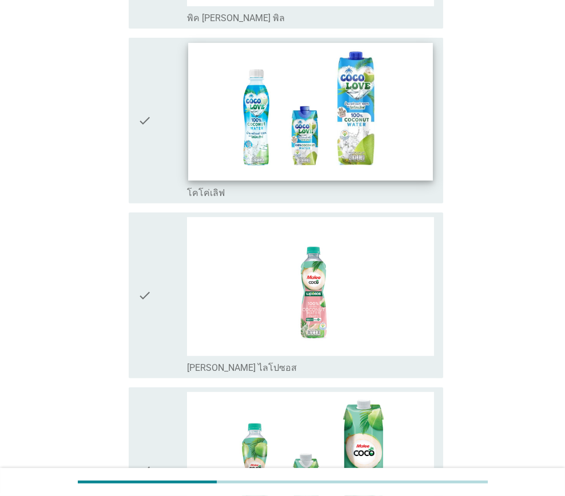
scroll to position [915, 0]
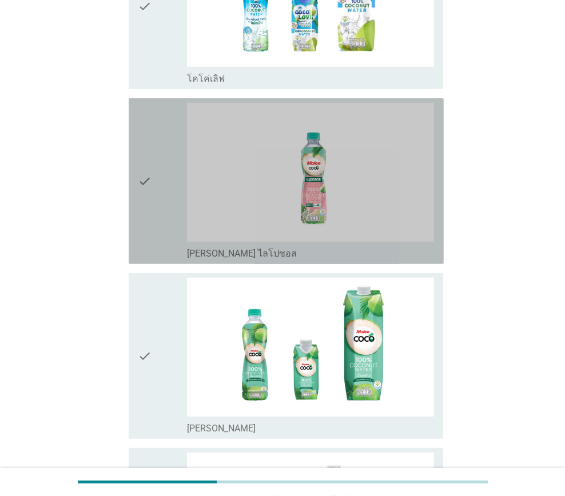
click at [214, 254] on label "[PERSON_NAME] ไลโปซอส" at bounding box center [242, 253] width 110 height 11
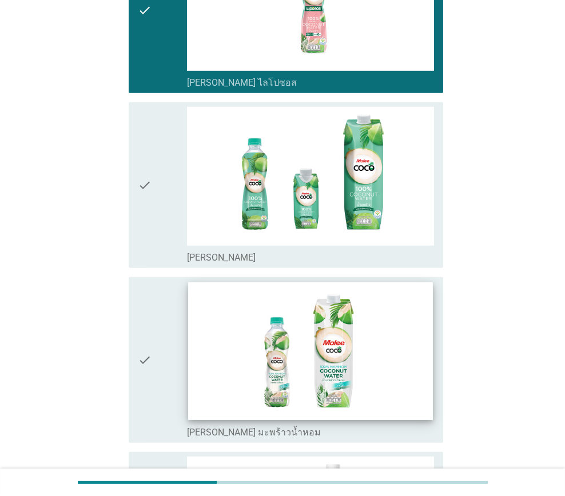
scroll to position [1086, 0]
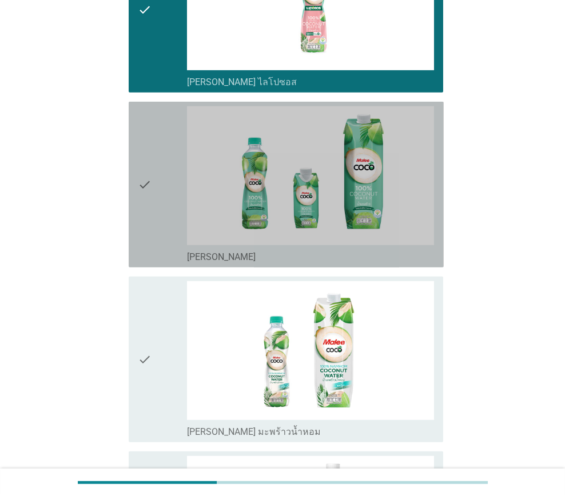
click at [232, 260] on div "check_box_outline_blank [PERSON_NAME]" at bounding box center [310, 256] width 247 height 14
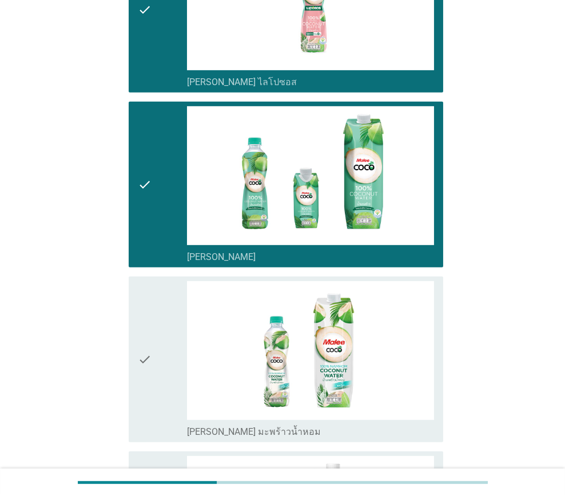
click at [170, 74] on div "check" at bounding box center [162, 9] width 49 height 157
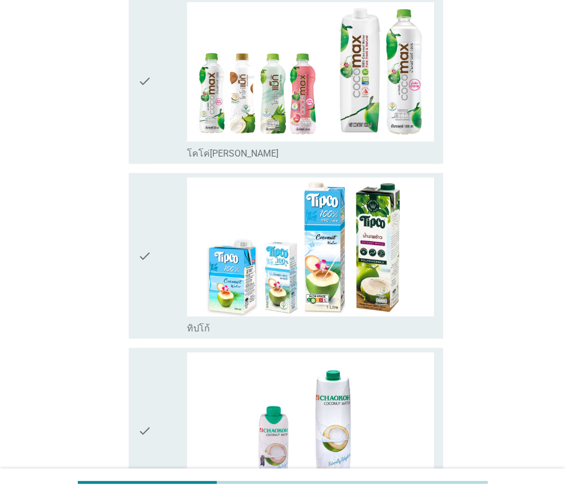
scroll to position [1600, 0]
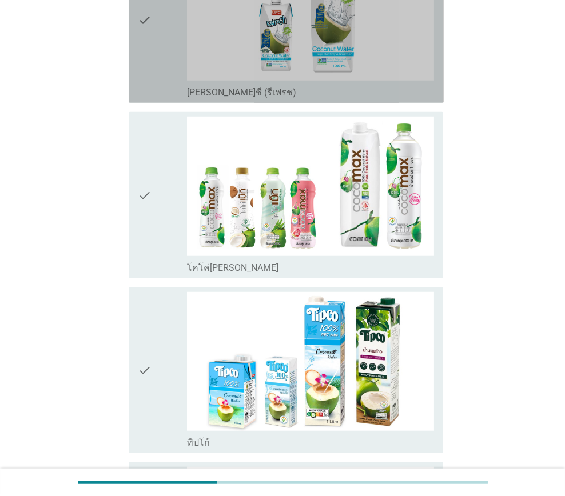
click at [170, 83] on div "check" at bounding box center [162, 20] width 49 height 157
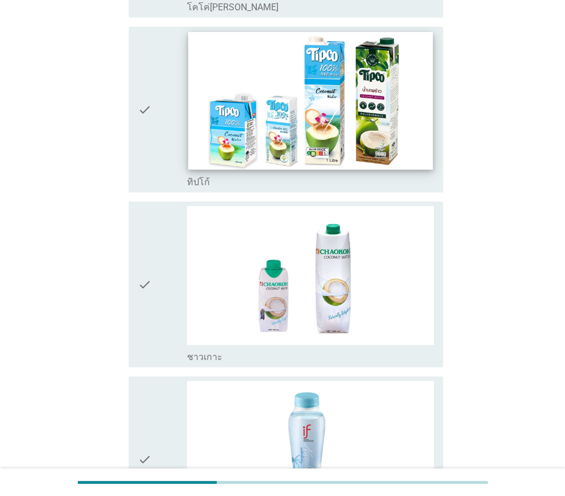
scroll to position [1943, 0]
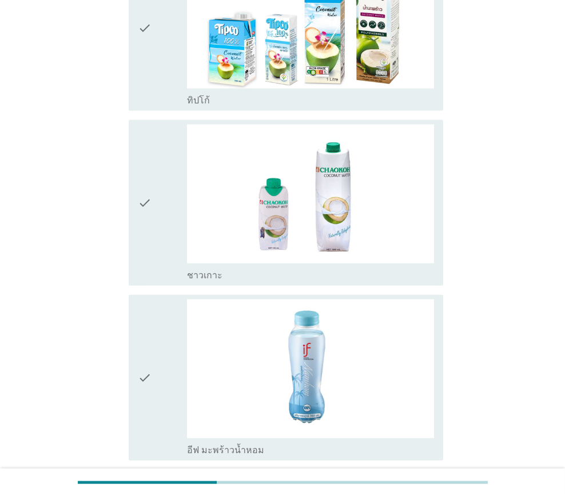
click at [174, 100] on div "check" at bounding box center [162, 28] width 49 height 157
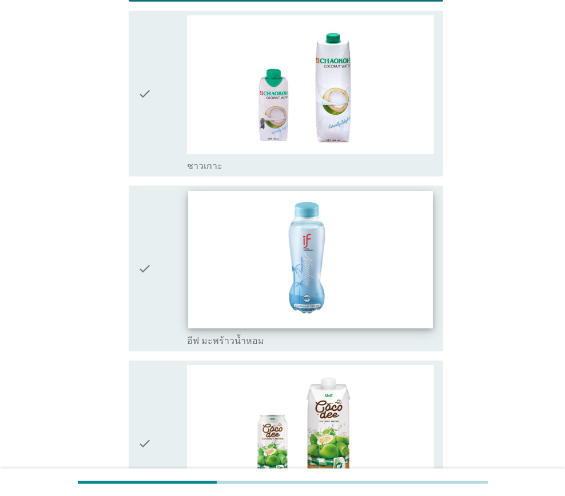
scroll to position [2058, 0]
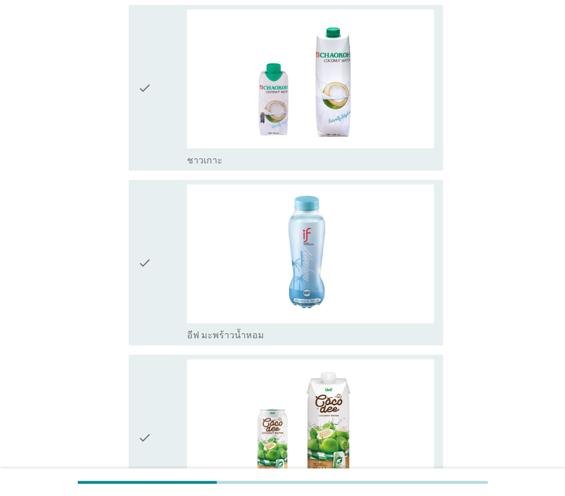
click at [173, 166] on div "check check_box_outline_blank ชาวเกาะ" at bounding box center [286, 88] width 315 height 166
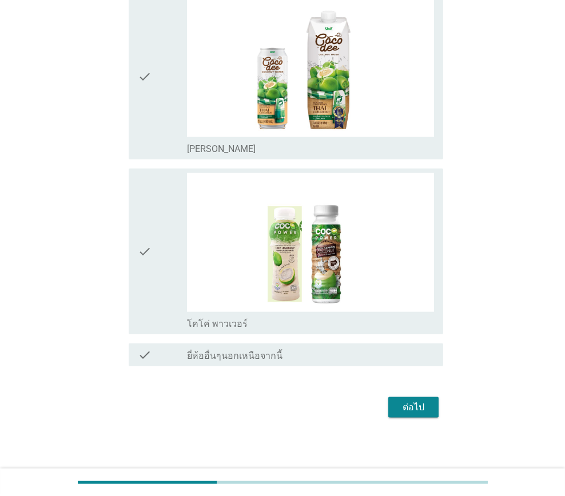
scroll to position [2420, 0]
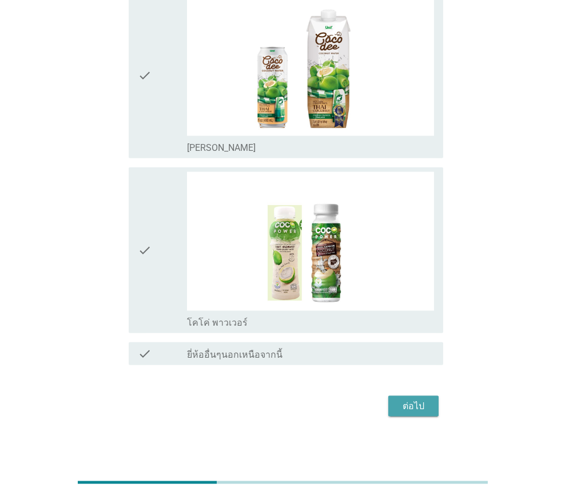
click at [417, 404] on div "ต่อไป" at bounding box center [413, 407] width 32 height 14
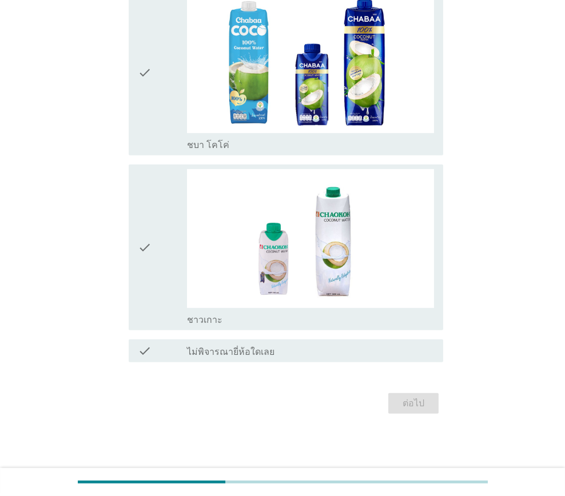
scroll to position [0, 0]
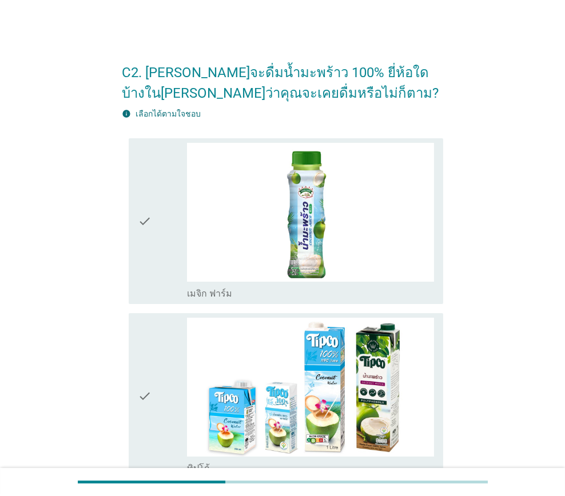
click at [151, 277] on icon "check" at bounding box center [145, 221] width 14 height 157
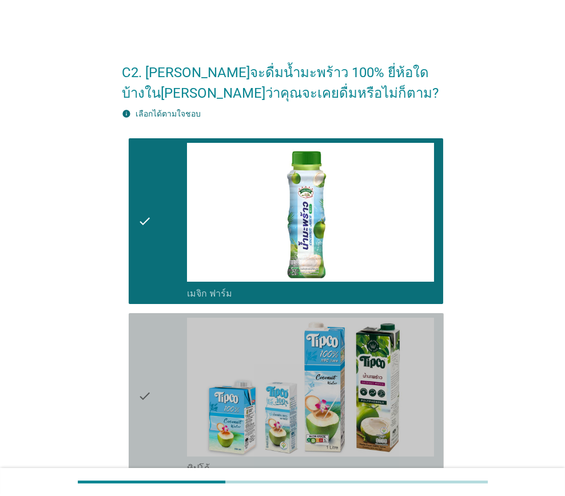
click at [154, 397] on div "check" at bounding box center [162, 396] width 49 height 157
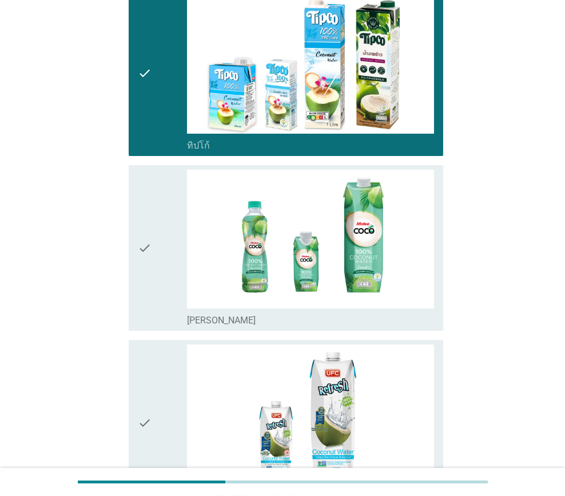
scroll to position [343, 0]
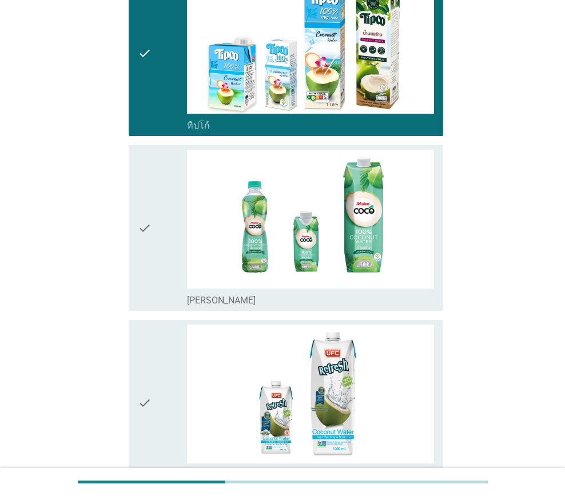
click at [166, 270] on div "check" at bounding box center [162, 228] width 49 height 157
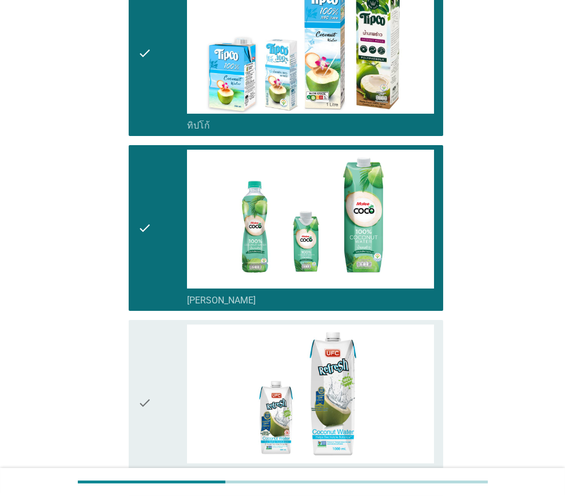
click at [147, 371] on icon "check" at bounding box center [145, 403] width 14 height 157
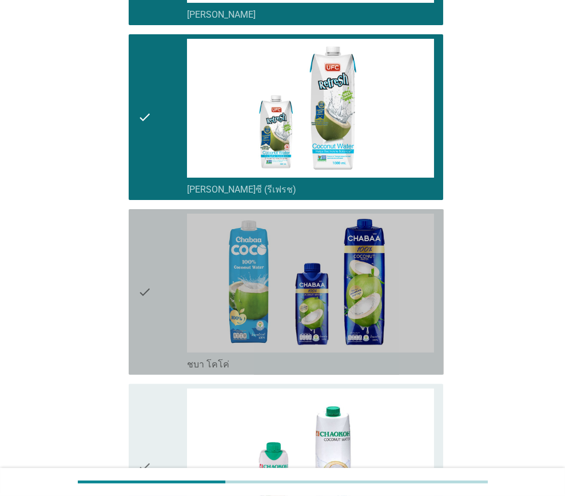
click at [145, 315] on icon "check" at bounding box center [145, 292] width 14 height 157
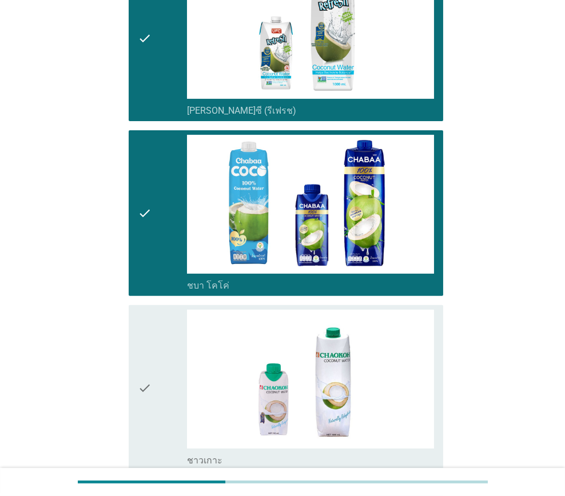
scroll to position [800, 0]
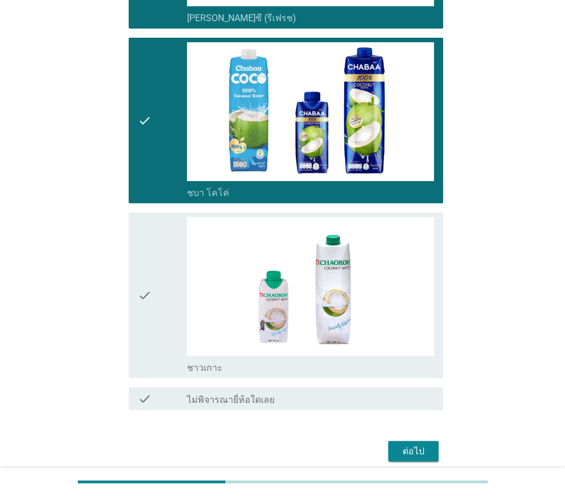
click at [156, 308] on div "check" at bounding box center [162, 295] width 49 height 157
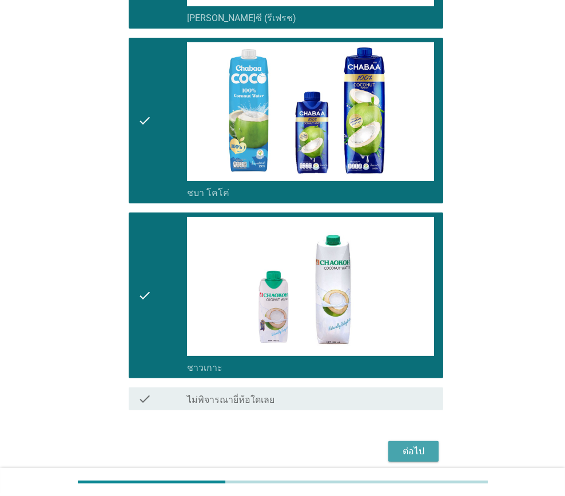
click at [406, 447] on div "ต่อไป" at bounding box center [413, 452] width 32 height 14
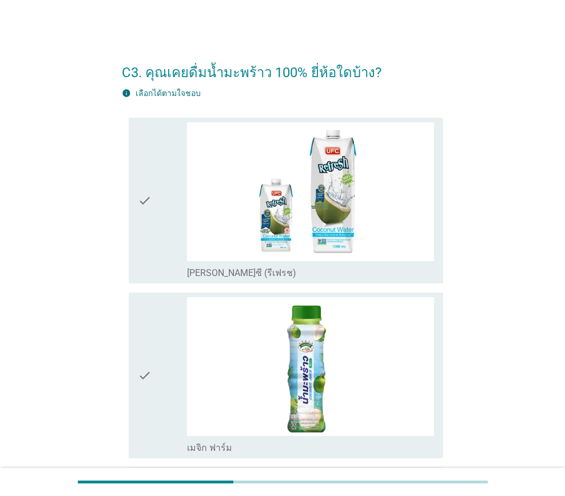
click at [150, 252] on icon "check" at bounding box center [145, 200] width 14 height 157
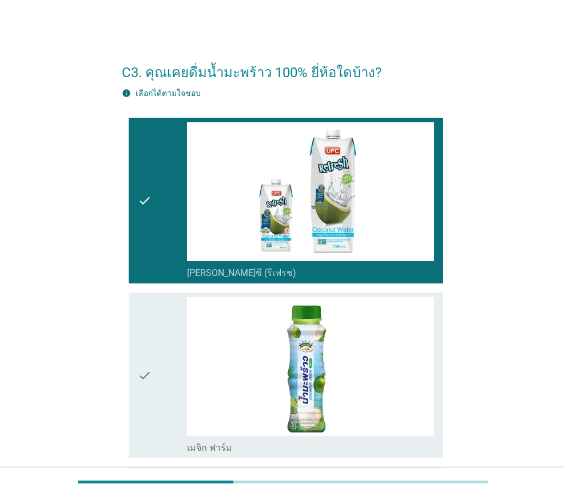
click at [148, 348] on icon "check" at bounding box center [145, 375] width 14 height 157
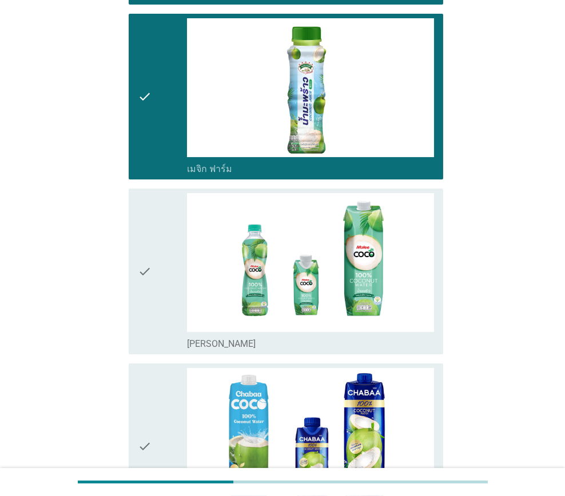
scroll to position [285, 0]
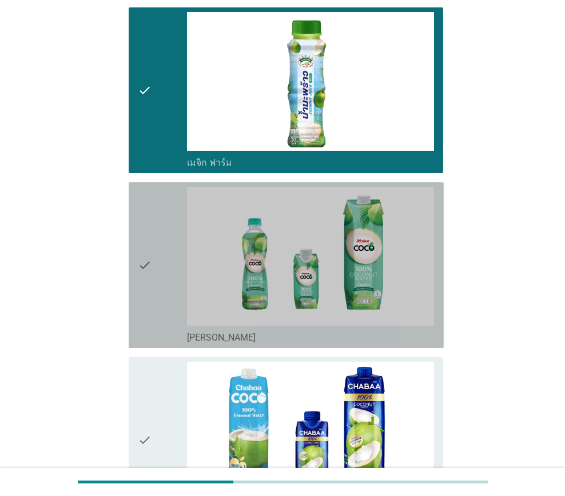
click at [163, 270] on div "check" at bounding box center [162, 265] width 49 height 157
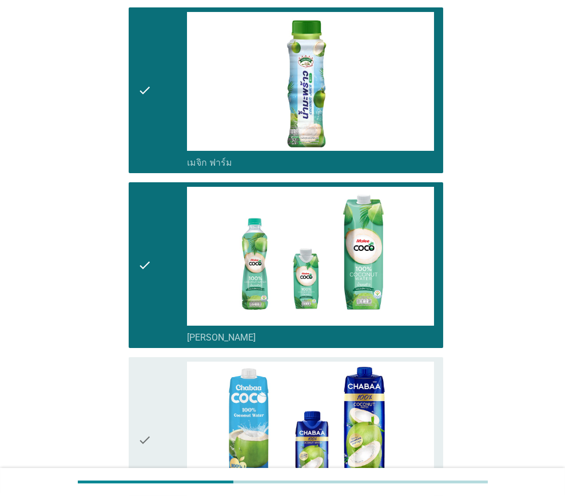
click at [163, 387] on div "check" at bounding box center [162, 440] width 49 height 157
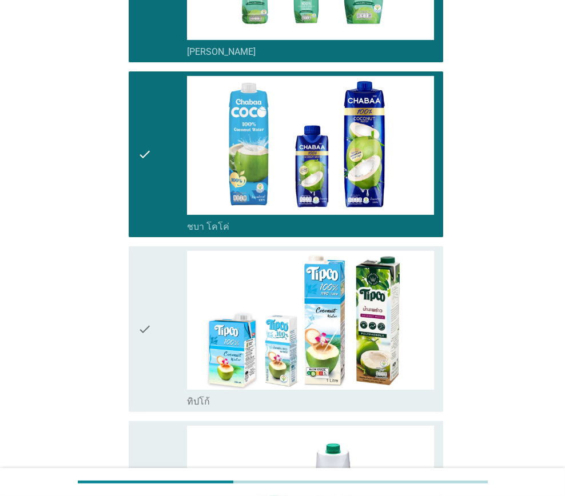
click at [152, 329] on div "check" at bounding box center [162, 329] width 49 height 157
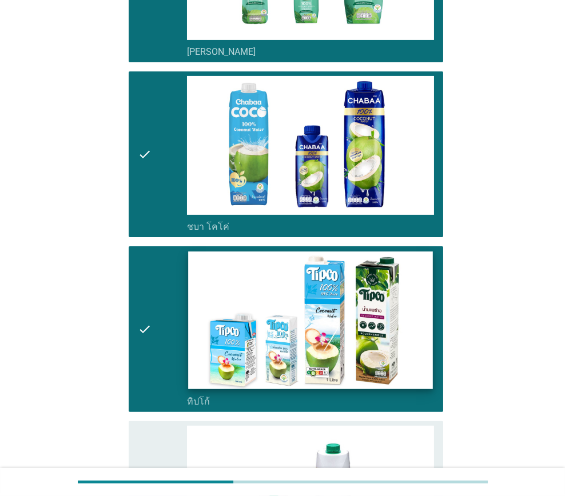
scroll to position [795, 0]
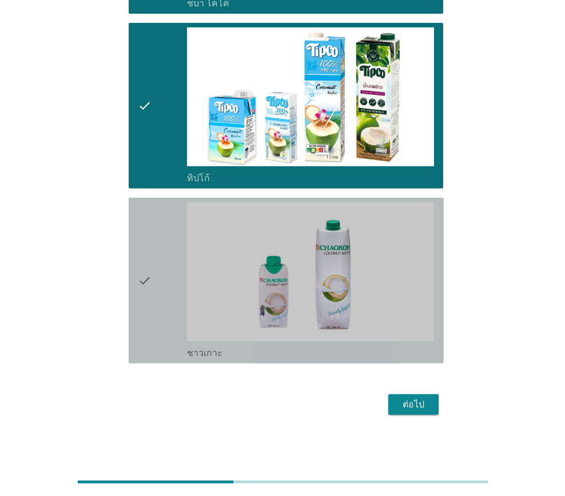
click at [155, 296] on div "check" at bounding box center [162, 280] width 49 height 157
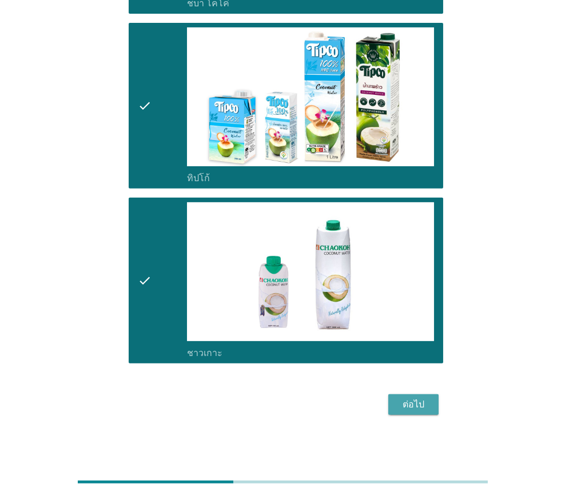
click at [413, 406] on div "ต่อไป" at bounding box center [413, 405] width 32 height 14
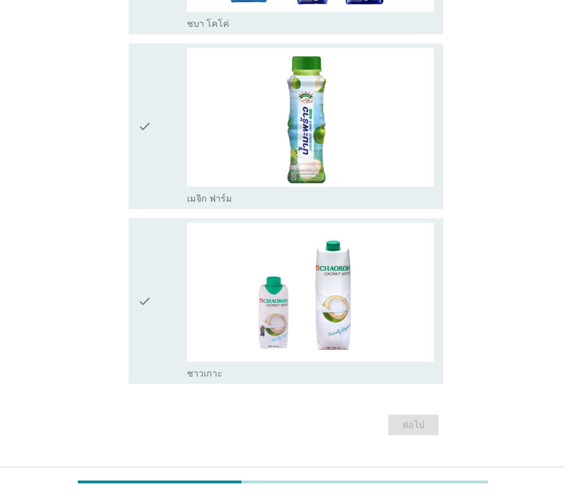
scroll to position [0, 0]
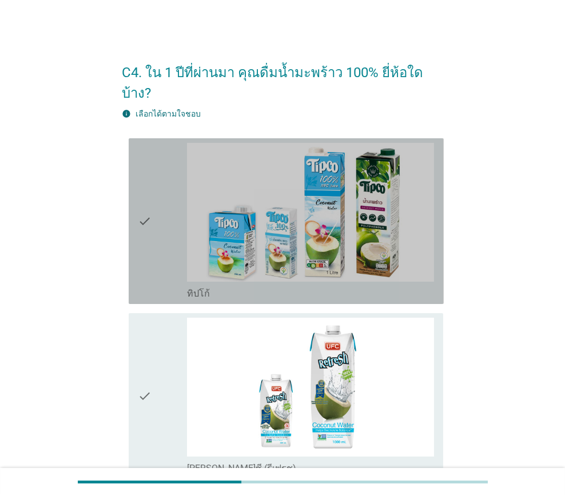
click at [147, 248] on icon "check" at bounding box center [145, 221] width 14 height 157
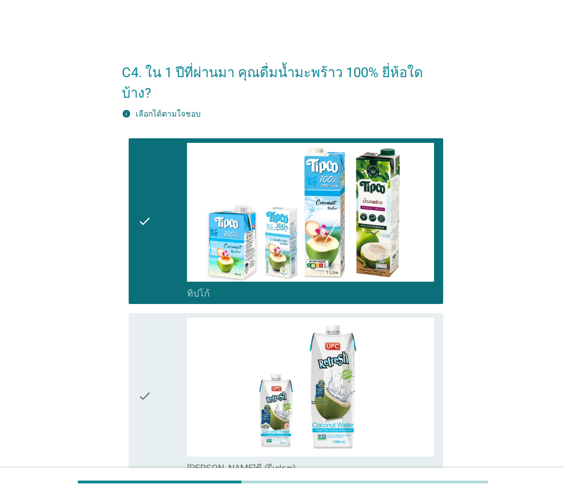
click at [149, 337] on icon "check" at bounding box center [145, 396] width 14 height 157
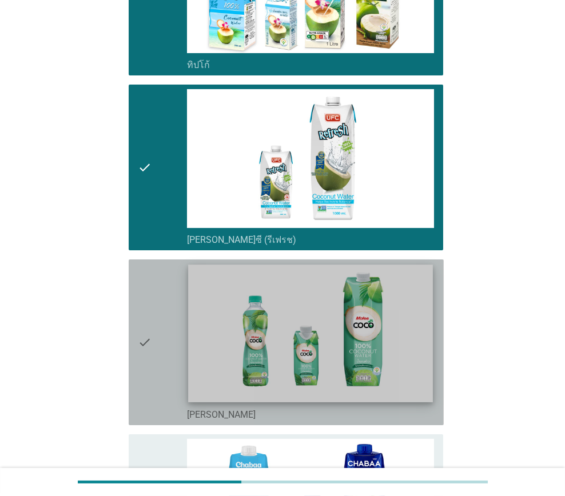
drag, startPoint x: 159, startPoint y: 315, endPoint x: 200, endPoint y: 368, distance: 67.2
click at [158, 315] on div "check" at bounding box center [162, 342] width 49 height 157
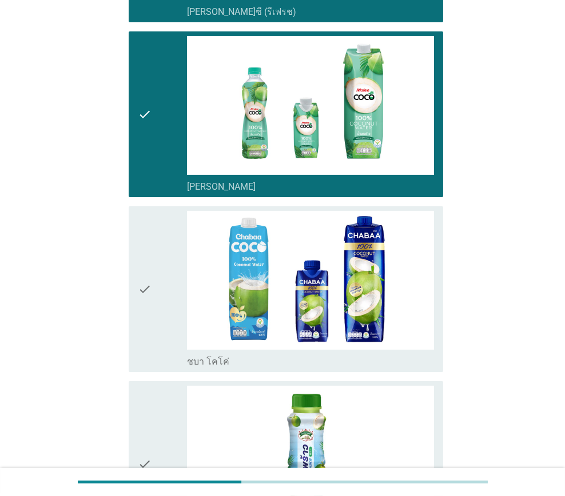
click at [144, 272] on icon "check" at bounding box center [145, 289] width 14 height 157
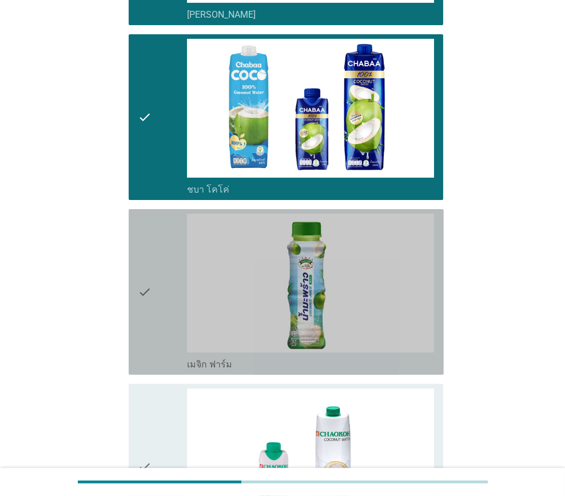
click at [150, 286] on icon "check" at bounding box center [145, 292] width 14 height 157
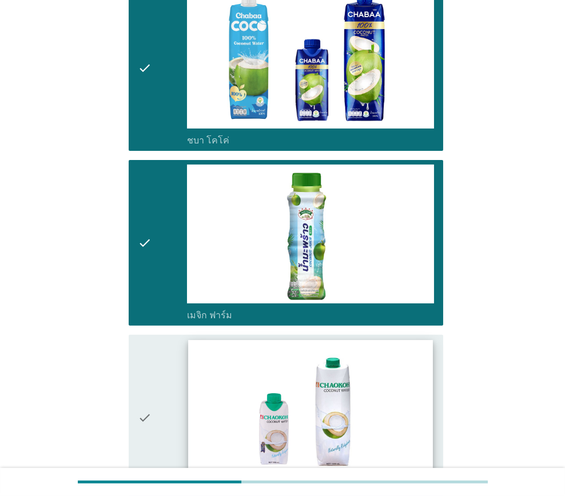
scroll to position [795, 0]
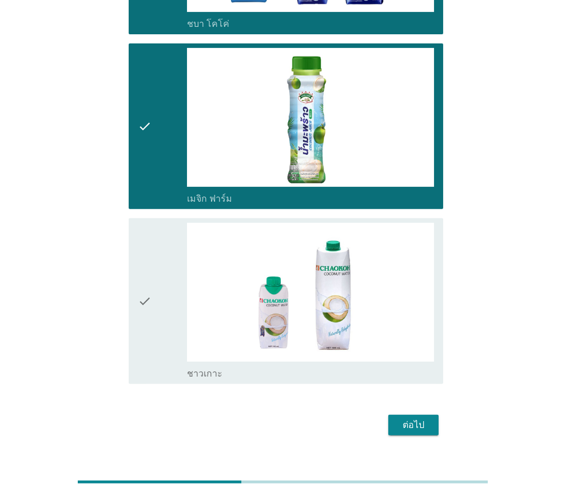
click at [163, 290] on div "check" at bounding box center [162, 301] width 49 height 157
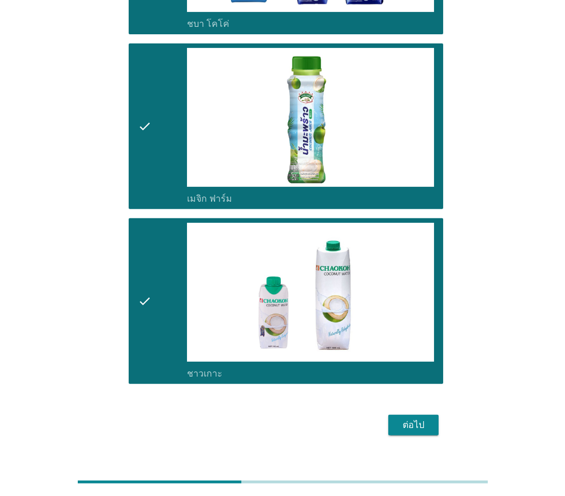
click at [424, 418] on div "ต่อไป" at bounding box center [413, 425] width 32 height 14
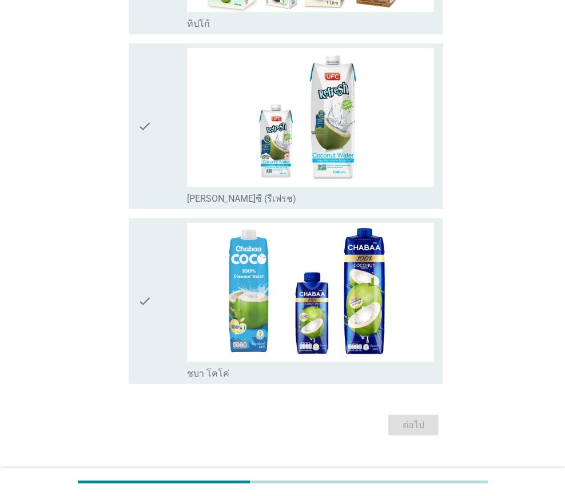
scroll to position [0, 0]
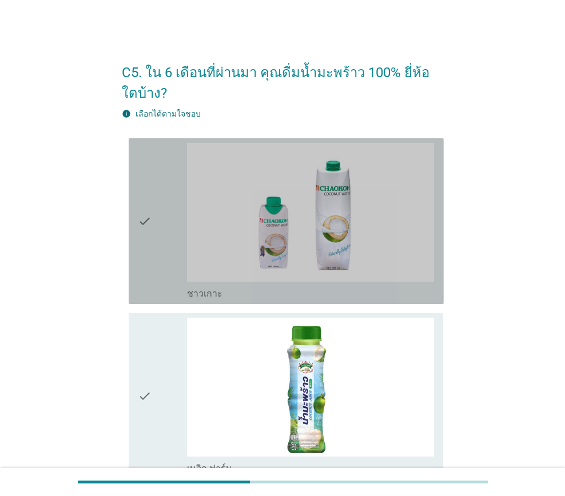
click at [159, 281] on div "check" at bounding box center [162, 221] width 49 height 157
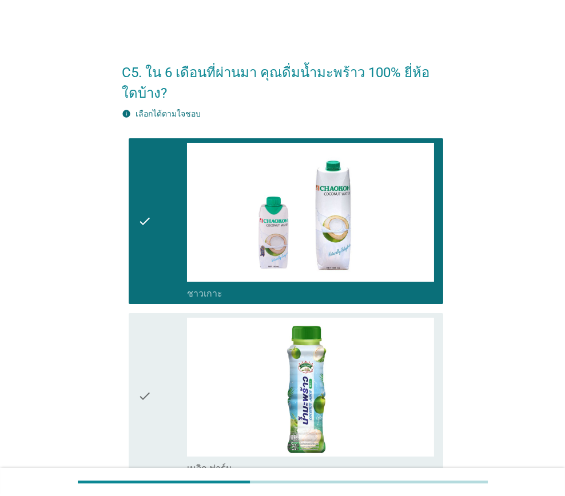
click at [154, 370] on div "check" at bounding box center [162, 396] width 49 height 157
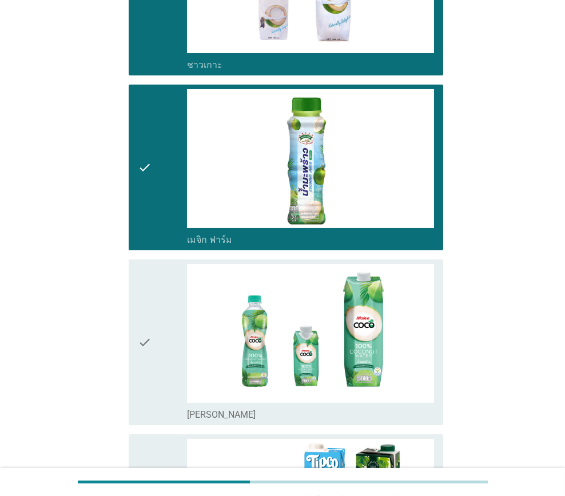
click at [165, 337] on div "check" at bounding box center [162, 342] width 49 height 157
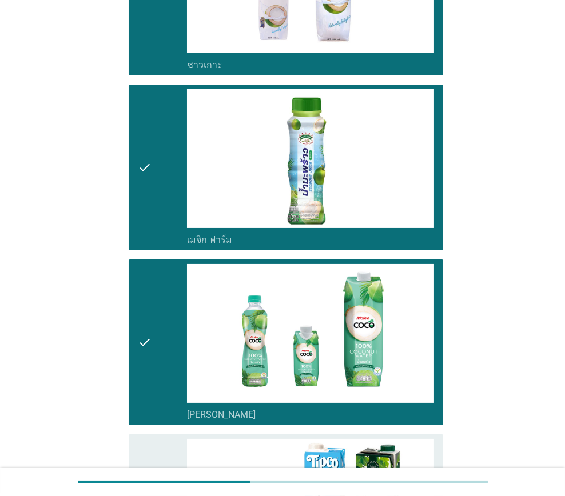
scroll to position [457, 0]
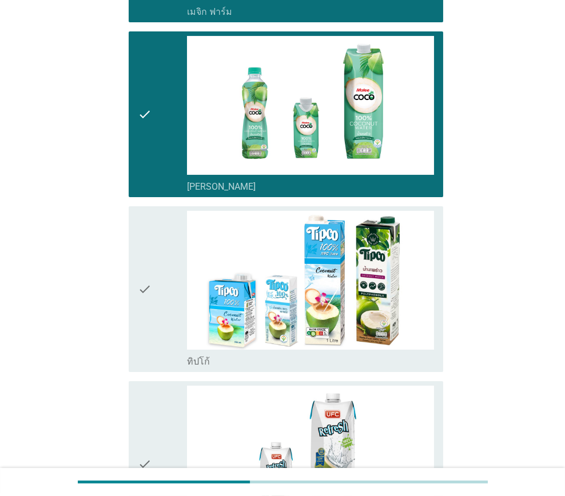
click at [166, 307] on div "check" at bounding box center [162, 289] width 49 height 157
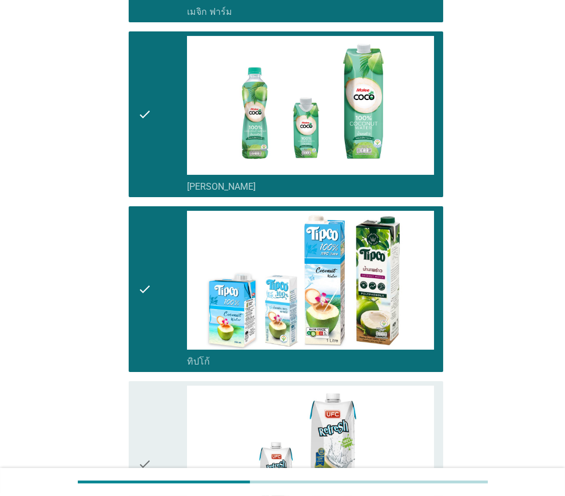
click at [165, 434] on div "check" at bounding box center [162, 464] width 49 height 157
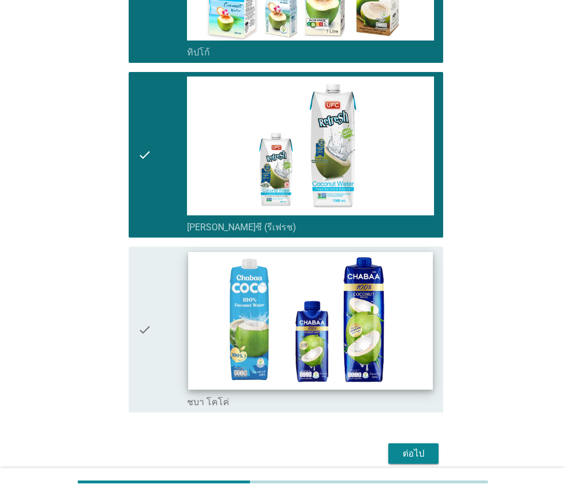
scroll to position [800, 0]
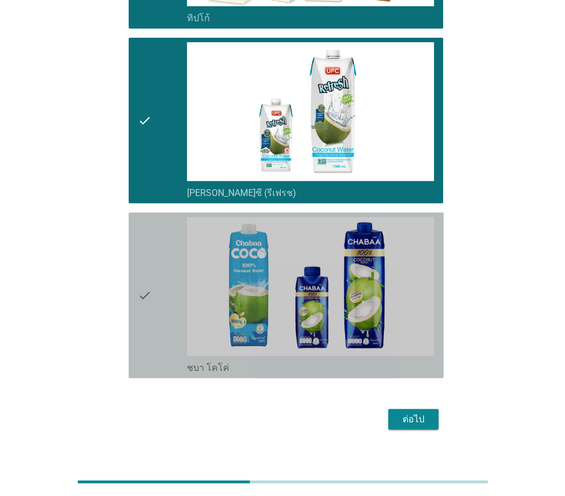
click at [155, 316] on div "check" at bounding box center [162, 295] width 49 height 157
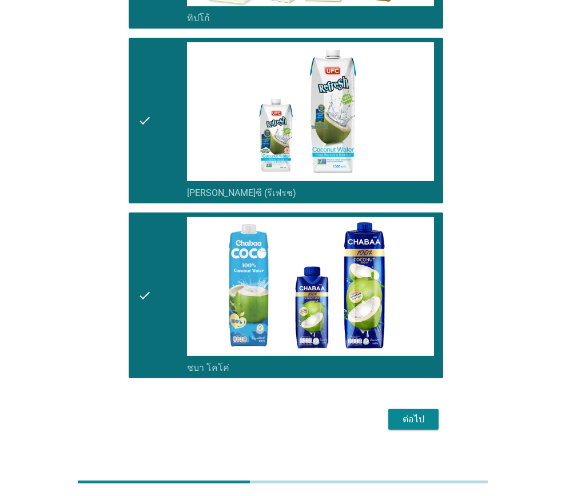
click at [413, 414] on div "ต่อไป" at bounding box center [413, 420] width 32 height 14
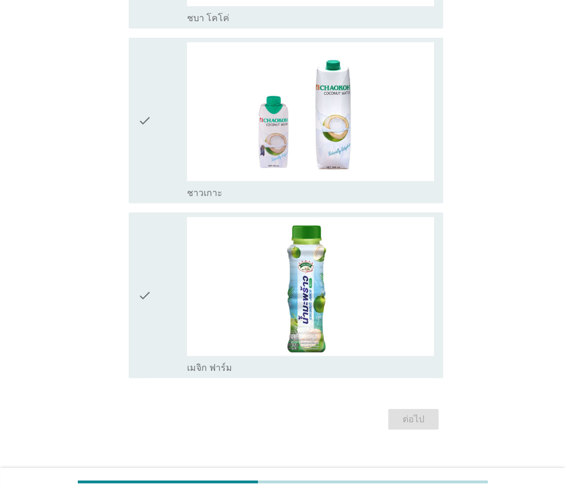
scroll to position [0, 0]
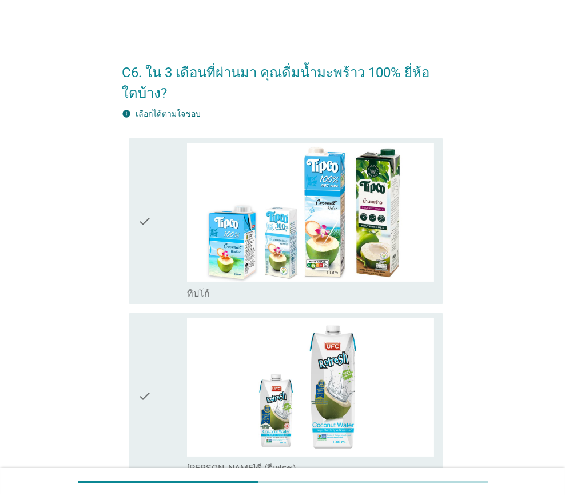
click at [146, 284] on icon "check" at bounding box center [145, 221] width 14 height 157
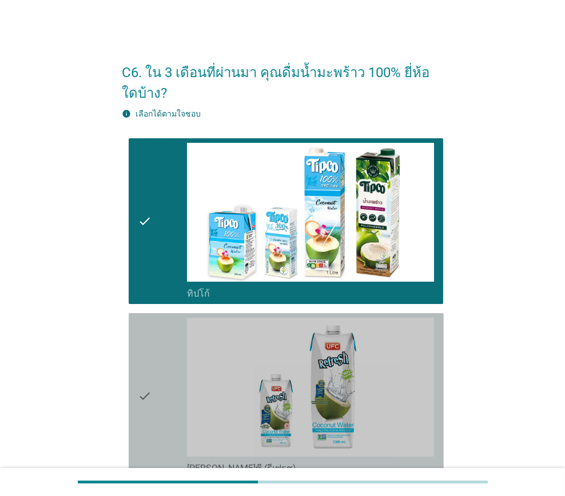
click at [148, 360] on icon "check" at bounding box center [145, 396] width 14 height 157
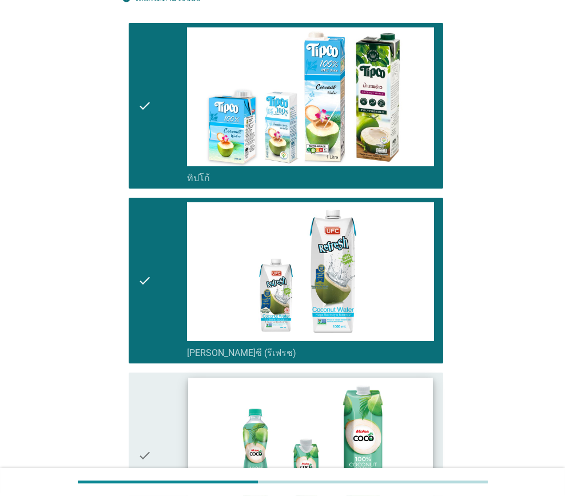
scroll to position [229, 0]
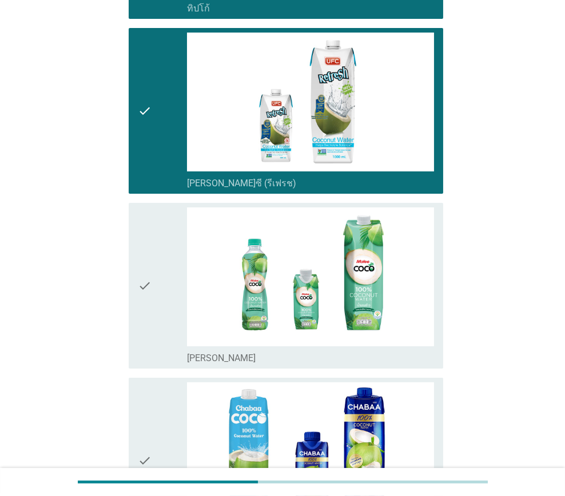
click at [168, 314] on div "check" at bounding box center [162, 285] width 49 height 157
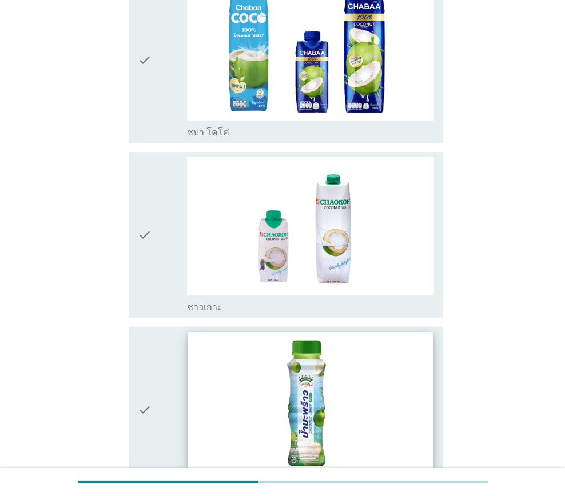
scroll to position [815, 0]
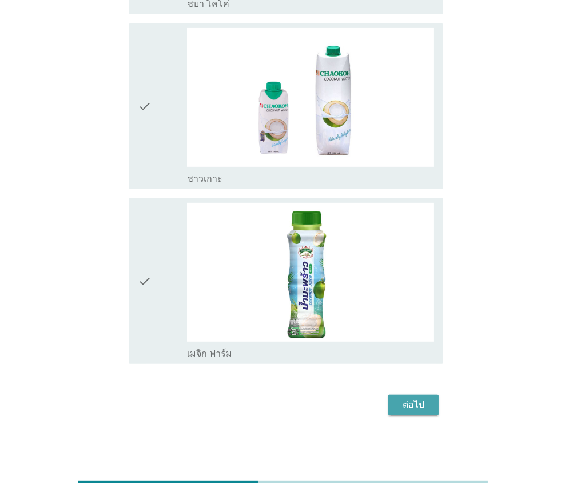
click at [402, 400] on div "ต่อไป" at bounding box center [413, 405] width 32 height 14
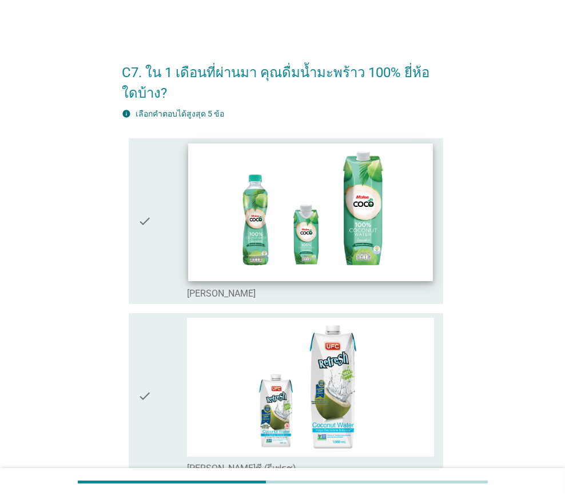
click at [204, 260] on img at bounding box center [310, 212] width 245 height 138
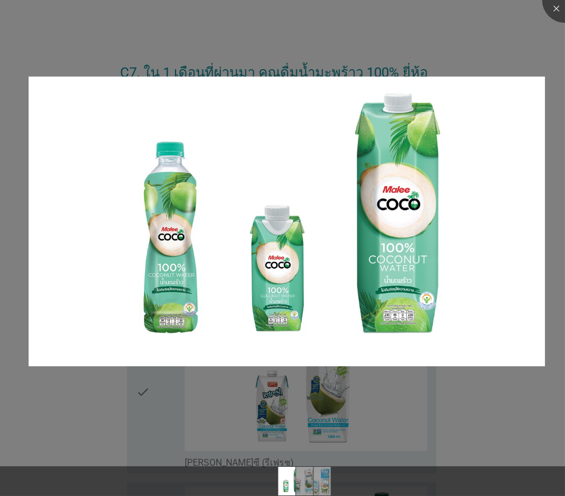
click at [179, 356] on div at bounding box center [282, 248] width 565 height 496
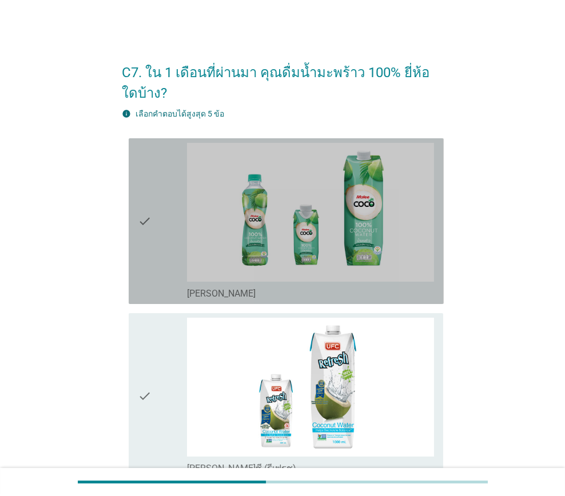
click at [154, 283] on div "check" at bounding box center [162, 221] width 49 height 157
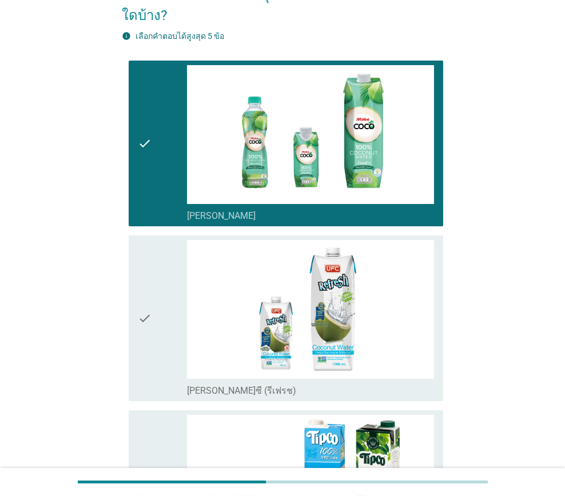
scroll to position [229, 0]
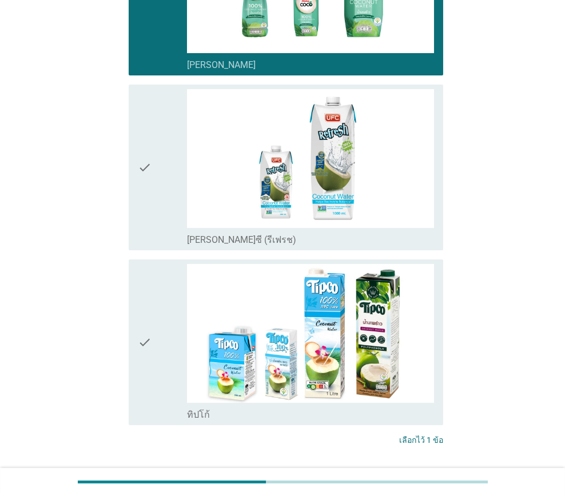
click at [158, 243] on div "check" at bounding box center [162, 167] width 49 height 157
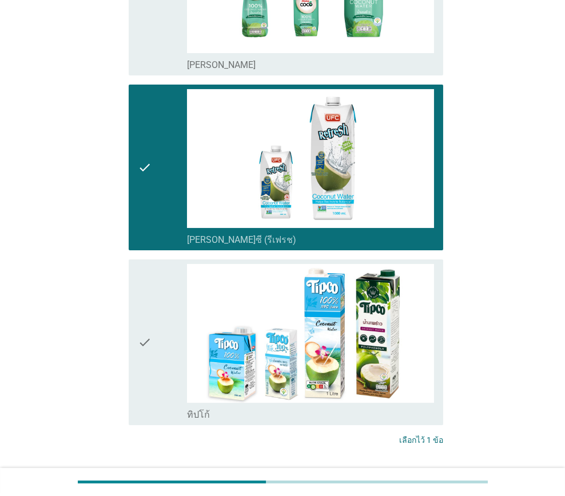
click at [155, 374] on div "check" at bounding box center [162, 342] width 49 height 157
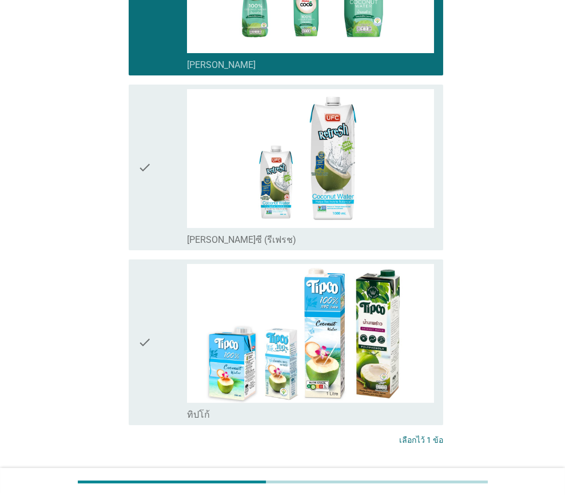
scroll to position [307, 0]
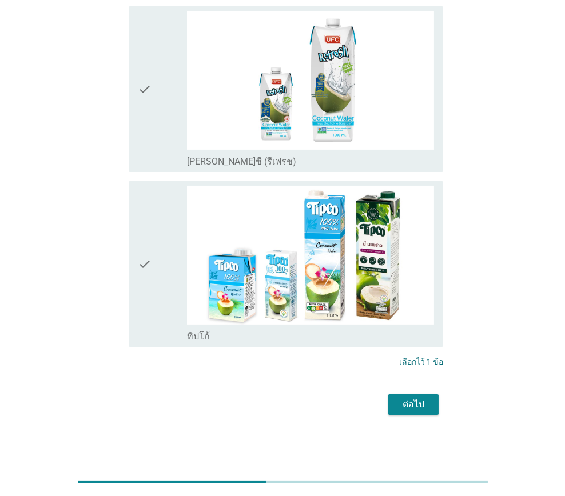
click at [422, 404] on div "ต่อไป" at bounding box center [413, 405] width 32 height 14
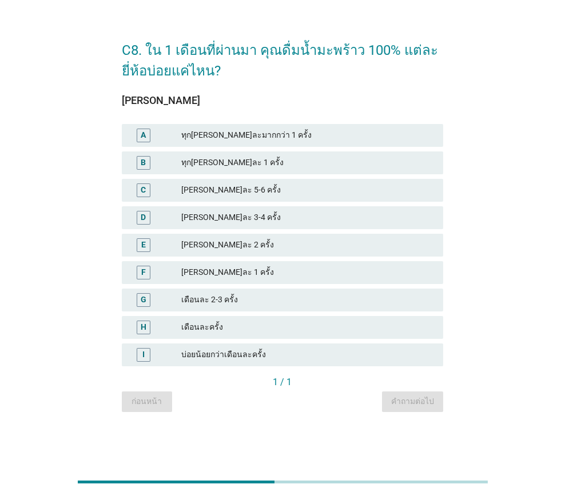
scroll to position [0, 0]
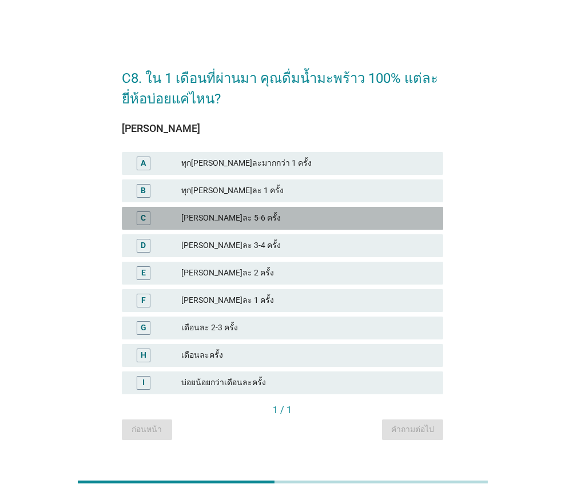
click at [234, 218] on div "[PERSON_NAME]ละ 5-6 ครั้ง" at bounding box center [307, 218] width 253 height 14
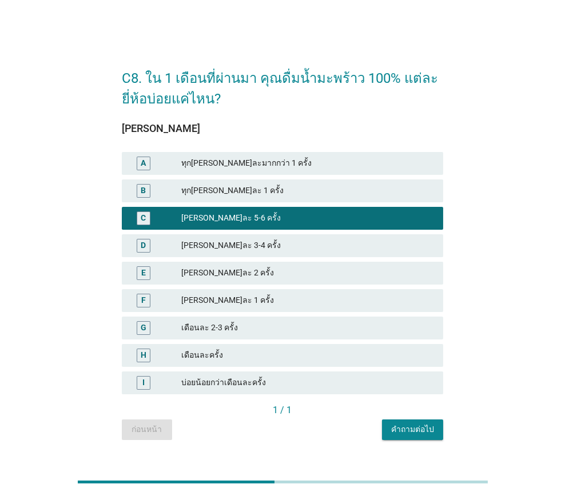
click at [236, 240] on div "[PERSON_NAME]ละ 3-4 ครั้ง" at bounding box center [307, 246] width 253 height 14
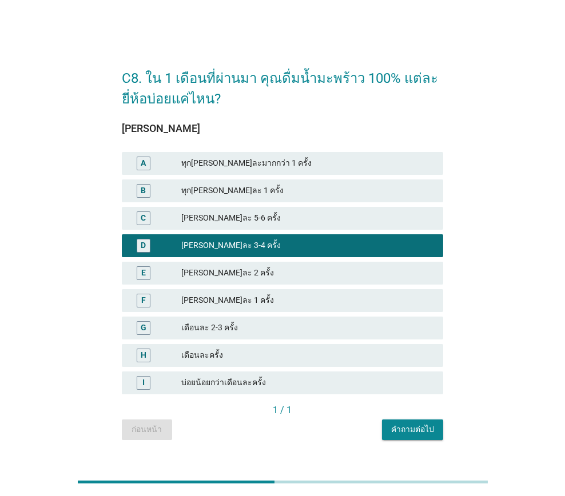
click at [401, 427] on div "คำถามต่อไป" at bounding box center [412, 430] width 43 height 12
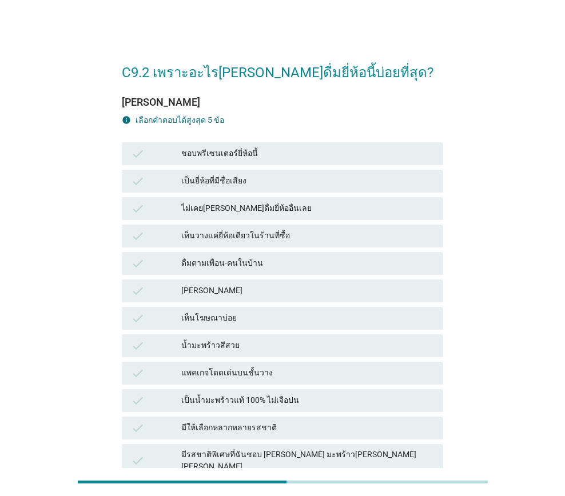
scroll to position [114, 0]
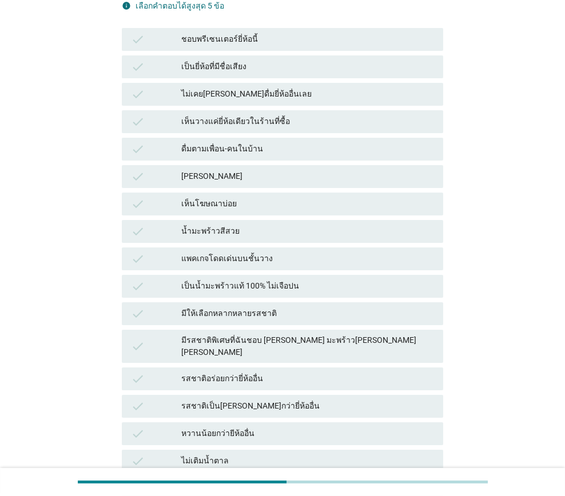
click at [223, 179] on div "[PERSON_NAME]" at bounding box center [307, 177] width 253 height 14
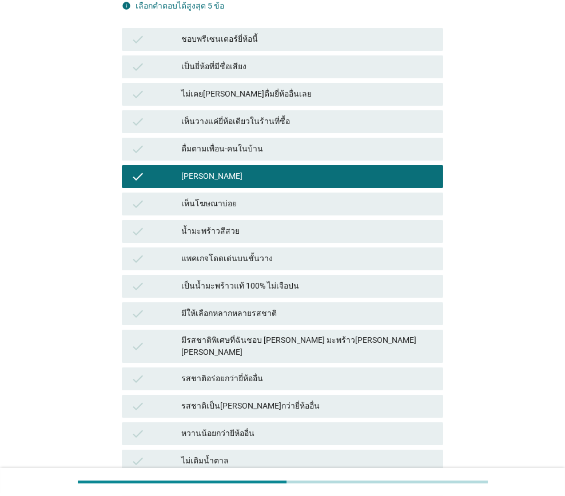
scroll to position [229, 0]
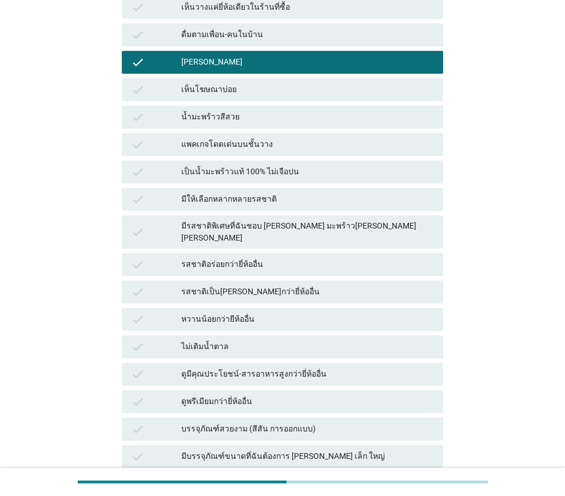
click at [248, 313] on div "หวานน้อยกว่ายีห้ออื่น" at bounding box center [307, 320] width 253 height 14
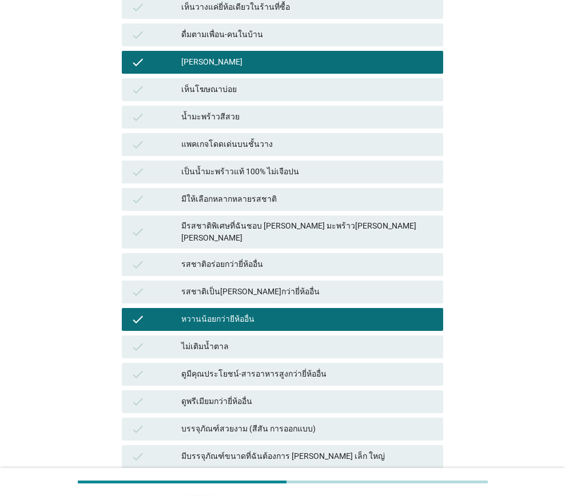
click at [246, 285] on div "รสชาติเป็น[PERSON_NAME]กว่ายี่ห้ออื่น" at bounding box center [307, 292] width 253 height 14
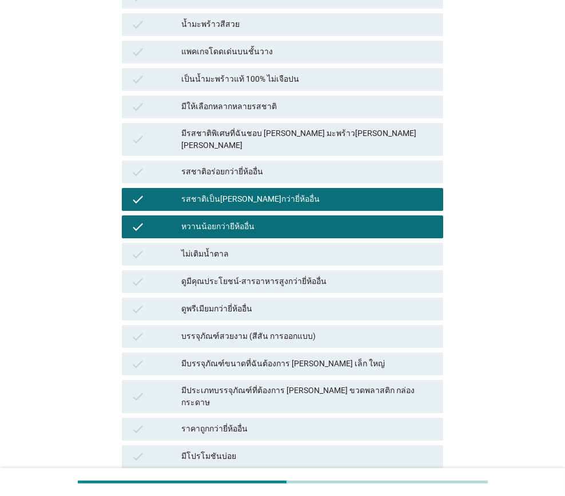
scroll to position [440, 0]
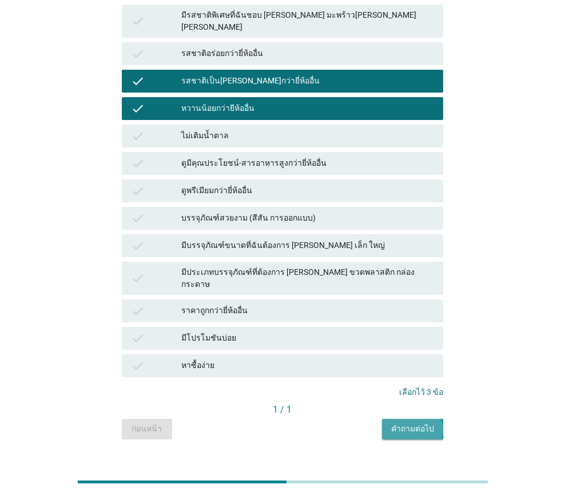
click at [409, 423] on div "คำถามต่อไป" at bounding box center [412, 429] width 43 height 12
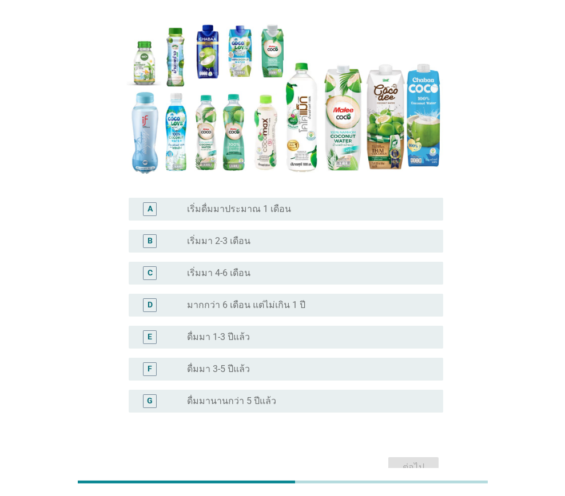
scroll to position [114, 0]
click at [280, 295] on div "D radio_button_unchecked มากกว่า 6 เดือน แต่ไม่เกิน 1 ปี" at bounding box center [286, 304] width 315 height 23
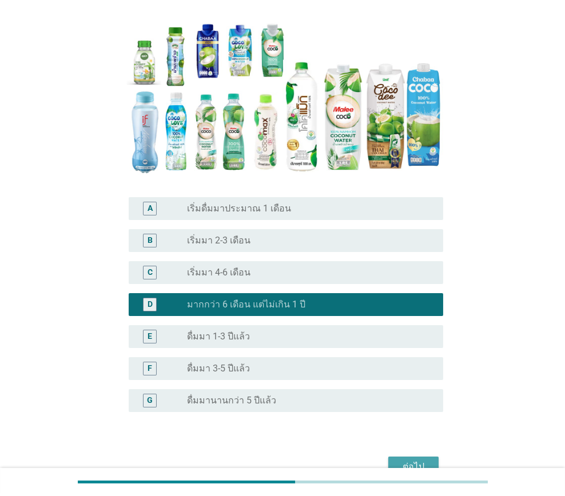
click at [409, 468] on div "ต่อไป" at bounding box center [413, 467] width 32 height 14
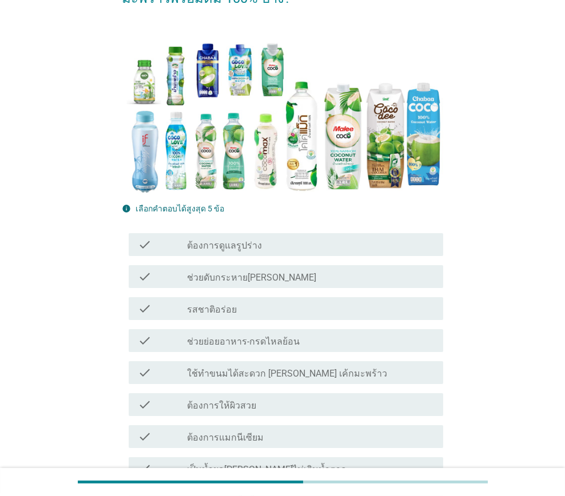
scroll to position [171, 0]
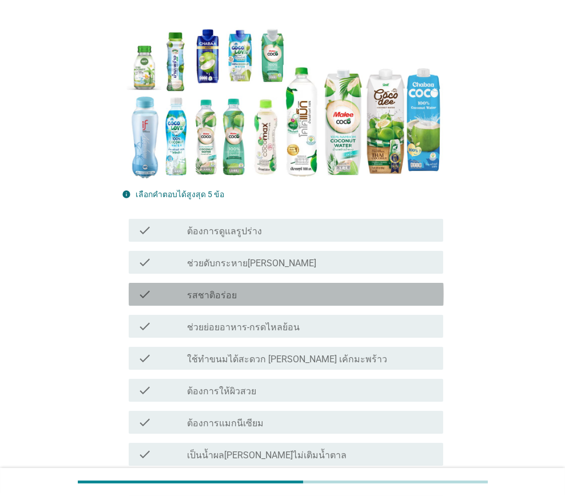
click at [277, 292] on div "check_box_outline_blank รสชาติอร่อย" at bounding box center [310, 295] width 247 height 14
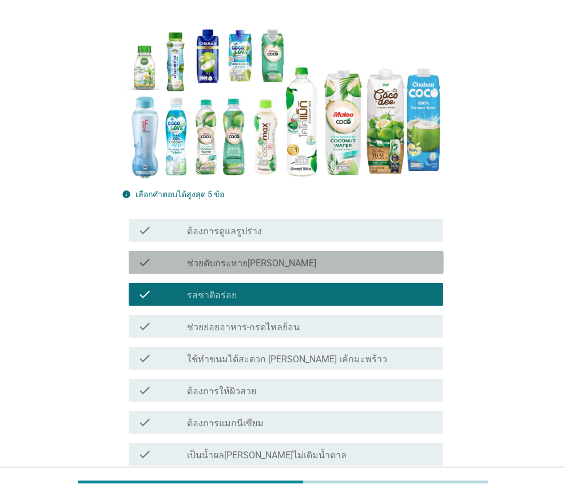
click at [274, 266] on div "check_box_outline_blank ช่วยดับกระหาย[PERSON_NAME]" at bounding box center [310, 263] width 247 height 14
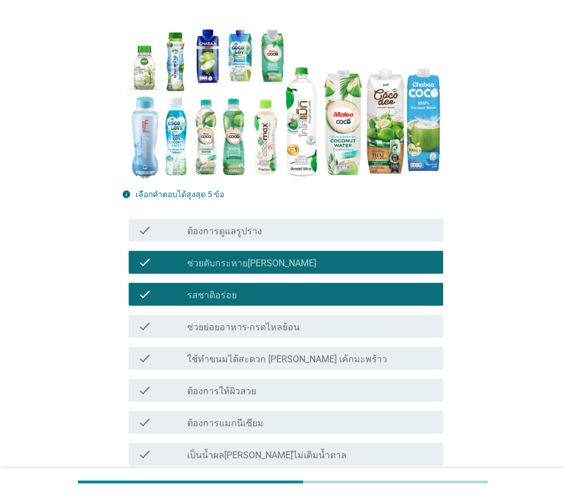
click at [273, 235] on div "check_box_outline_blank ต้องการดูแลรูปร่าง" at bounding box center [310, 230] width 247 height 14
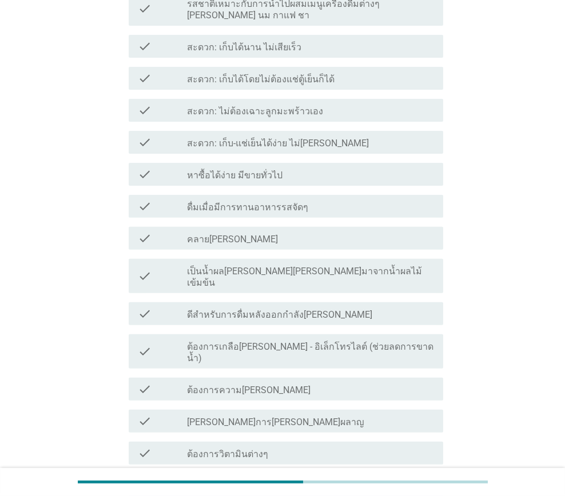
scroll to position [898, 0]
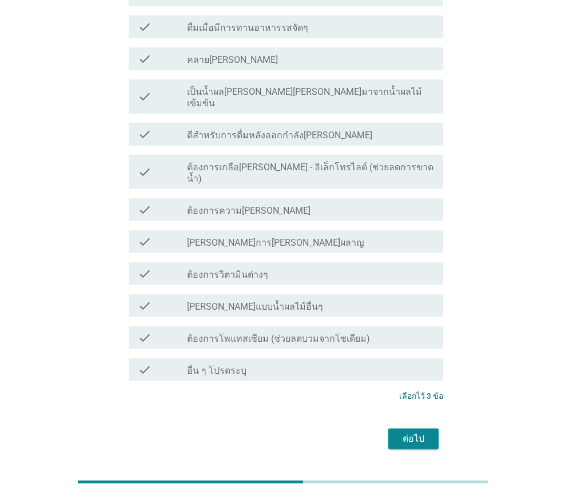
click at [414, 432] on div "ต่อไป" at bounding box center [413, 439] width 32 height 14
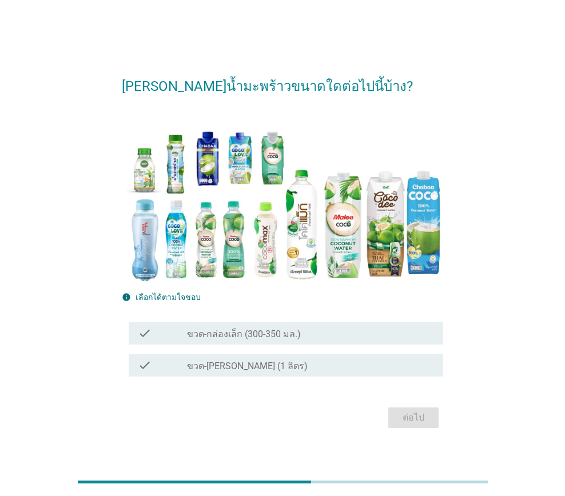
click at [280, 337] on label "ขวด-กล่องเล็ก (300-350 มล.)" at bounding box center [244, 334] width 114 height 11
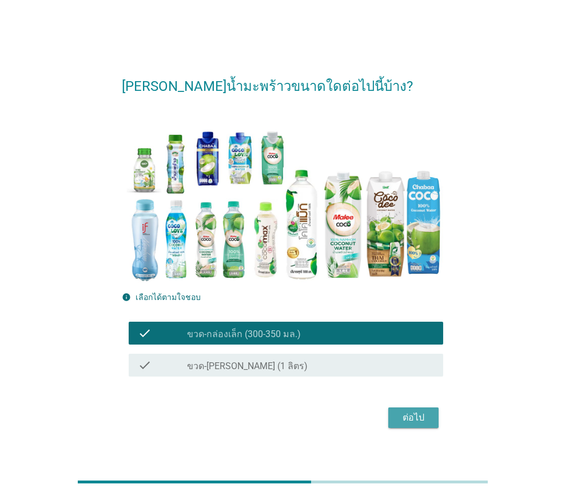
click at [400, 408] on button "ต่อไป" at bounding box center [413, 418] width 50 height 21
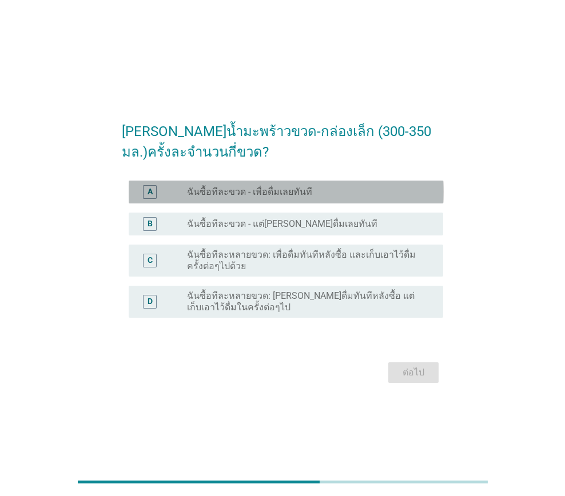
click at [236, 192] on label "ฉันซื้อทีละขวด - เพื่อดื่มเลยทันที" at bounding box center [249, 191] width 125 height 11
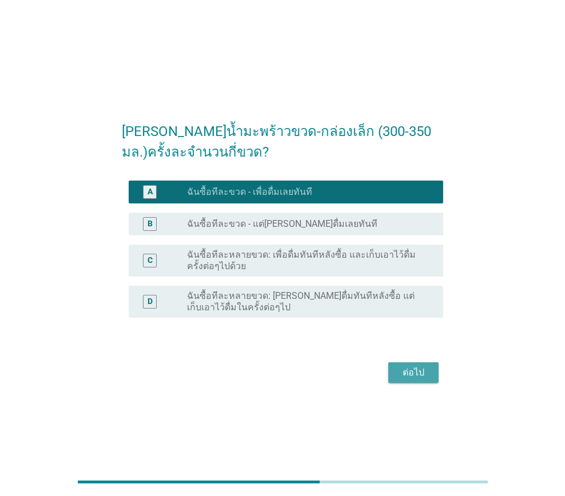
click at [409, 364] on button "ต่อไป" at bounding box center [413, 372] width 50 height 21
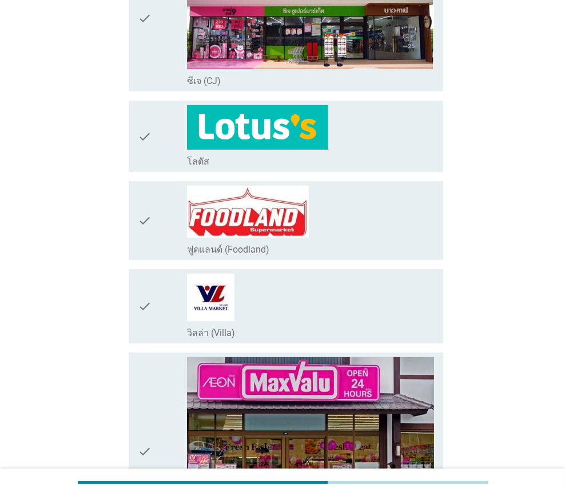
scroll to position [743, 0]
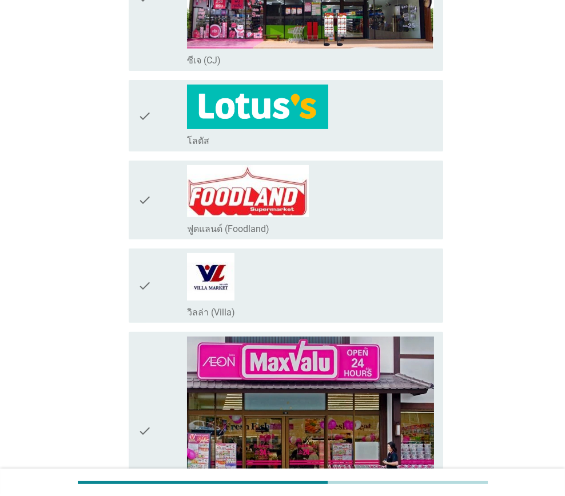
click at [274, 133] on div "check_box_outline_blank โลตัส" at bounding box center [310, 140] width 247 height 14
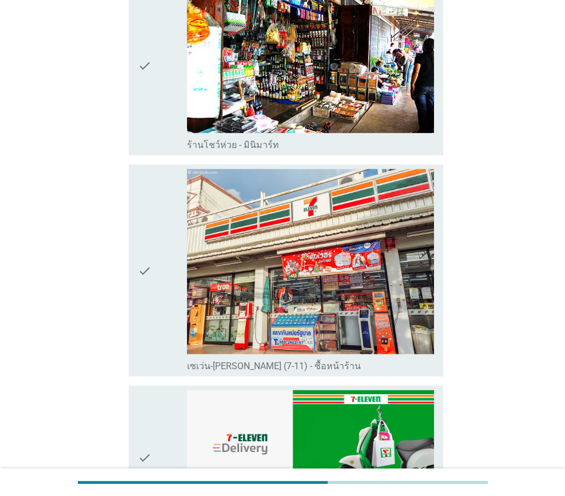
scroll to position [1543, 0]
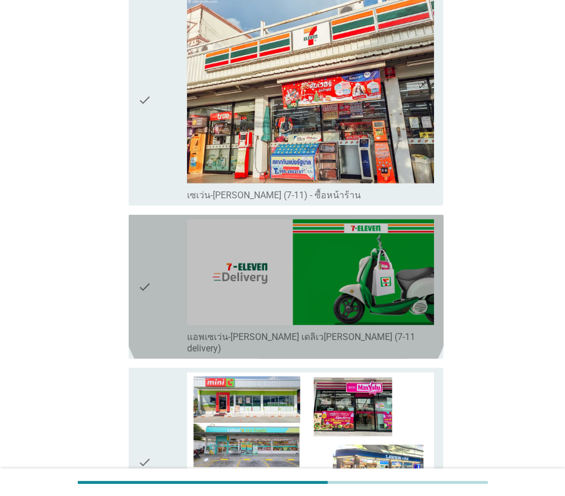
click at [177, 285] on div "check" at bounding box center [162, 286] width 49 height 135
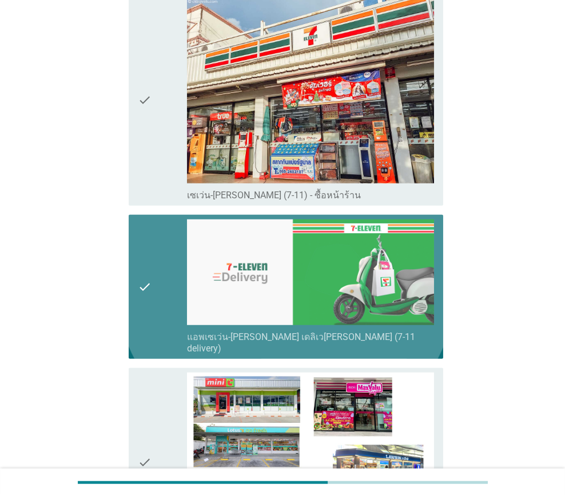
click at [177, 285] on div "check" at bounding box center [162, 286] width 49 height 135
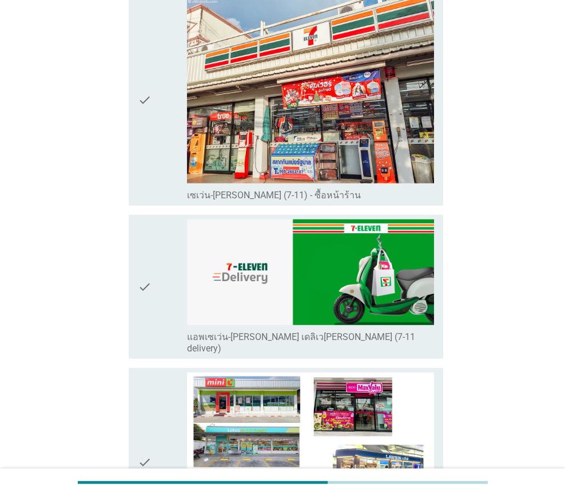
click at [171, 170] on div "check" at bounding box center [162, 99] width 49 height 203
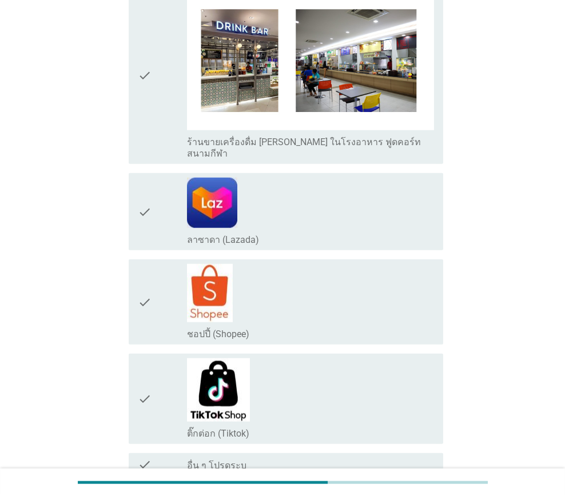
scroll to position [2186, 0]
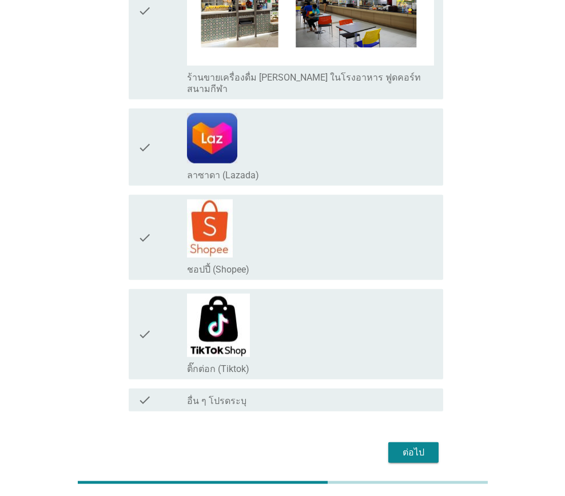
click at [410, 446] on div "ต่อไป" at bounding box center [413, 453] width 32 height 14
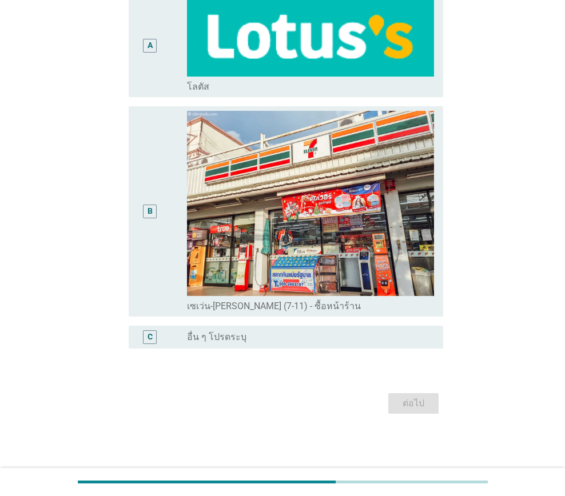
scroll to position [0, 0]
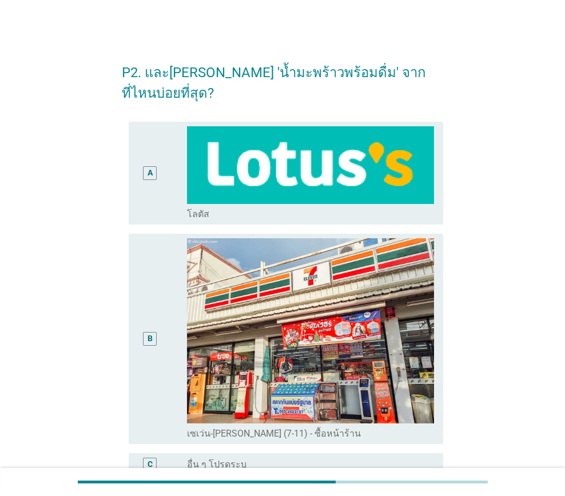
click at [159, 281] on div "B" at bounding box center [150, 338] width 25 height 201
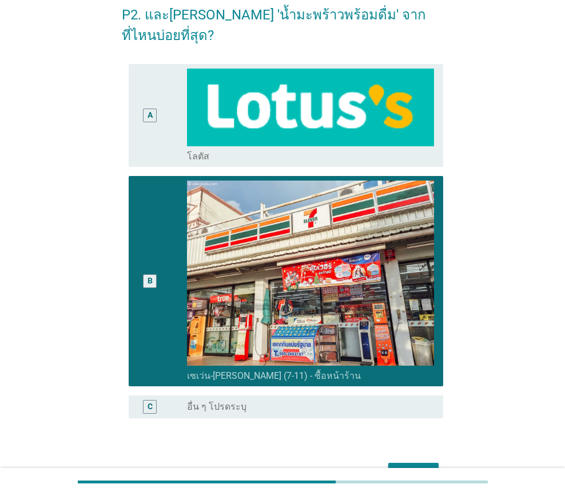
scroll to position [106, 0]
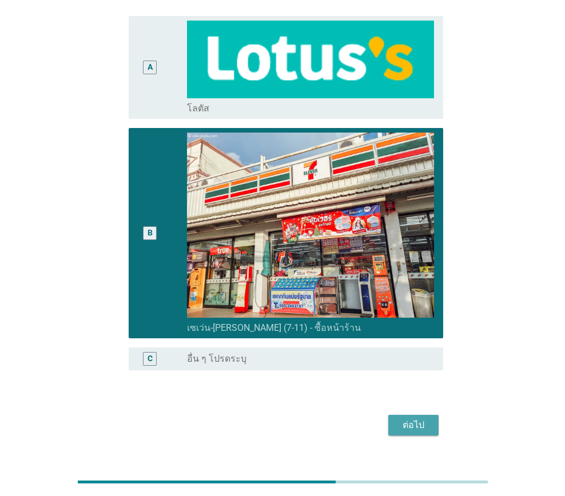
click at [410, 418] on div "ต่อไป" at bounding box center [413, 425] width 32 height 14
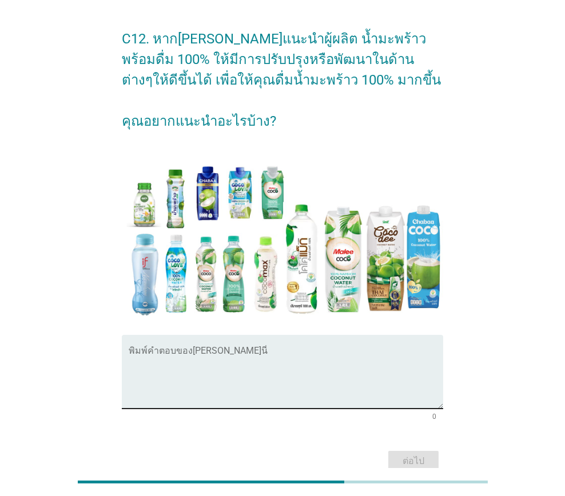
scroll to position [33, 0]
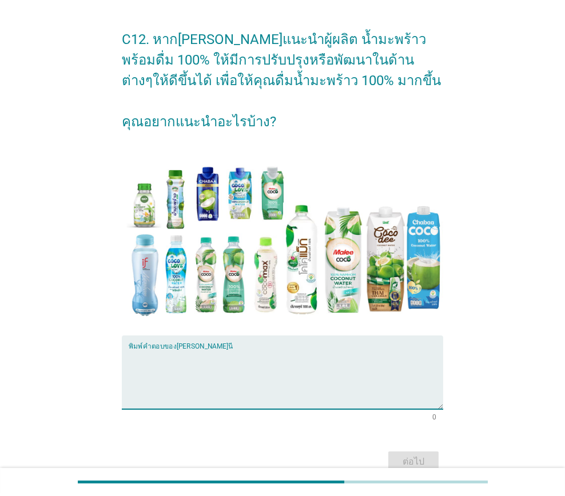
click at [215, 389] on textarea "พิมพ์คำตอบของคุณ ที่นี่" at bounding box center [286, 379] width 315 height 60
type textarea "ไม่มี"
click at [428, 461] on div "ต่อไป" at bounding box center [413, 462] width 32 height 14
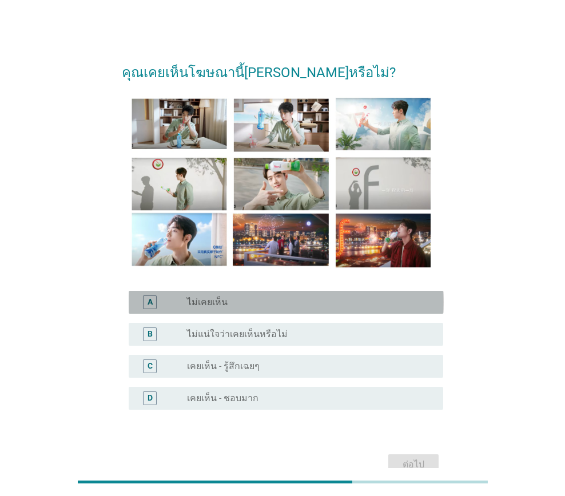
click at [219, 308] on div "radio_button_unchecked ไม่เคยเห็น" at bounding box center [310, 303] width 247 height 14
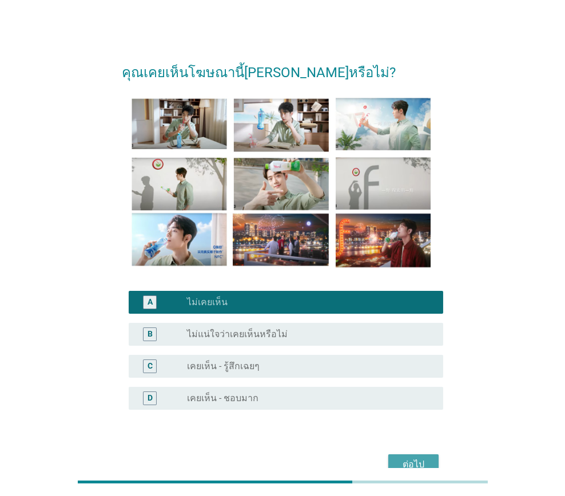
click at [420, 457] on button "ต่อไป" at bounding box center [413, 464] width 50 height 21
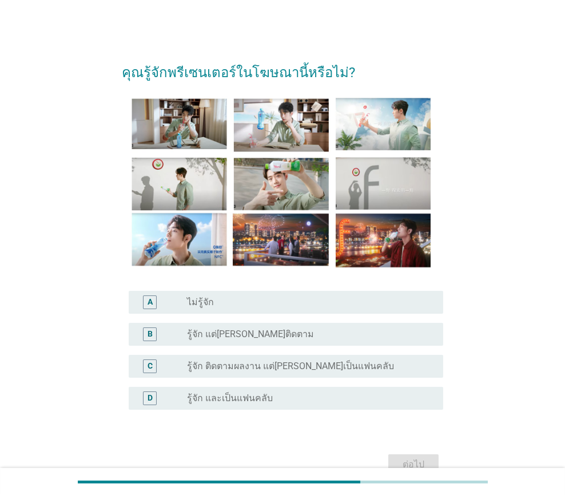
click at [246, 362] on label "รู้จัก ติดตามผลงาน แต่[PERSON_NAME]เป็นแฟนคลับ" at bounding box center [290, 366] width 207 height 11
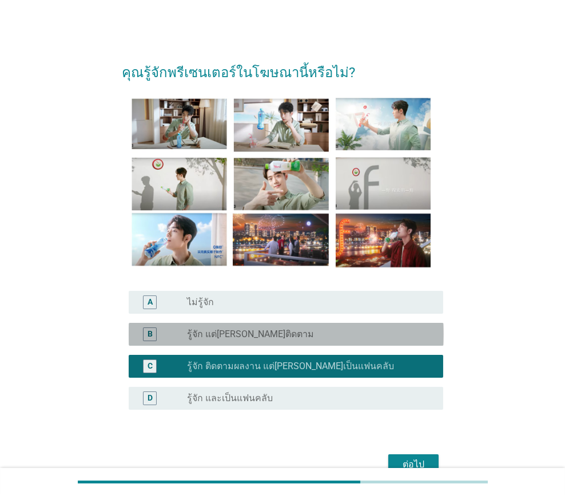
click at [242, 340] on div "radio_button_unchecked รู้จัก แต่[PERSON_NAME]ติดตาม" at bounding box center [310, 335] width 247 height 14
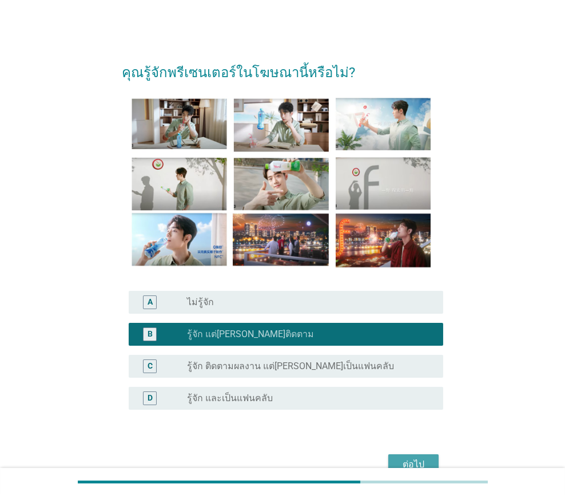
click at [410, 458] on div "ต่อไป" at bounding box center [413, 465] width 32 height 14
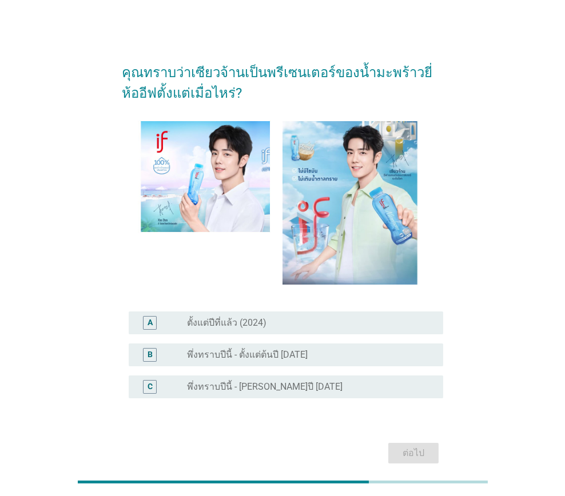
click at [261, 390] on label "พึ่งทราบปีนี้ - [PERSON_NAME]ปี [DATE]" at bounding box center [264, 386] width 155 height 11
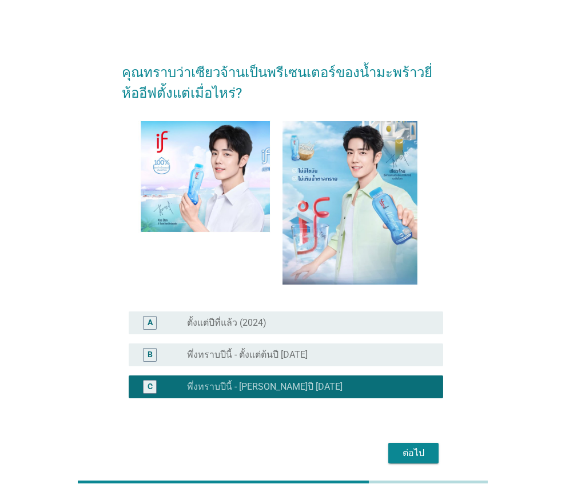
click at [408, 452] on div "ต่อไป" at bounding box center [413, 453] width 32 height 14
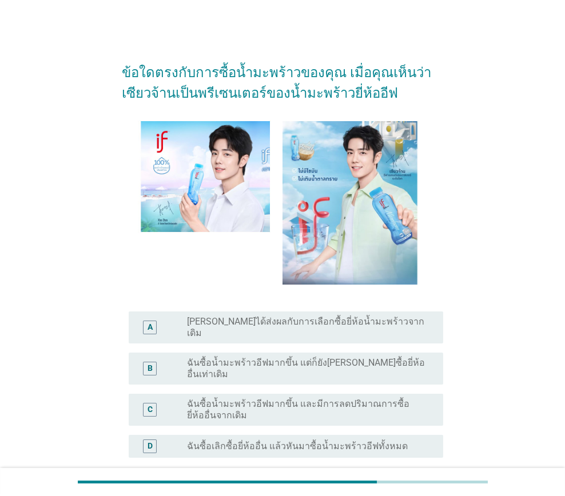
click at [246, 363] on div "B radio_button_unchecked ฉันซื้อน้ำมะพร้าวอีฟมากขึ้น แต่ก็ยัง[PERSON_NAME]ซื้อย…" at bounding box center [286, 369] width 315 height 32
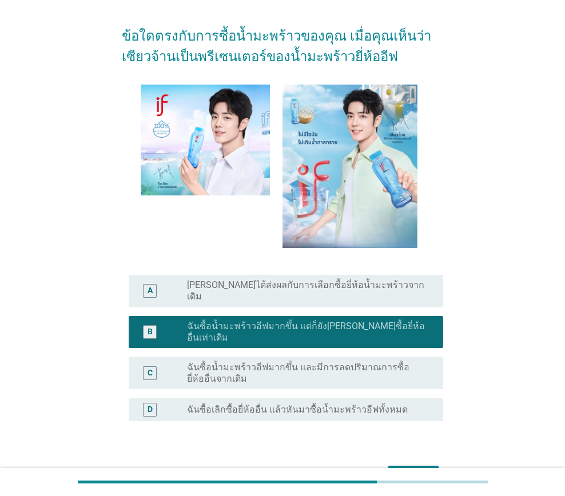
scroll to position [57, 0]
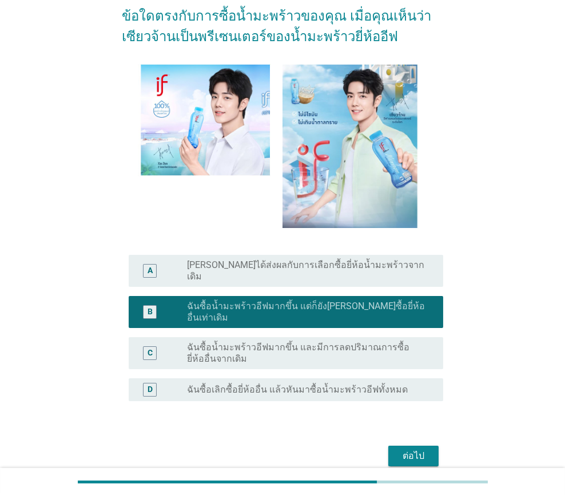
click at [404, 449] on div "ต่อไป" at bounding box center [413, 456] width 32 height 14
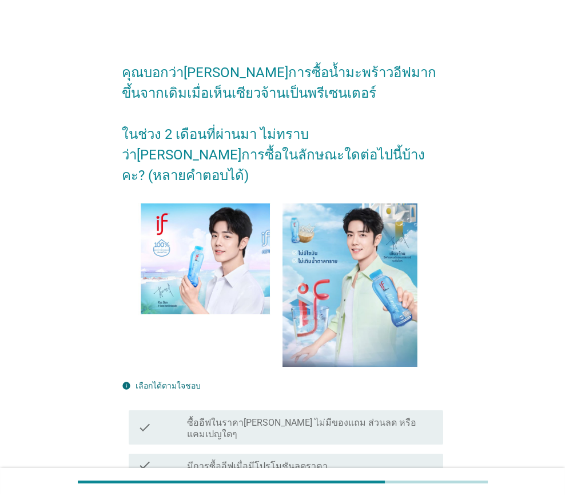
scroll to position [114, 0]
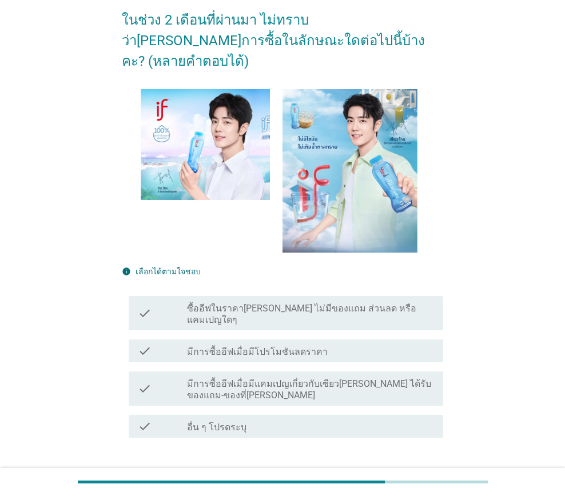
click at [285, 340] on div "check check_box_outline_blank มีการซื้ออีฟเมื่อมีโปรโมชันลดราคา" at bounding box center [286, 351] width 315 height 23
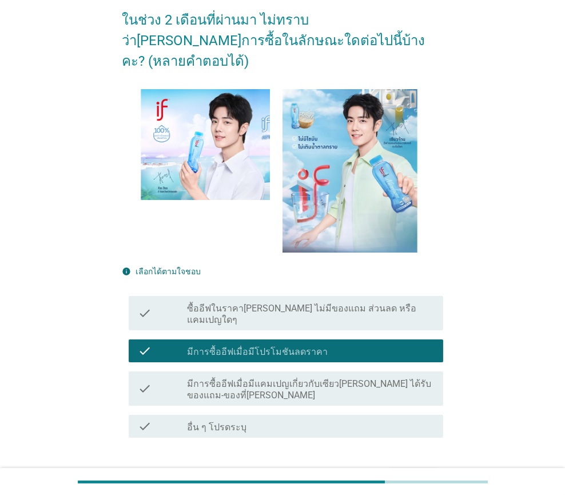
click at [398, 430] on form "คุณบอกว่า[PERSON_NAME]การซื้อน้ำมะพร้าวอีฟมากขึ้นจากเดิมเมื่อเห็นเซียวจ้านเป็นพ…" at bounding box center [283, 215] width 322 height 556
click at [406, 472] on div "ต่อไป" at bounding box center [413, 479] width 32 height 14
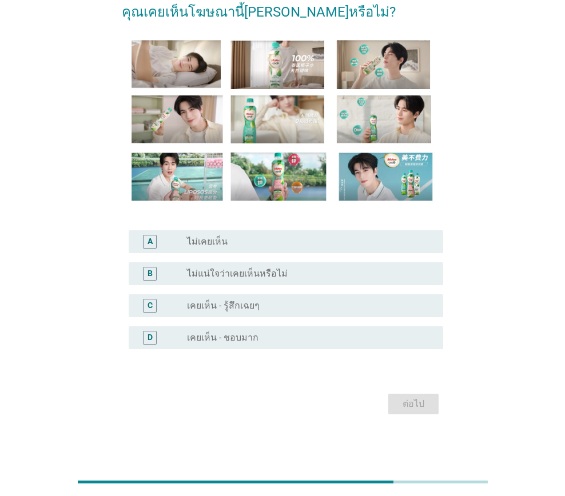
scroll to position [0, 0]
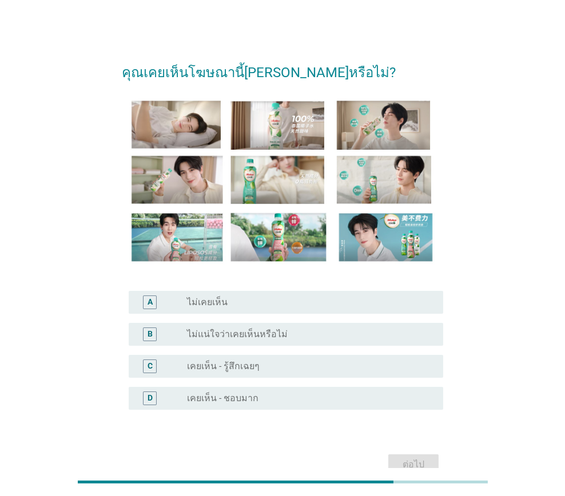
click at [233, 304] on div "radio_button_unchecked ไม่เคยเห็น" at bounding box center [306, 302] width 238 height 11
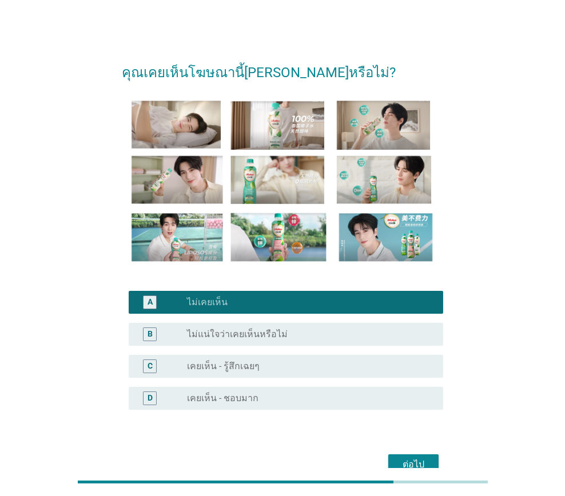
click at [409, 452] on div "ต่อไป" at bounding box center [283, 464] width 322 height 27
click at [414, 458] on div "ต่อไป" at bounding box center [413, 465] width 32 height 14
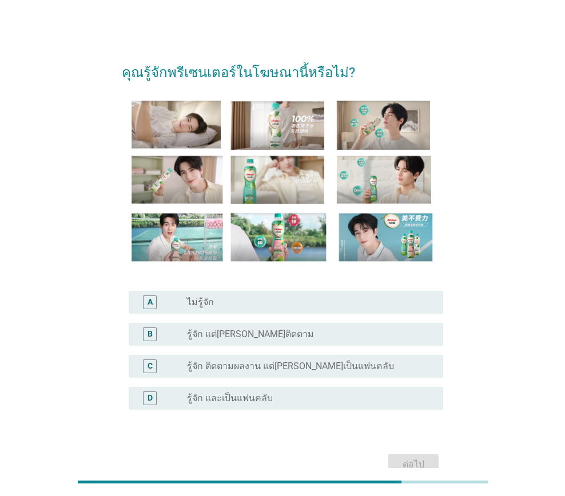
click at [258, 337] on label "รู้จัก แต่[PERSON_NAME]ติดตาม" at bounding box center [250, 334] width 127 height 11
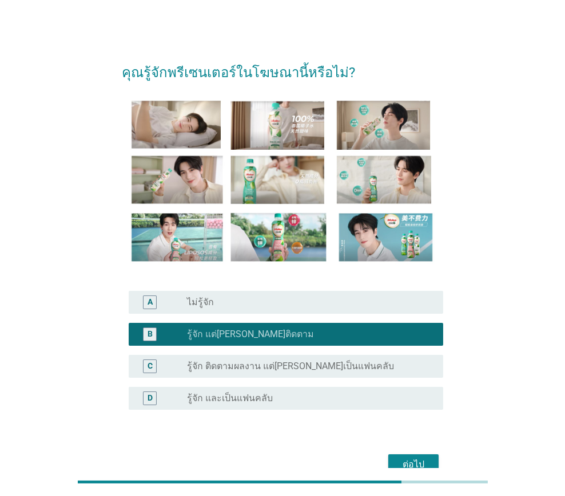
click at [409, 454] on button "ต่อไป" at bounding box center [413, 464] width 50 height 21
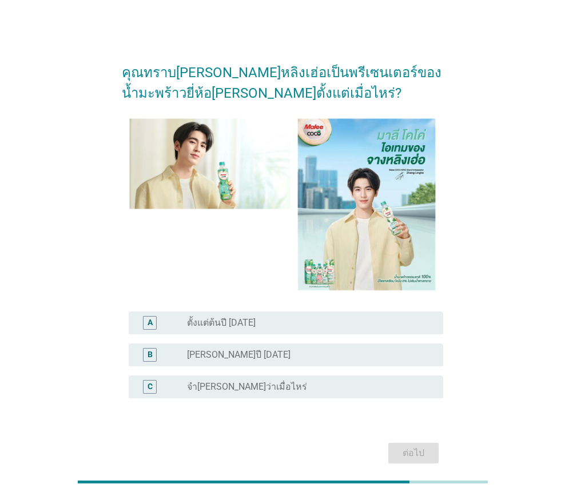
click at [244, 322] on label "ตั้งแต่ต้นปี [DATE]" at bounding box center [221, 322] width 69 height 11
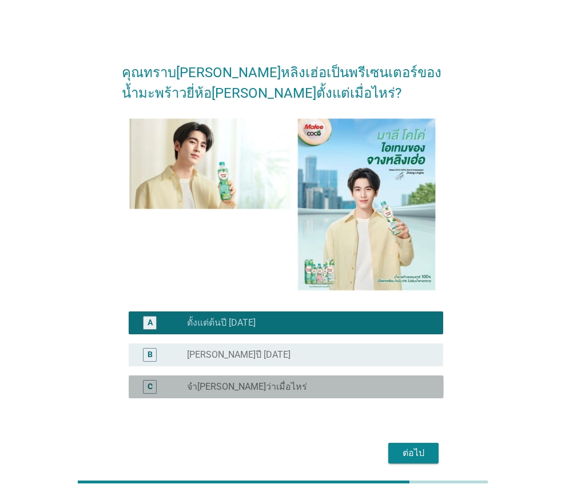
click at [269, 388] on div "radio_button_unchecked จำ[PERSON_NAME]ว่าเมื่อไหร่" at bounding box center [306, 386] width 238 height 11
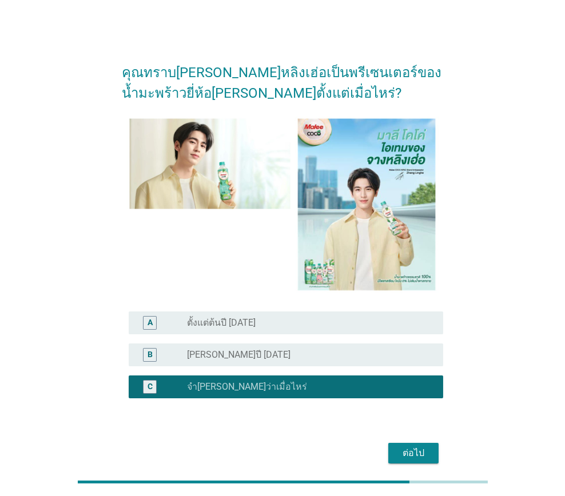
click at [264, 325] on div "radio_button_unchecked ตั้งแต่ต้นปี [DATE]" at bounding box center [306, 322] width 238 height 11
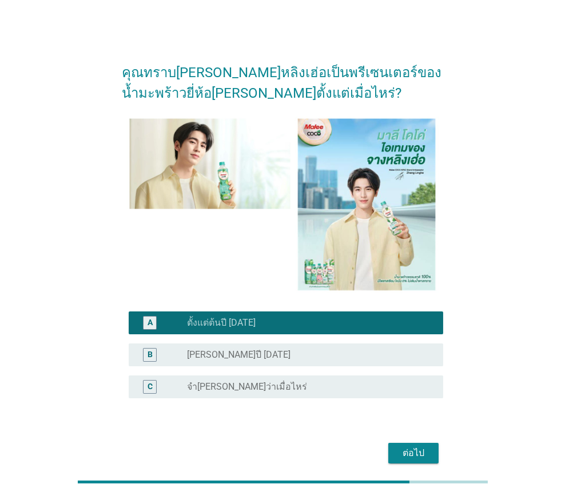
click at [237, 352] on label "[PERSON_NAME]ปี [DATE]" at bounding box center [238, 354] width 103 height 11
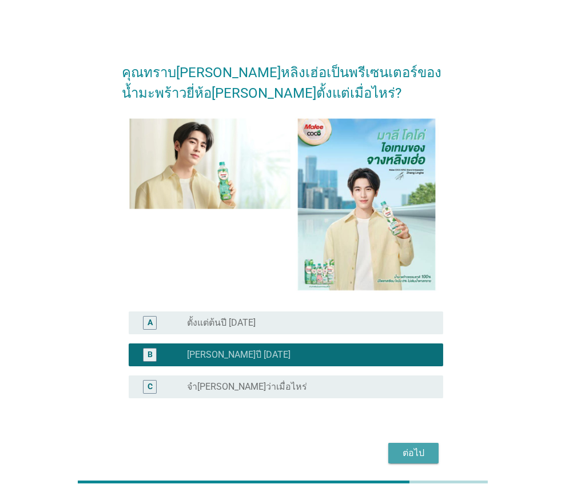
click at [413, 449] on div "ต่อไป" at bounding box center [413, 453] width 32 height 14
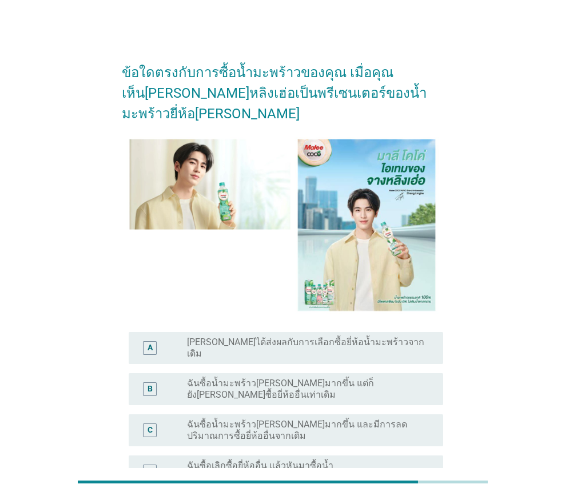
click at [248, 419] on label "ฉันซื้อน้ำมะพร้าว[PERSON_NAME]มากขึ้น และมีการลดปริมาณการซื้อยี่ห้ออื่นจากเดิม" at bounding box center [306, 430] width 238 height 23
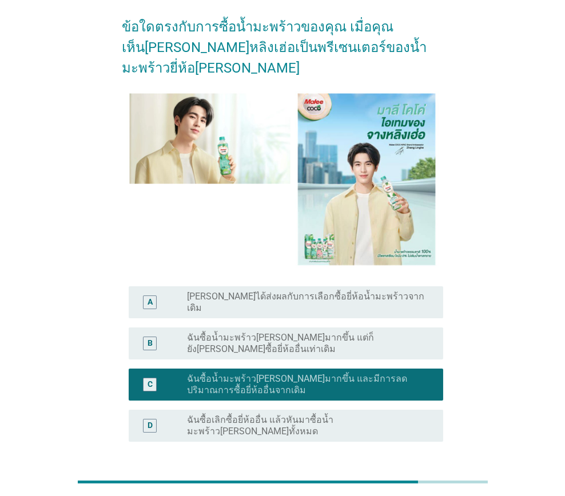
scroll to position [90, 0]
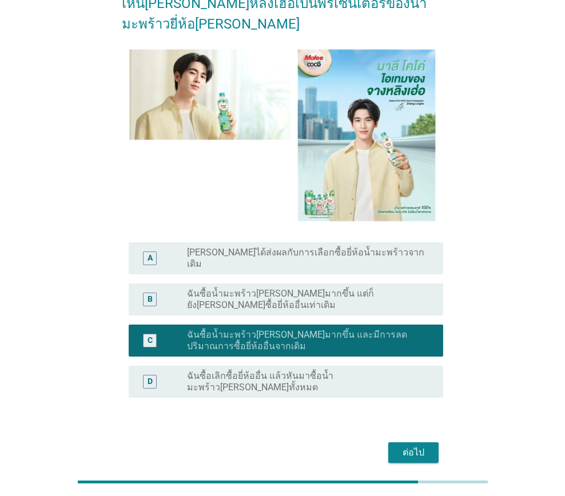
click at [400, 442] on button "ต่อไป" at bounding box center [413, 452] width 50 height 21
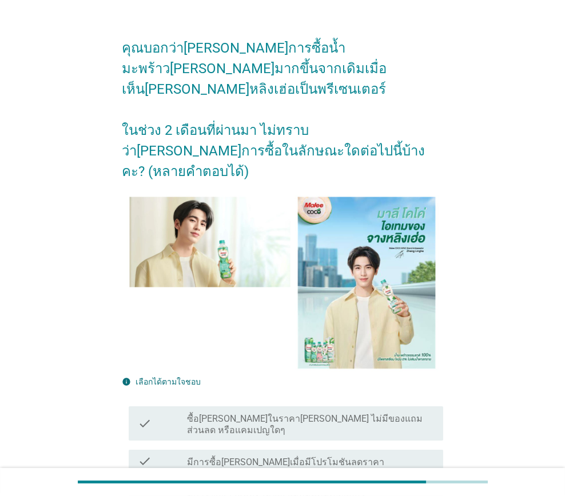
scroll to position [157, 0]
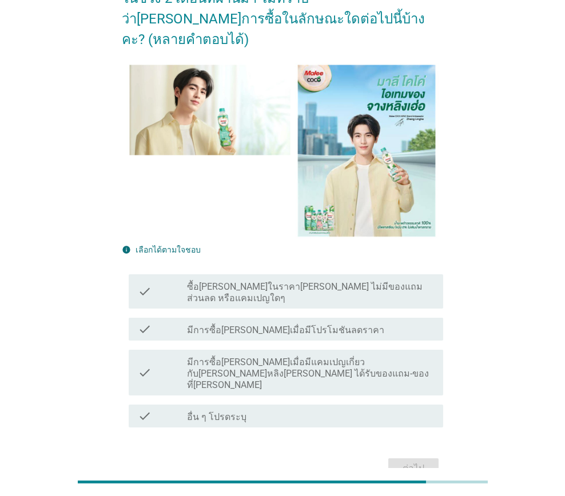
click at [244, 357] on label "มีการซื้อ[PERSON_NAME]เมื่อมีแคมเปญเกี่ยวกับ[PERSON_NAME]หลิง[PERSON_NAME] ได้ร…" at bounding box center [310, 374] width 247 height 34
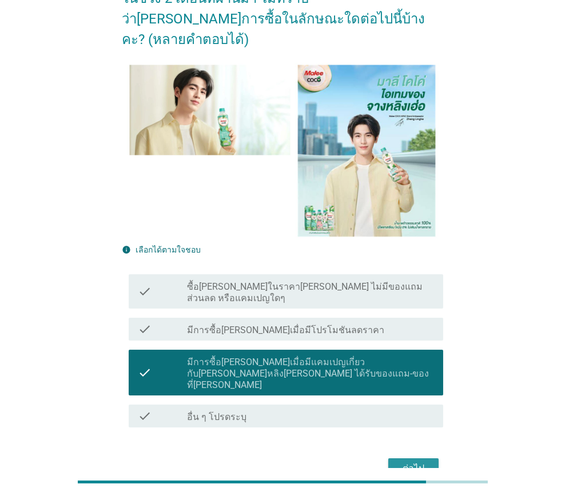
click at [408, 462] on div "ต่อไป" at bounding box center [413, 469] width 32 height 14
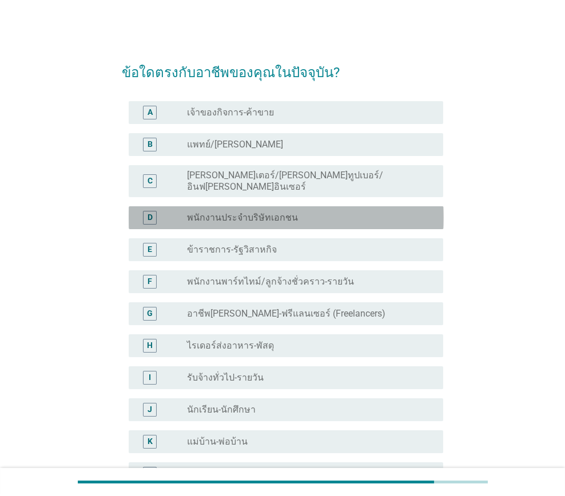
click at [223, 206] on div "D radio_button_unchecked พนักงานประจำบริษัทเอกชน" at bounding box center [286, 217] width 315 height 23
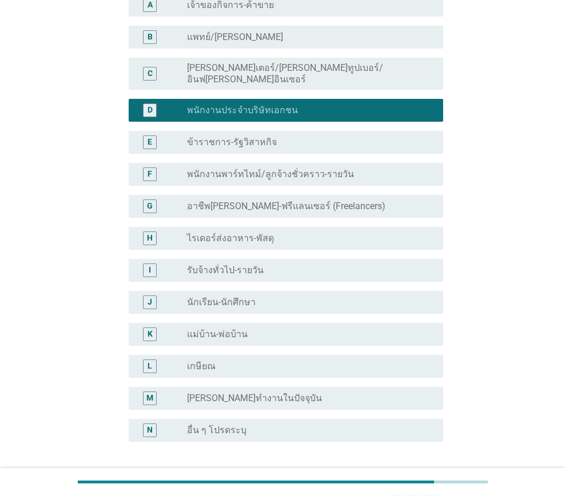
scroll to position [190, 0]
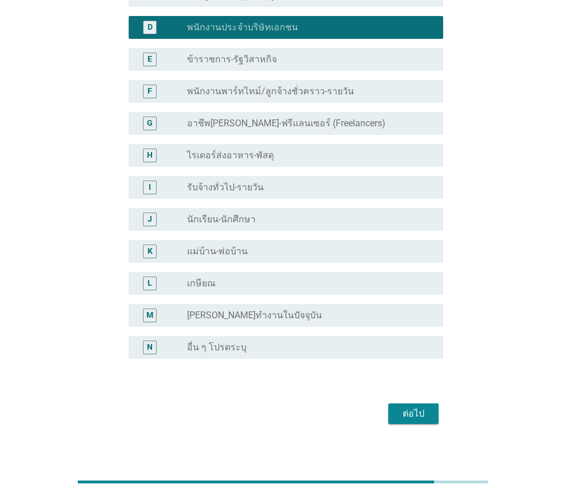
click at [406, 407] on div "ต่อไป" at bounding box center [413, 414] width 32 height 14
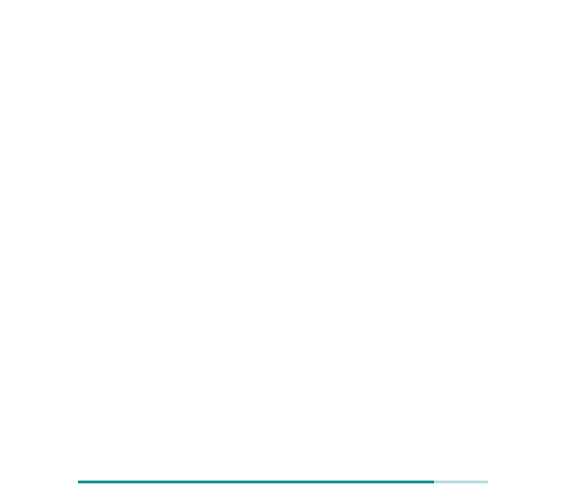
scroll to position [0, 0]
